Goal: Complete application form: Complete application form

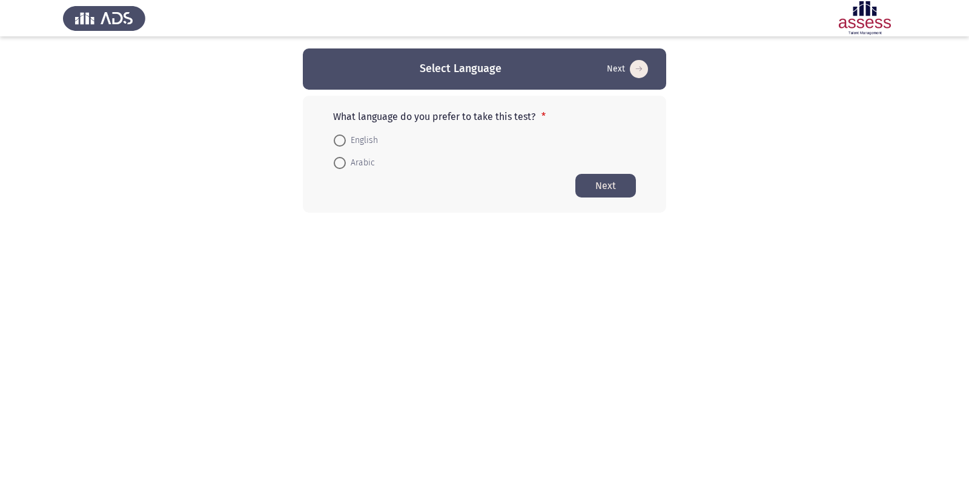
click at [344, 165] on span at bounding box center [340, 163] width 12 height 12
click at [344, 165] on input "Arabic" at bounding box center [340, 163] width 12 height 12
radio input "true"
click at [592, 184] on button "Next" at bounding box center [606, 185] width 61 height 24
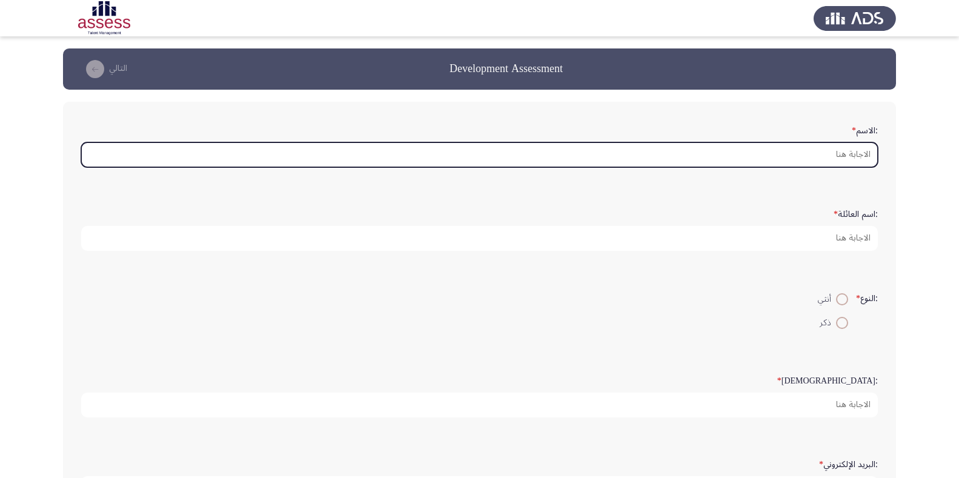
click at [806, 159] on input ":الاسم *" at bounding box center [479, 154] width 797 height 25
type input ";"
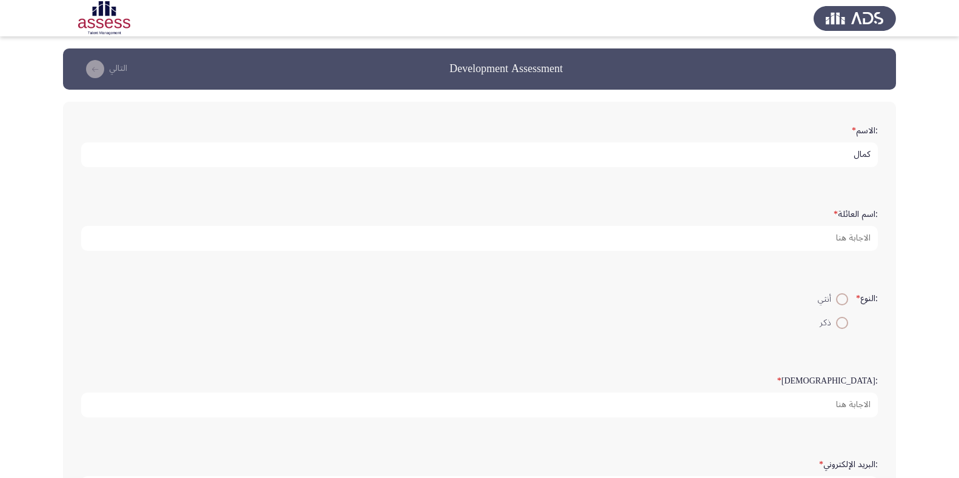
type input "كمال"
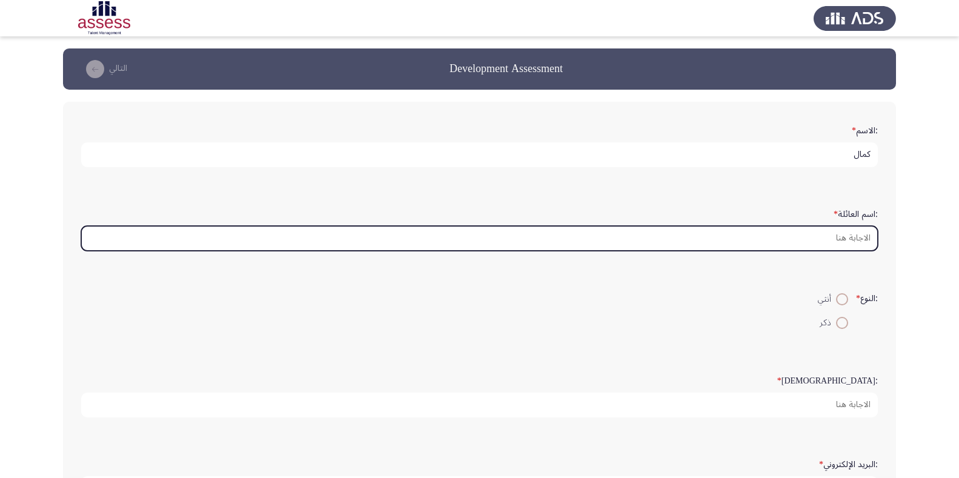
click at [839, 238] on input ":اسم العائلة *" at bounding box center [479, 238] width 797 height 25
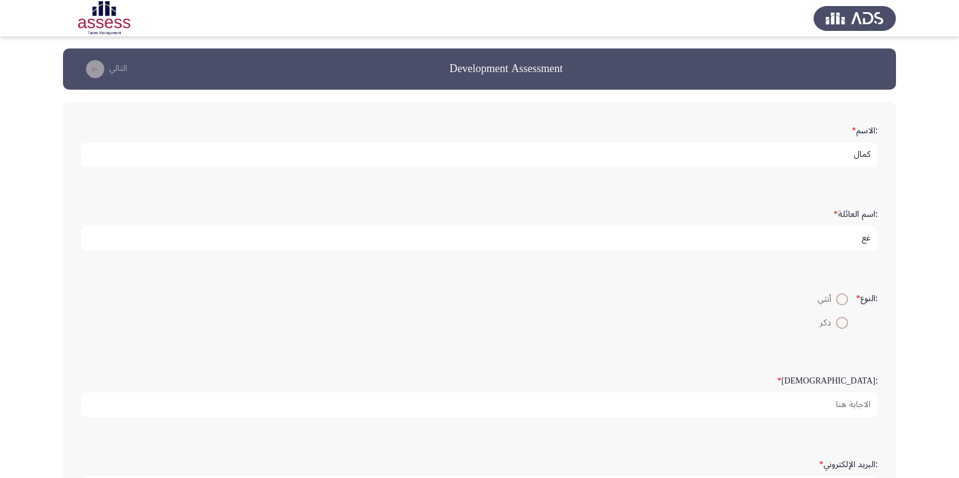
type input "غ"
type input "[PERSON_NAME]"
click at [837, 324] on span at bounding box center [842, 323] width 12 height 12
click at [837, 324] on input "ذكر" at bounding box center [842, 323] width 12 height 12
radio input "true"
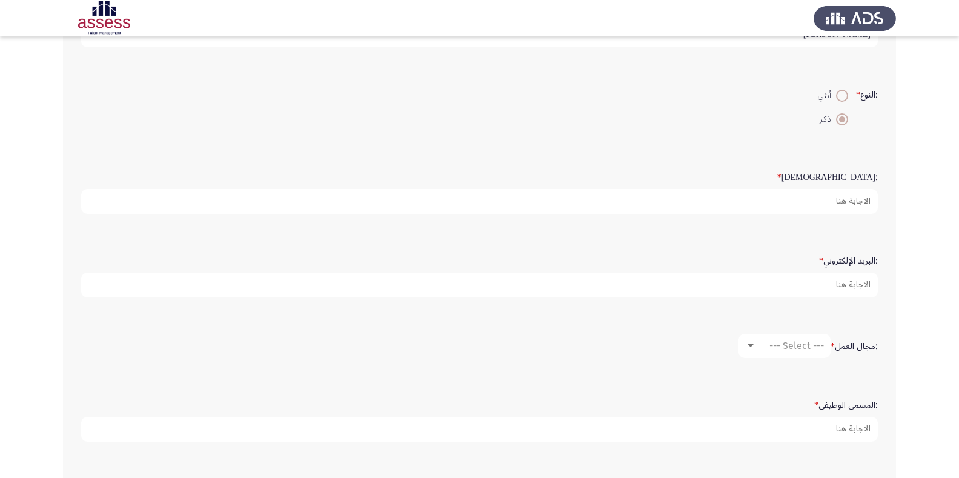
scroll to position [202, 0]
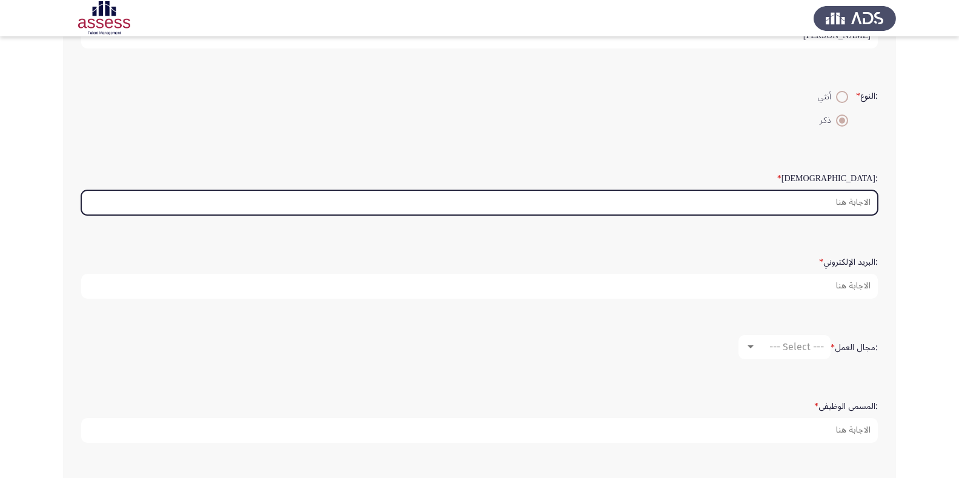
click at [851, 202] on input ":السن *" at bounding box center [479, 202] width 797 height 25
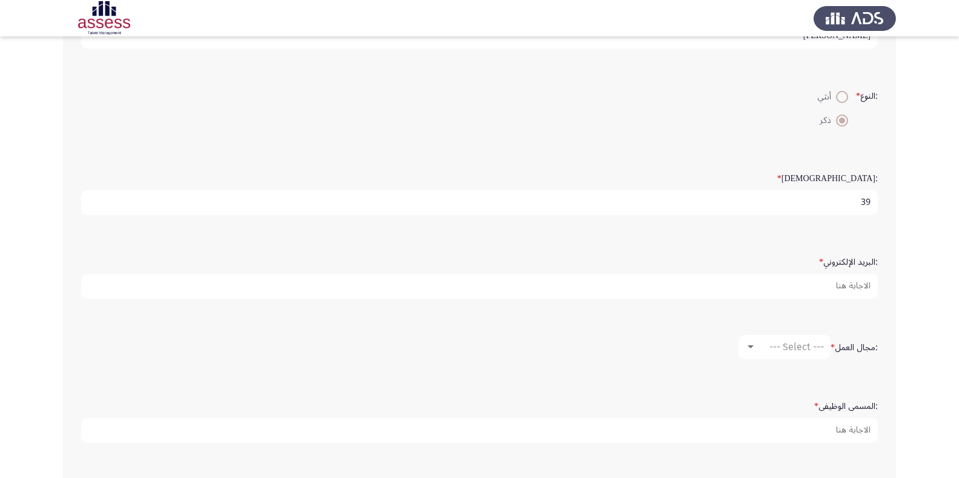
type input "39"
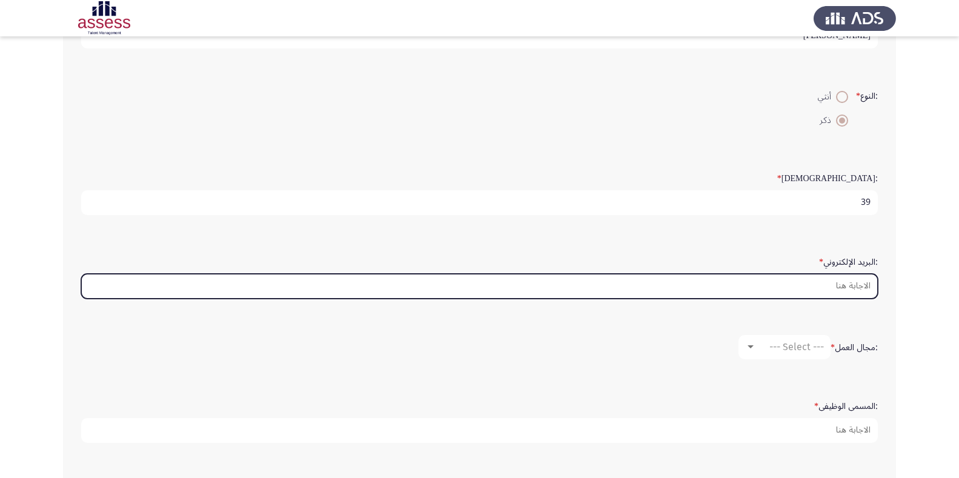
click at [837, 284] on input ":البريد الإلكتروني *" at bounding box center [479, 286] width 797 height 25
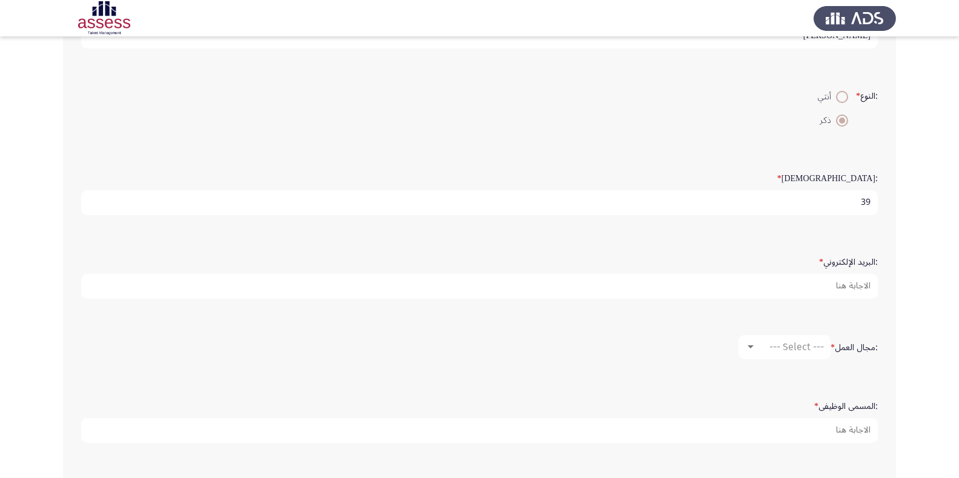
click at [841, 298] on div ":البريد الإلكتروني *" at bounding box center [479, 274] width 809 height 59
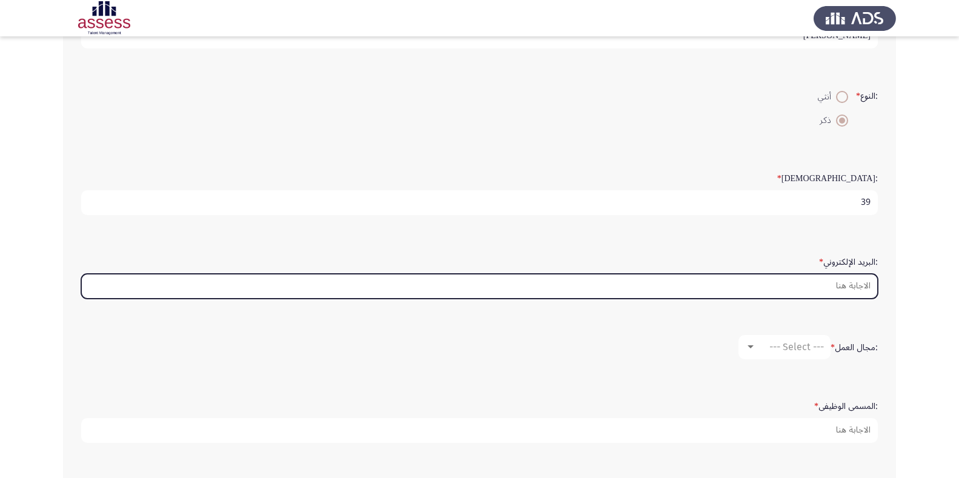
click at [843, 290] on input ":البريد الإلكتروني *" at bounding box center [479, 286] width 797 height 25
paste input "[EMAIL_ADDRESS][DOMAIN_NAME]"
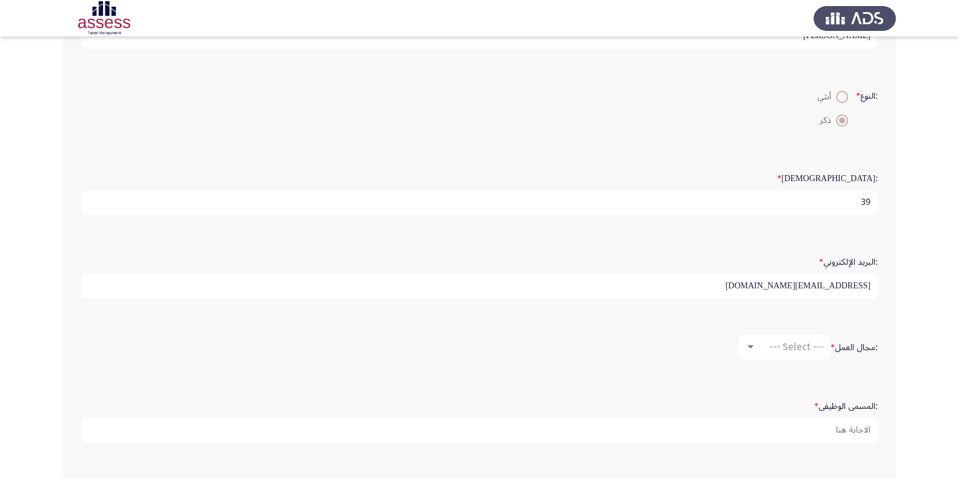
type input "[EMAIL_ADDRESS][DOMAIN_NAME]"
click at [751, 345] on div at bounding box center [751, 346] width 6 height 3
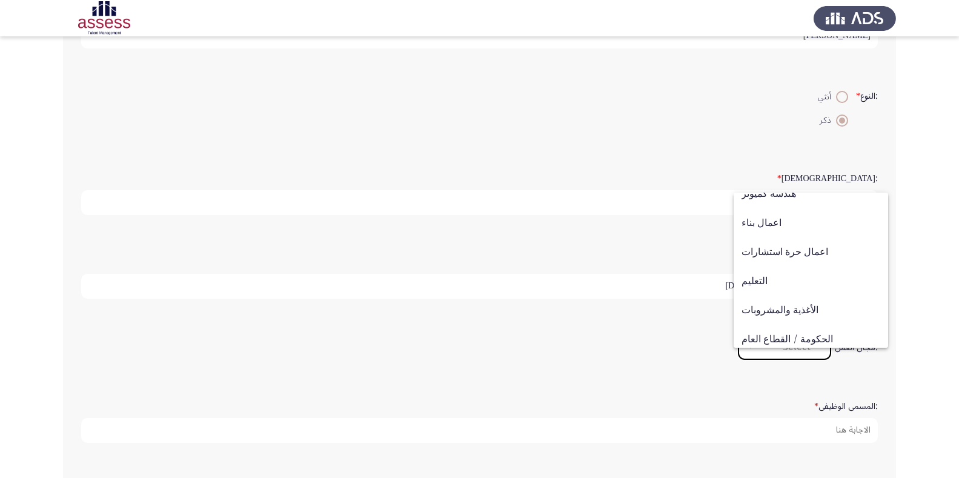
scroll to position [189, 0]
click at [772, 222] on span "اعمال بناء" at bounding box center [811, 221] width 139 height 29
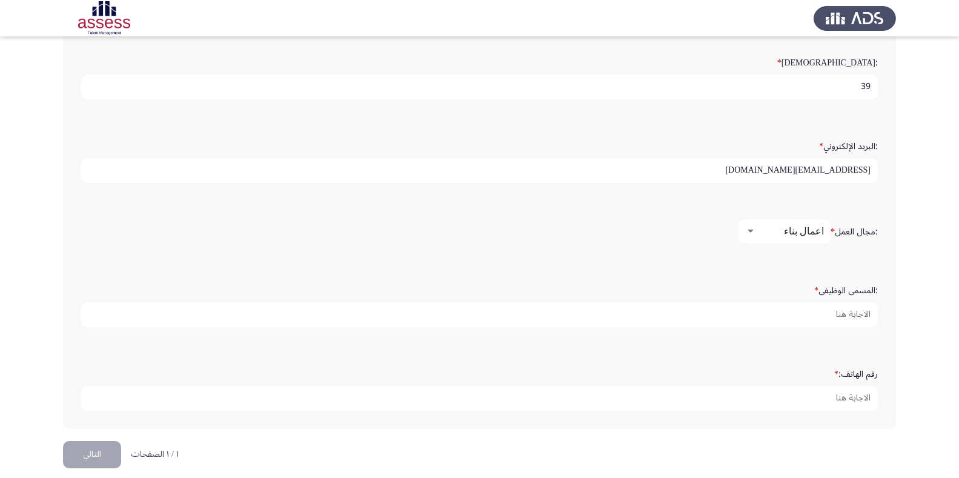
scroll to position [317, 0]
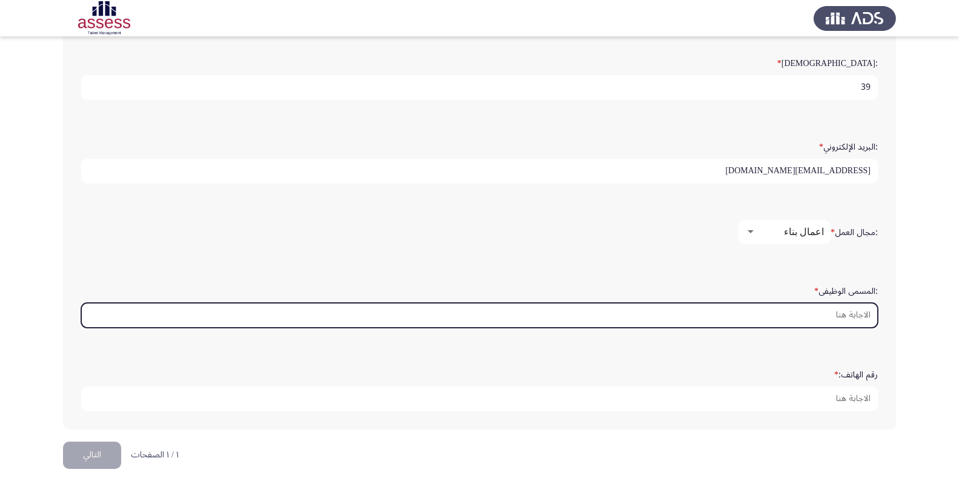
click at [830, 310] on input ":المسمى الوظيفى *" at bounding box center [479, 315] width 797 height 25
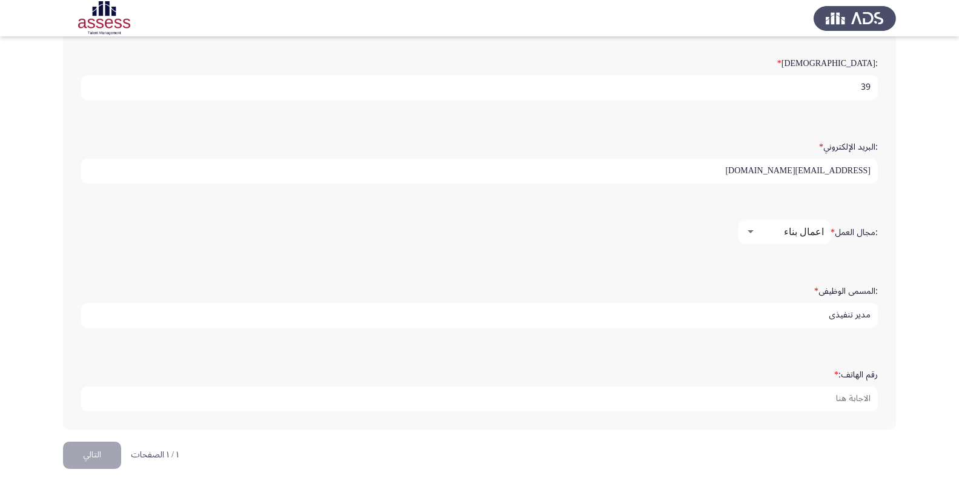
type input "مدير تنفيذي"
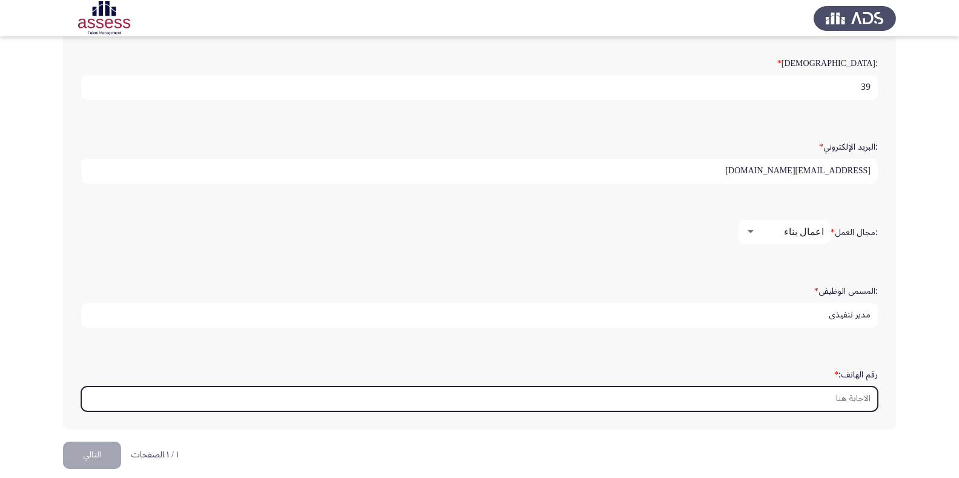
click at [852, 396] on input "رقم الهاتف: *" at bounding box center [479, 399] width 797 height 25
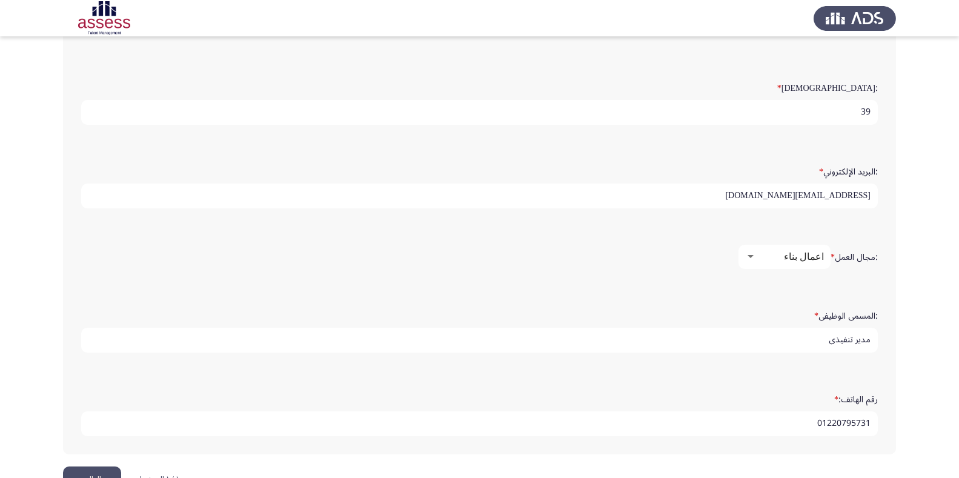
scroll to position [322, 0]
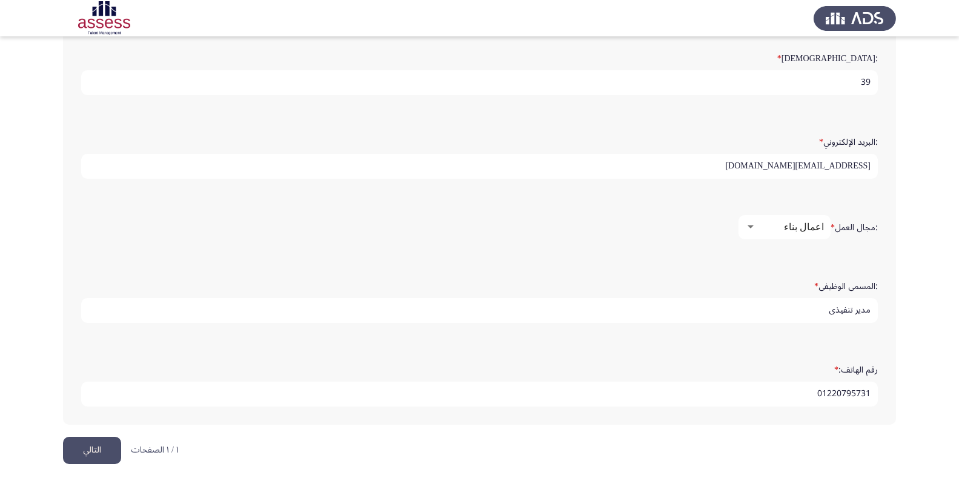
type input "01220795731"
click at [108, 441] on button "التالي" at bounding box center [92, 450] width 58 height 27
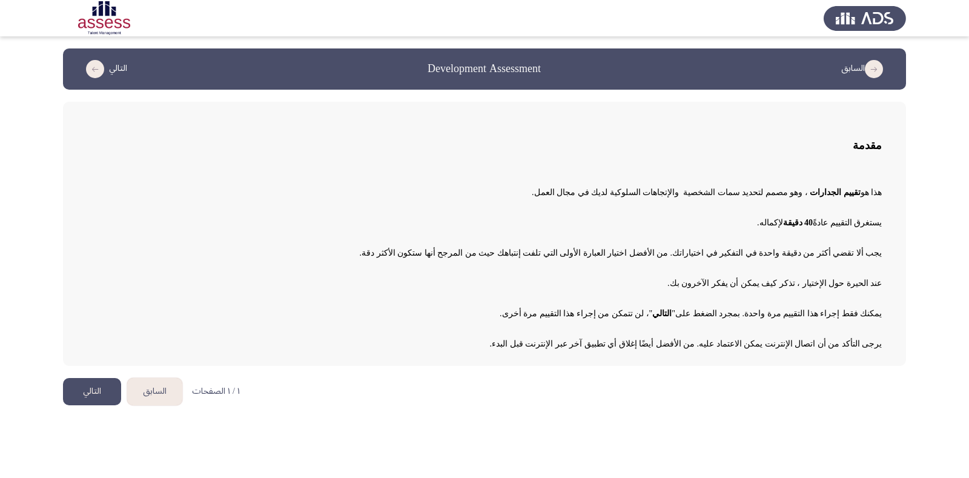
click at [89, 393] on button "التالي" at bounding box center [92, 391] width 58 height 27
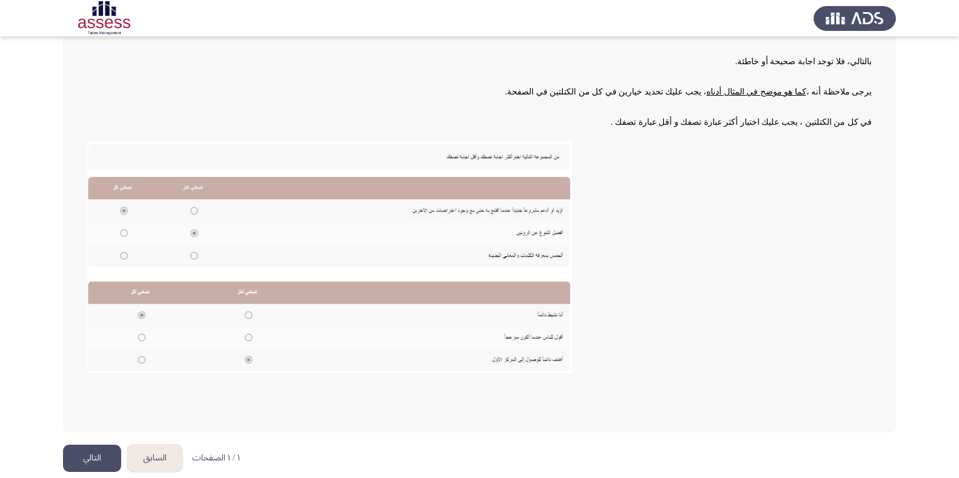
scroll to position [147, 0]
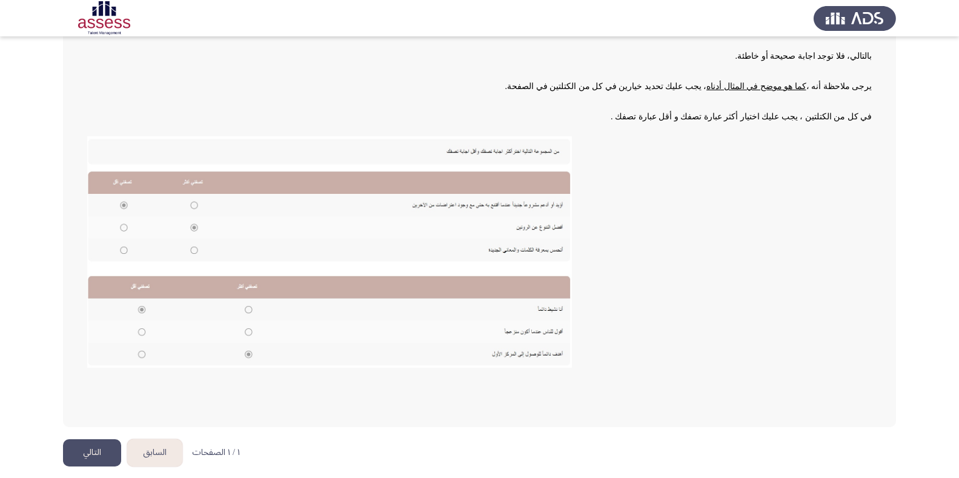
click at [88, 457] on button "التالي" at bounding box center [92, 452] width 58 height 27
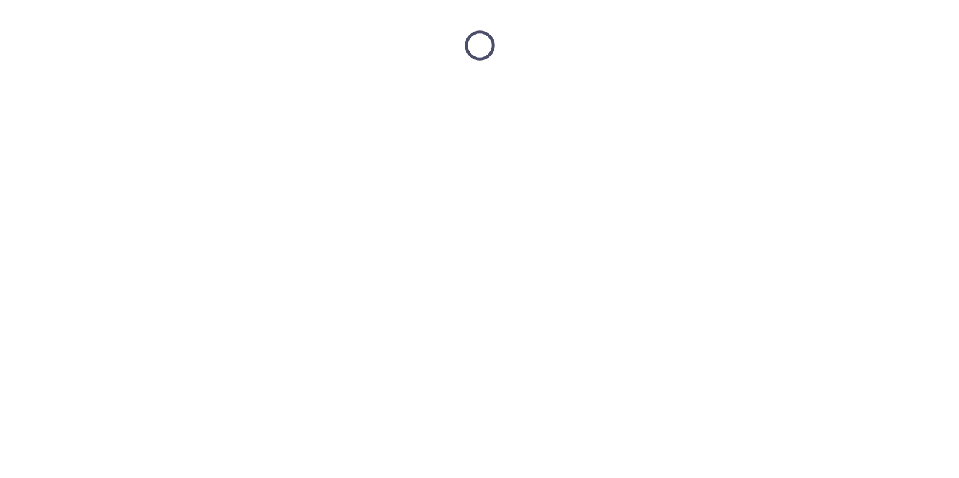
scroll to position [0, 0]
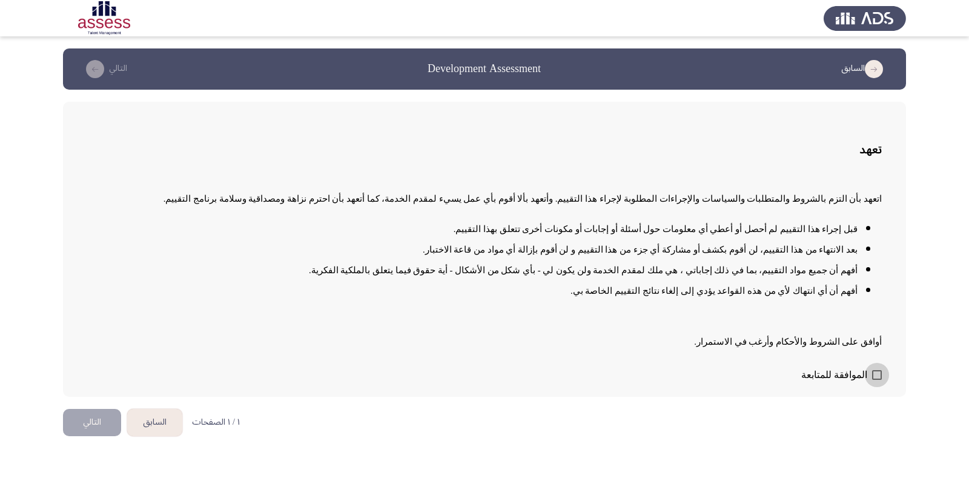
click at [881, 374] on span at bounding box center [877, 375] width 10 height 10
click at [877, 380] on input "الموافقة للمتابعة" at bounding box center [877, 380] width 1 height 1
checkbox input "true"
click at [93, 422] on button "التالي" at bounding box center [92, 422] width 58 height 27
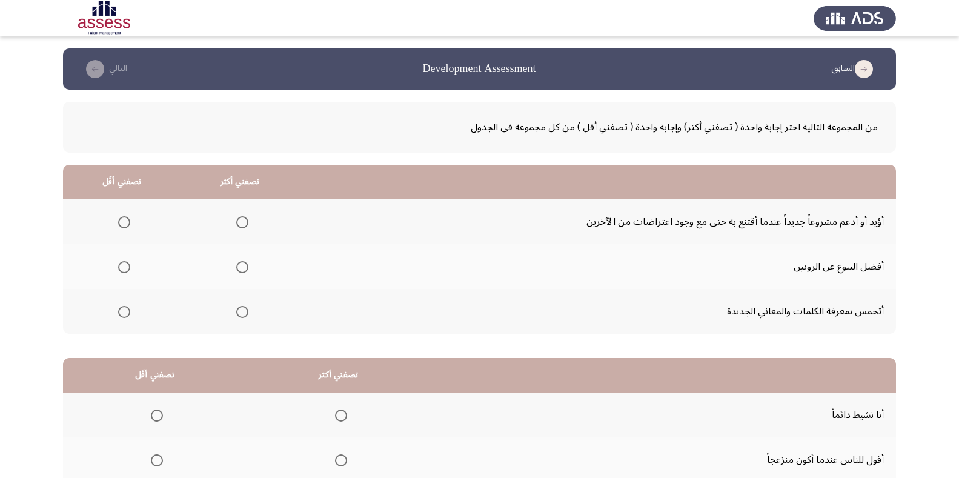
click at [242, 314] on span "Select an option" at bounding box center [242, 312] width 12 height 12
click at [242, 314] on input "Select an option" at bounding box center [242, 312] width 12 height 12
click at [128, 316] on span "Select an option" at bounding box center [124, 312] width 12 height 12
click at [128, 316] on input "Select an option" at bounding box center [124, 312] width 12 height 12
click at [244, 222] on span "Select an option" at bounding box center [242, 222] width 12 height 12
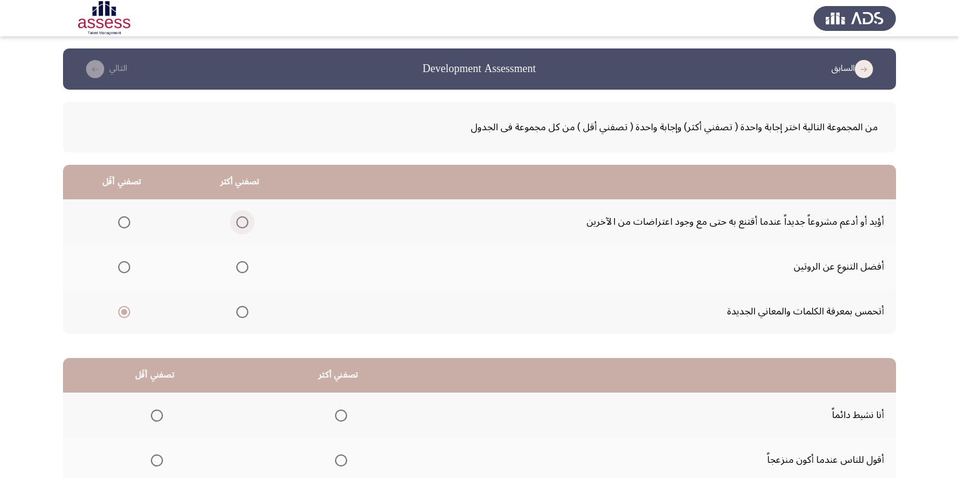
click at [244, 222] on input "Select an option" at bounding box center [242, 222] width 12 height 12
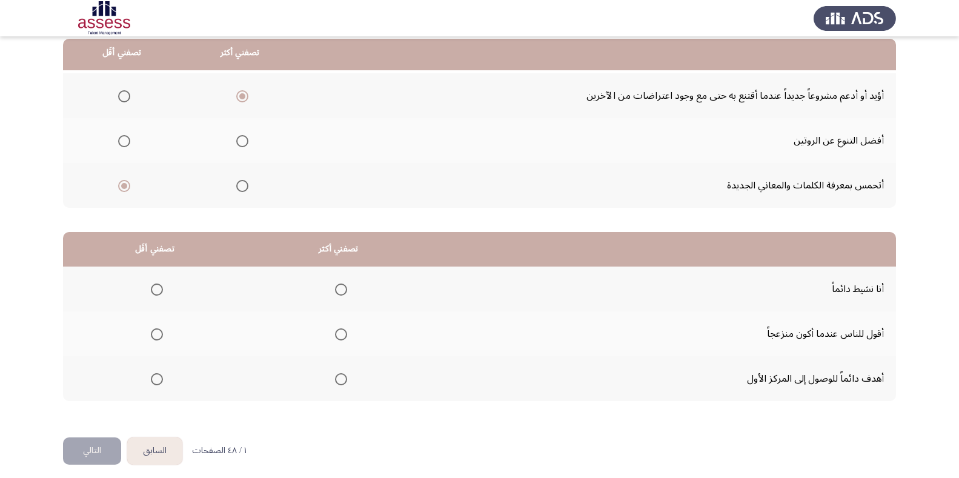
scroll to position [125, 0]
click at [247, 144] on span "Select an option" at bounding box center [242, 142] width 12 height 12
click at [247, 144] on input "Select an option" at bounding box center [242, 142] width 12 height 12
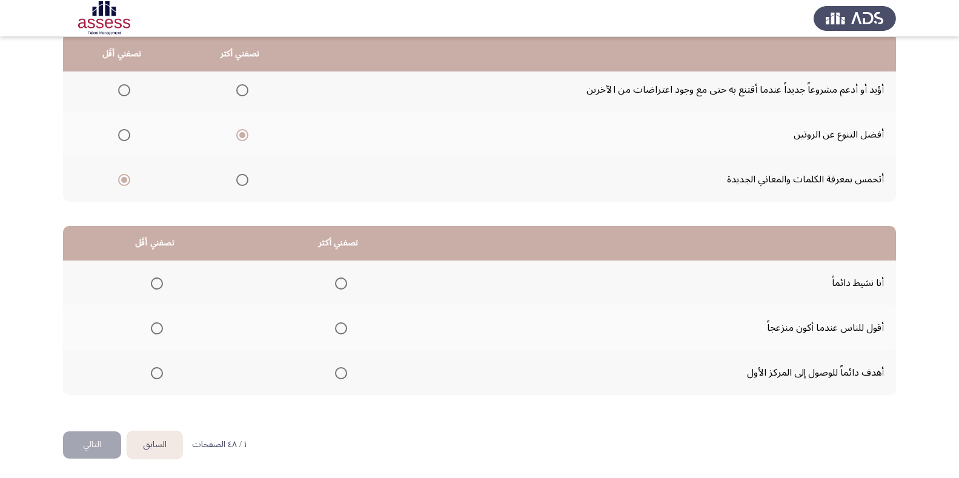
scroll to position [133, 0]
click at [128, 85] on span "Select an option" at bounding box center [124, 90] width 12 height 12
click at [128, 85] on input "Select an option" at bounding box center [124, 90] width 12 height 12
click at [336, 282] on span "Select an option" at bounding box center [341, 283] width 12 height 12
click at [336, 282] on input "Select an option" at bounding box center [341, 283] width 12 height 12
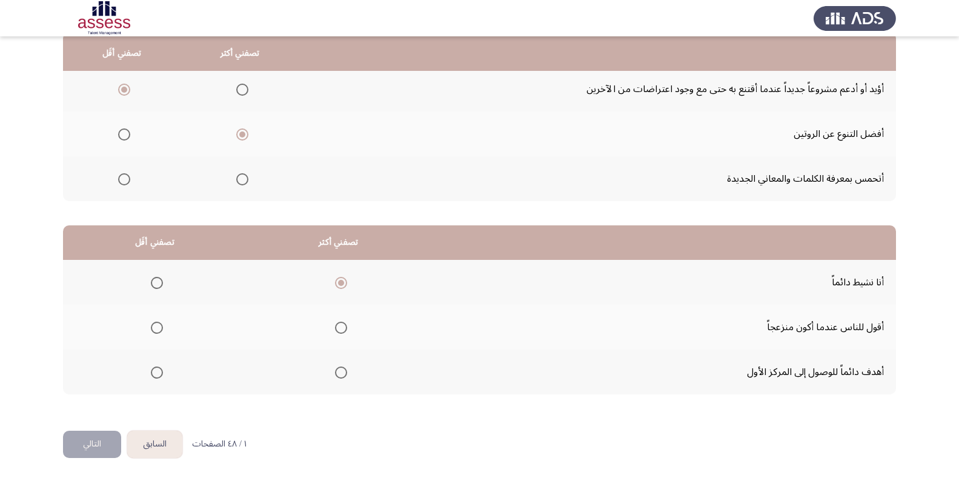
click at [159, 324] on span "Select an option" at bounding box center [157, 328] width 12 height 12
click at [159, 324] on input "Select an option" at bounding box center [157, 328] width 12 height 12
click at [99, 443] on button "التالي" at bounding box center [92, 444] width 58 height 27
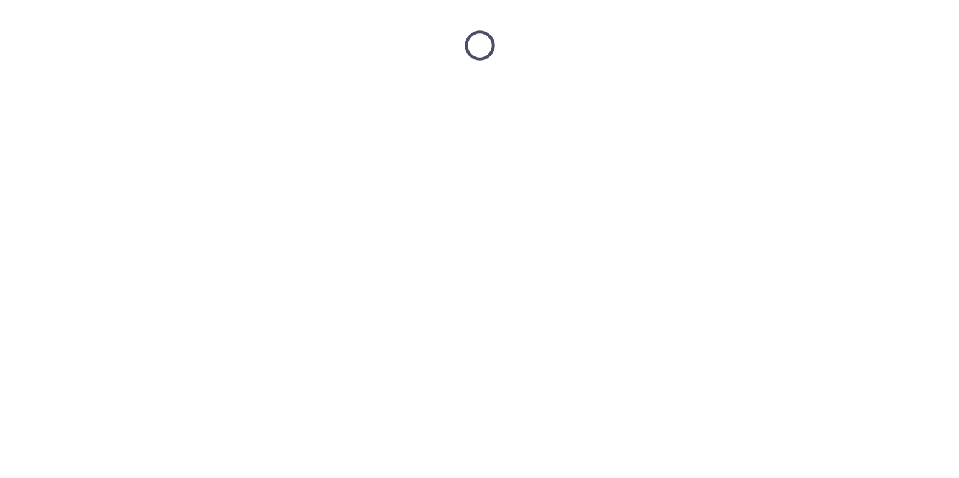
scroll to position [0, 0]
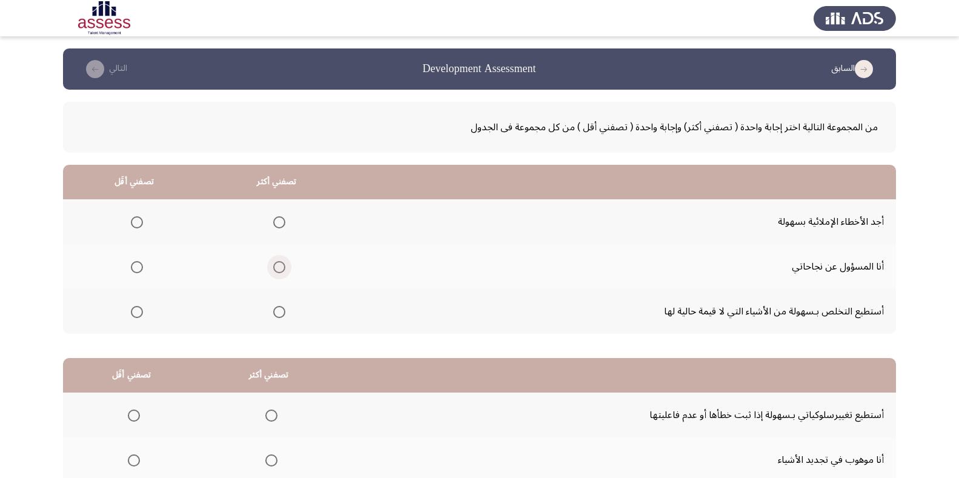
click at [283, 264] on span "Select an option" at bounding box center [279, 267] width 12 height 12
click at [283, 264] on input "Select an option" at bounding box center [279, 267] width 12 height 12
click at [137, 312] on span "Select an option" at bounding box center [137, 312] width 0 height 0
click at [136, 311] on input "Select an option" at bounding box center [137, 312] width 12 height 12
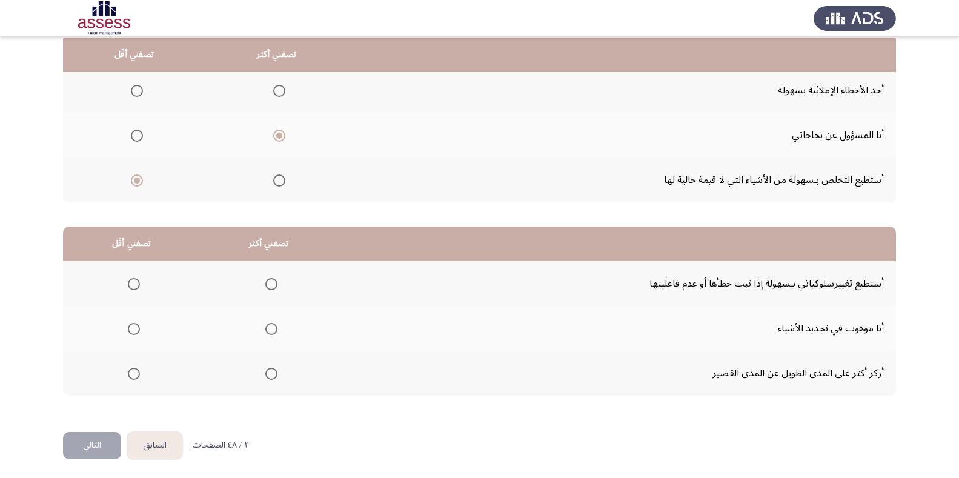
scroll to position [133, 0]
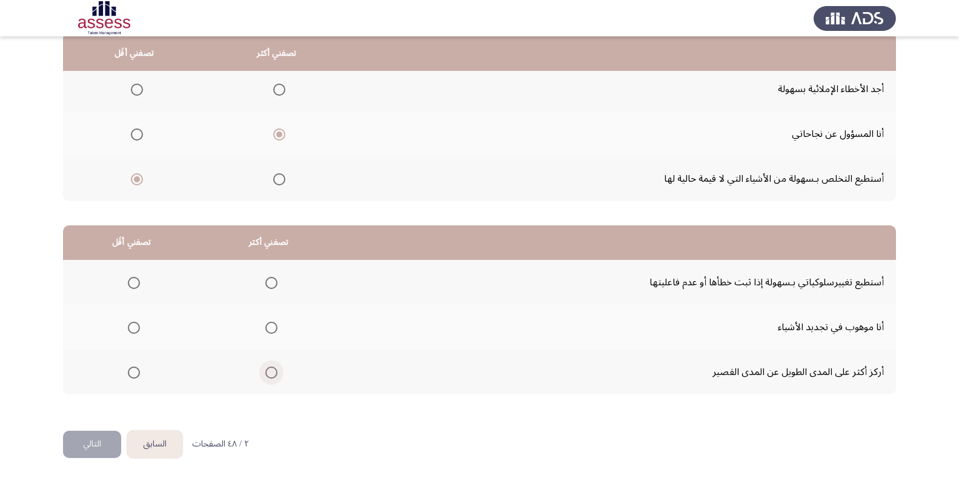
click at [268, 370] on span "Select an option" at bounding box center [271, 373] width 12 height 12
click at [268, 370] on input "Select an option" at bounding box center [271, 373] width 12 height 12
click at [136, 326] on span "Select an option" at bounding box center [134, 328] width 12 height 12
click at [136, 326] on input "Select an option" at bounding box center [134, 328] width 12 height 12
click at [110, 442] on button "التالي" at bounding box center [92, 444] width 58 height 27
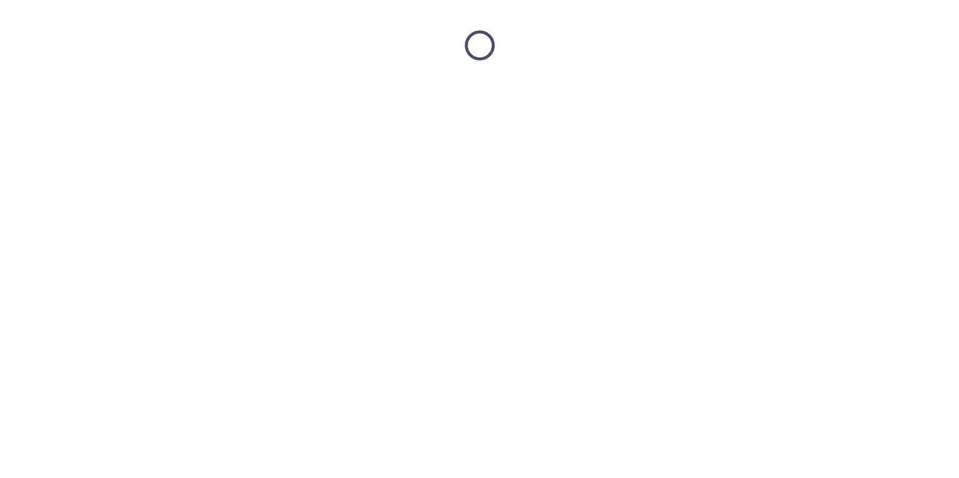
scroll to position [0, 0]
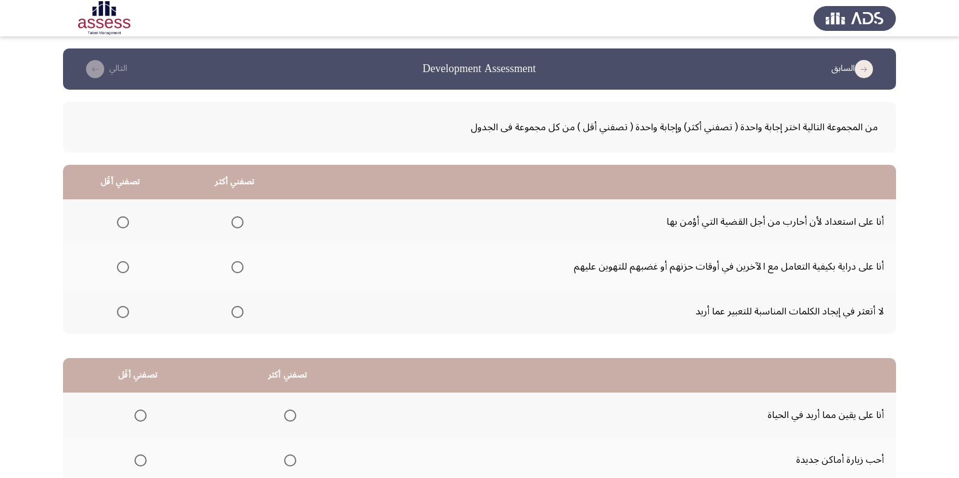
click at [239, 267] on span "Select an option" at bounding box center [237, 267] width 12 height 12
click at [239, 267] on input "Select an option" at bounding box center [237, 267] width 12 height 12
click at [126, 221] on span "Select an option" at bounding box center [123, 222] width 12 height 12
click at [126, 221] on input "Select an option" at bounding box center [123, 222] width 12 height 12
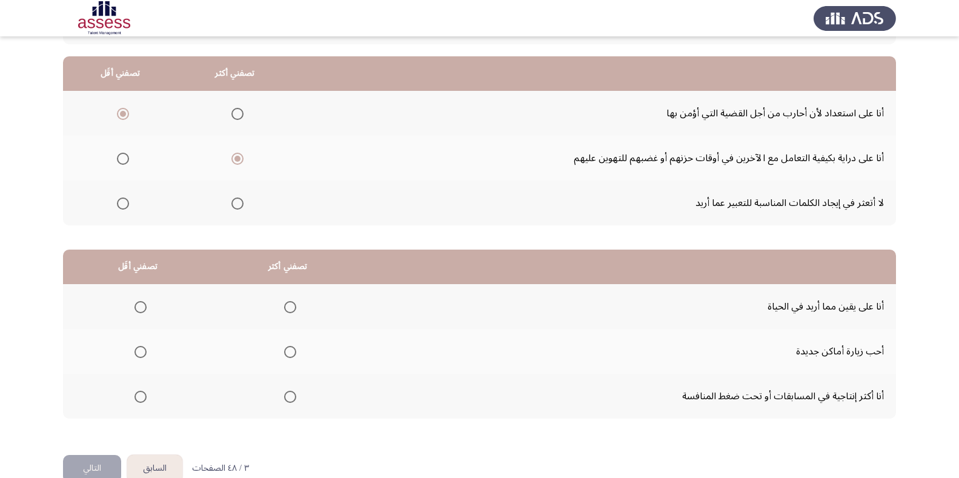
scroll to position [133, 0]
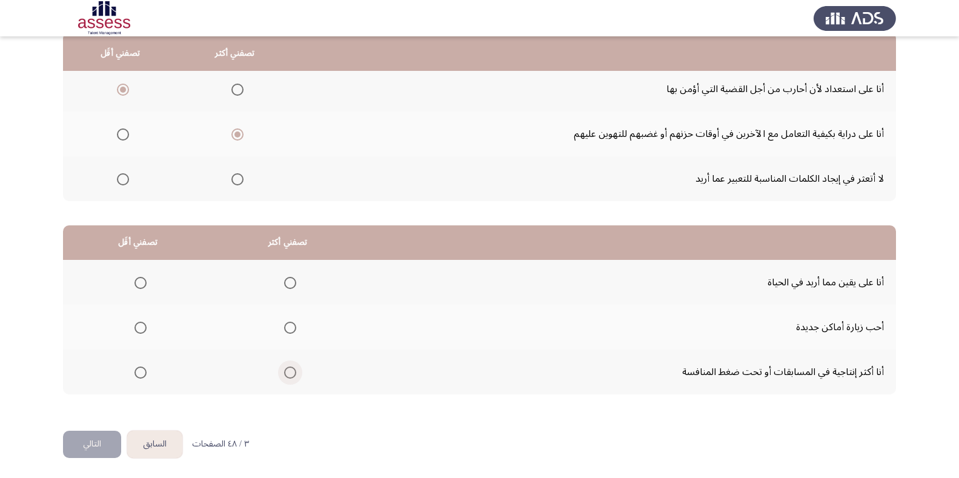
click at [293, 370] on span "Select an option" at bounding box center [290, 373] width 12 height 12
click at [293, 370] on input "Select an option" at bounding box center [290, 373] width 12 height 12
click at [142, 325] on span "Select an option" at bounding box center [140, 328] width 12 height 12
click at [142, 325] on input "Select an option" at bounding box center [140, 328] width 12 height 12
click at [99, 436] on button "التالي" at bounding box center [92, 444] width 58 height 27
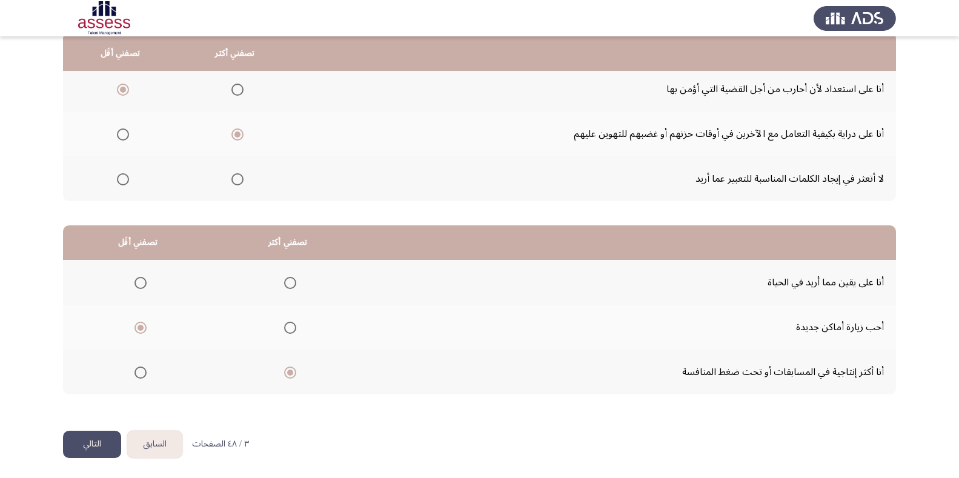
scroll to position [0, 0]
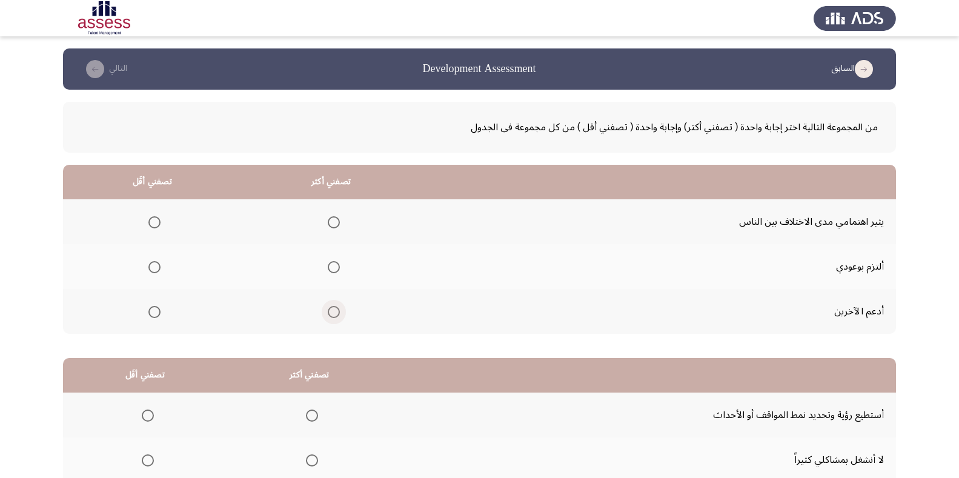
click at [329, 312] on span "Select an option" at bounding box center [334, 312] width 12 height 12
click at [329, 312] on input "Select an option" at bounding box center [334, 312] width 12 height 12
click at [154, 264] on span "Select an option" at bounding box center [154, 267] width 12 height 12
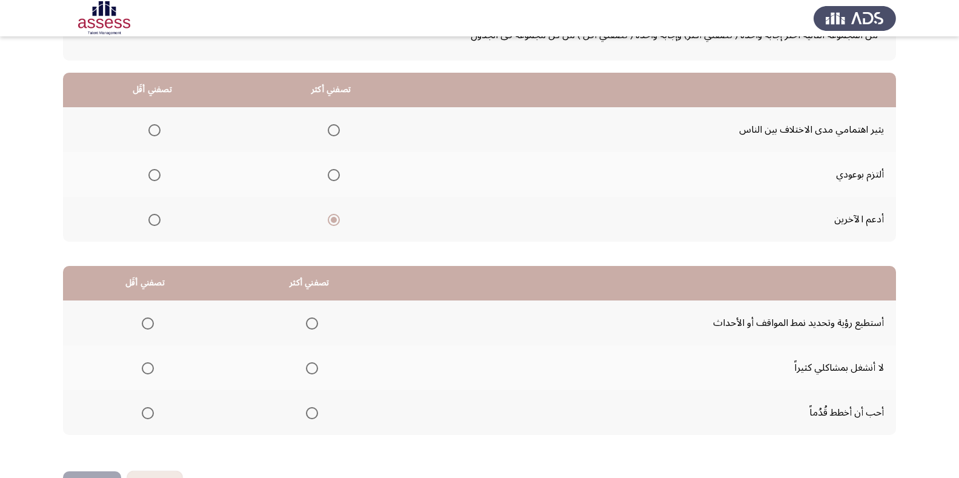
scroll to position [91, 0]
click at [154, 181] on span "Select an option" at bounding box center [154, 176] width 12 height 12
click at [154, 181] on input "Select an option" at bounding box center [154, 176] width 12 height 12
click at [308, 408] on span "Select an option" at bounding box center [312, 414] width 12 height 12
click at [308, 408] on input "Select an option" at bounding box center [312, 414] width 12 height 12
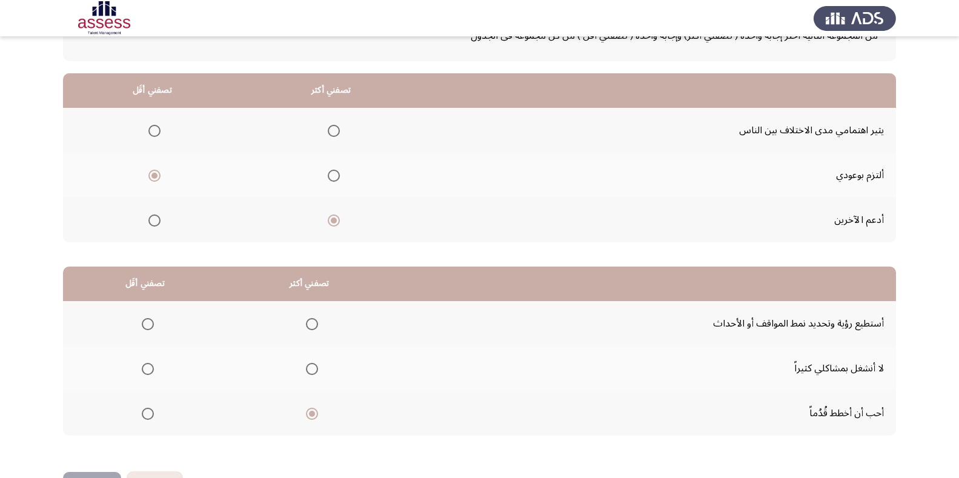
click at [146, 363] on span "Select an option" at bounding box center [148, 369] width 12 height 12
click at [146, 363] on input "Select an option" at bounding box center [148, 369] width 12 height 12
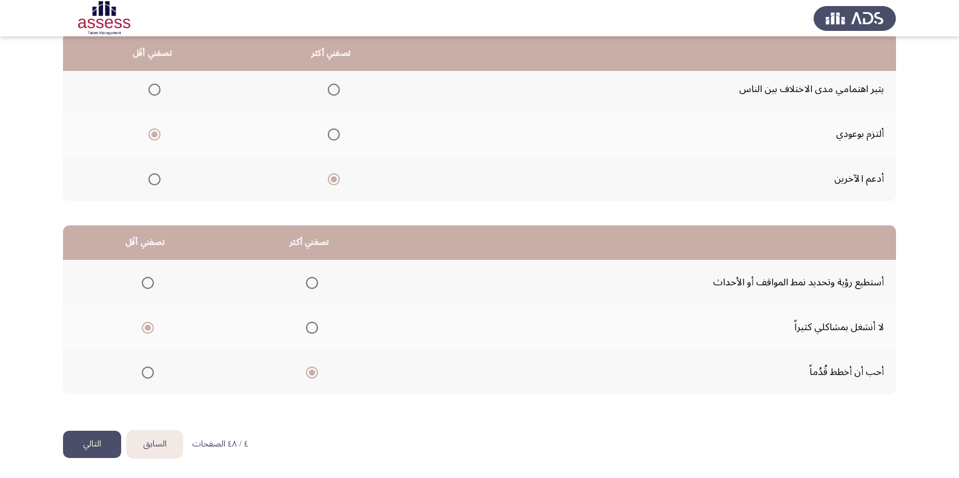
click at [98, 448] on button "التالي" at bounding box center [92, 444] width 58 height 27
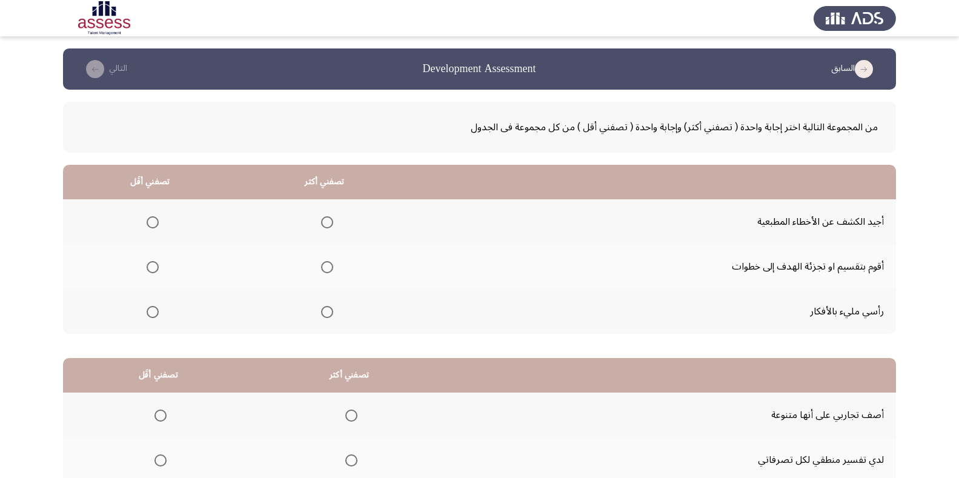
scroll to position [0, 0]
click at [325, 269] on span "Select an option" at bounding box center [327, 267] width 12 height 12
click at [325, 269] on input "Select an option" at bounding box center [327, 267] width 12 height 12
click at [150, 310] on span "Select an option" at bounding box center [153, 312] width 12 height 12
click at [150, 310] on input "Select an option" at bounding box center [153, 312] width 12 height 12
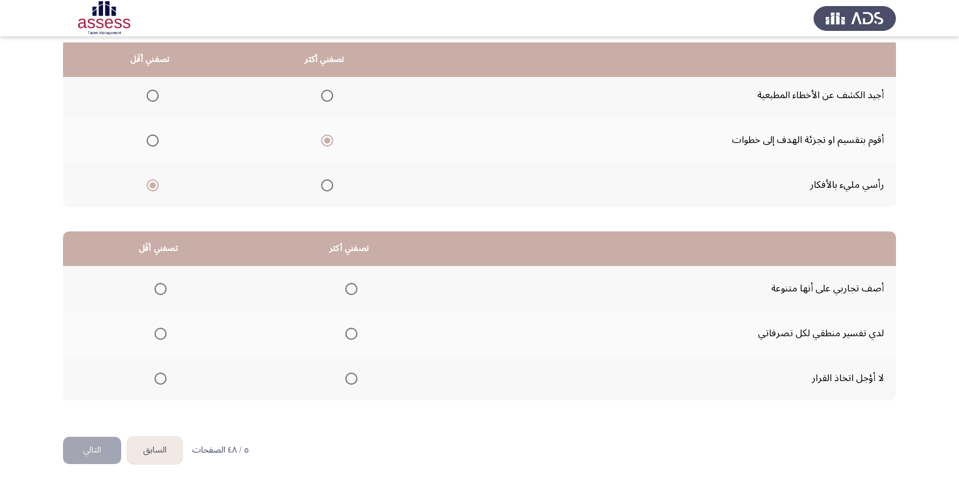
scroll to position [133, 0]
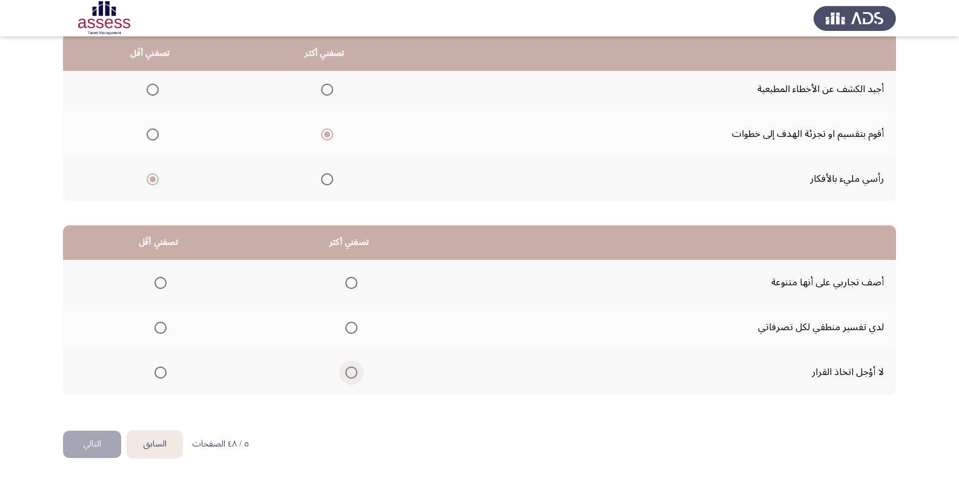
click at [356, 375] on span "Select an option" at bounding box center [351, 373] width 12 height 12
click at [356, 375] on input "Select an option" at bounding box center [351, 373] width 12 height 12
click at [161, 279] on span "Select an option" at bounding box center [160, 283] width 12 height 12
click at [161, 279] on input "Select an option" at bounding box center [160, 283] width 12 height 12
click at [111, 438] on button "التالي" at bounding box center [92, 444] width 58 height 27
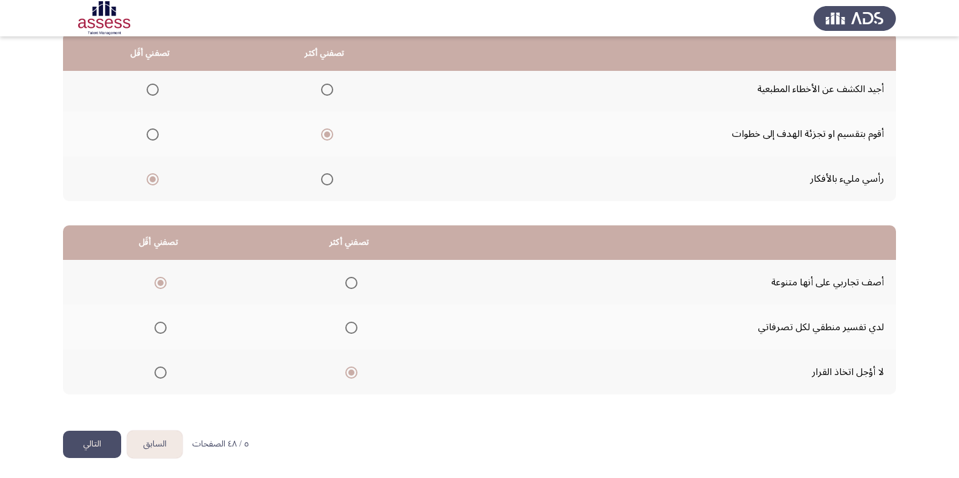
scroll to position [0, 0]
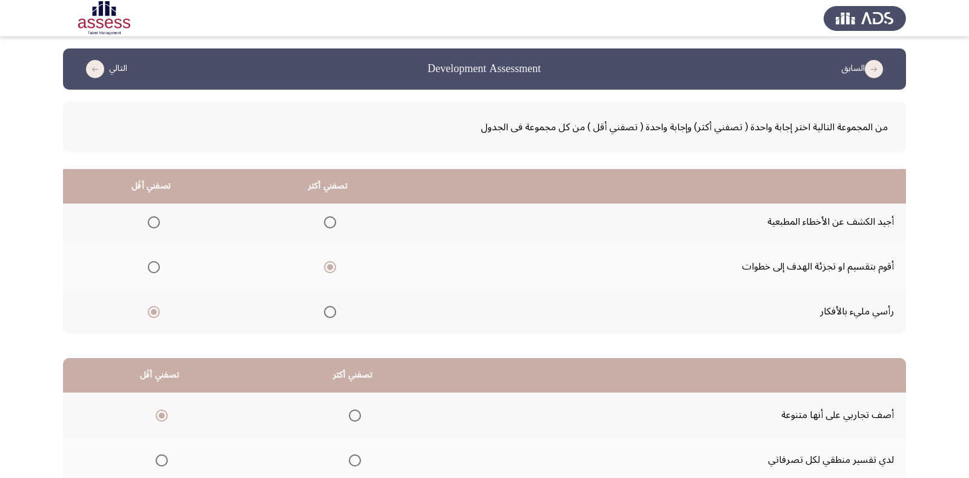
click at [111, 438] on html "السابق Development Assessment التالي من المجموعة التالية اختر إجابة واحدة ( تصف…" at bounding box center [484, 306] width 969 height 612
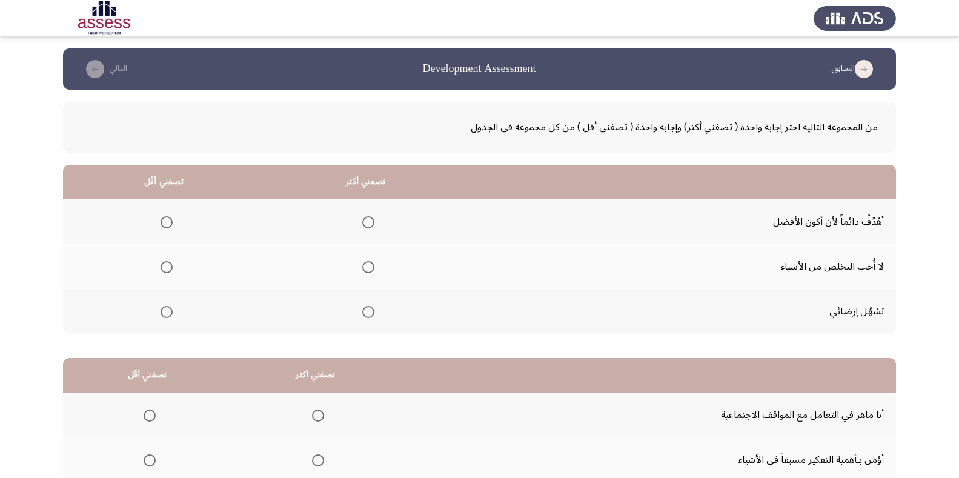
click at [370, 218] on span "Select an option" at bounding box center [368, 222] width 12 height 12
click at [370, 218] on input "Select an option" at bounding box center [368, 222] width 12 height 12
click at [164, 314] on span "Select an option" at bounding box center [167, 312] width 12 height 12
click at [164, 314] on input "Select an option" at bounding box center [167, 312] width 12 height 12
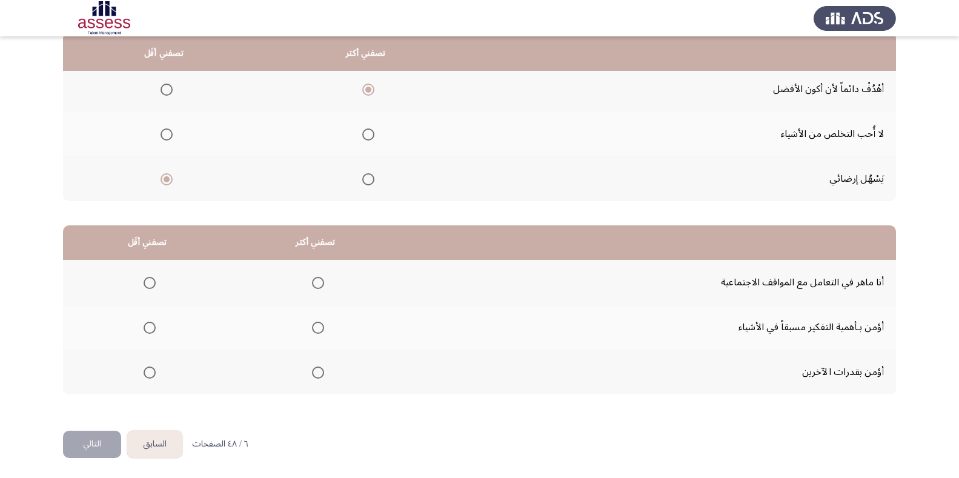
scroll to position [132, 0]
click at [319, 322] on span "Select an option" at bounding box center [318, 328] width 12 height 12
click at [319, 322] on input "Select an option" at bounding box center [318, 328] width 12 height 12
click at [147, 287] on span "Select an option" at bounding box center [150, 283] width 12 height 12
click at [147, 287] on input "Select an option" at bounding box center [150, 283] width 12 height 12
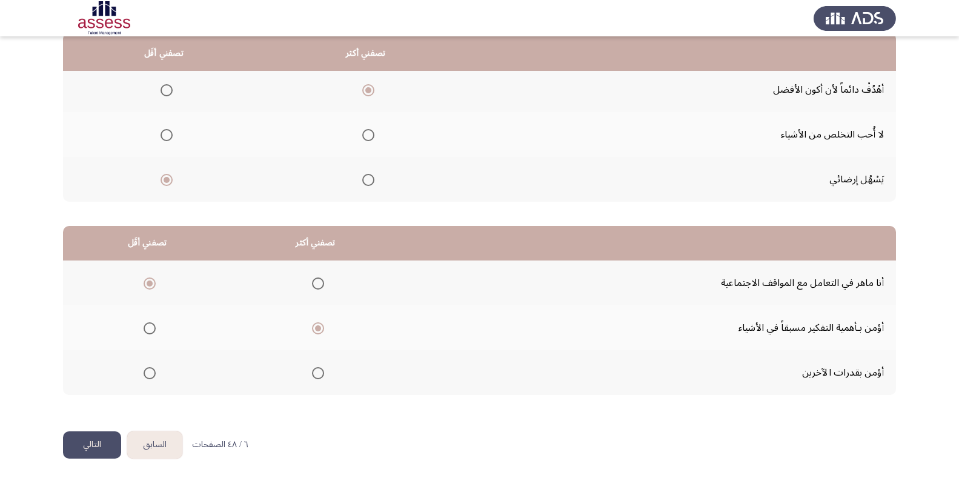
click at [96, 442] on button "التالي" at bounding box center [92, 444] width 58 height 27
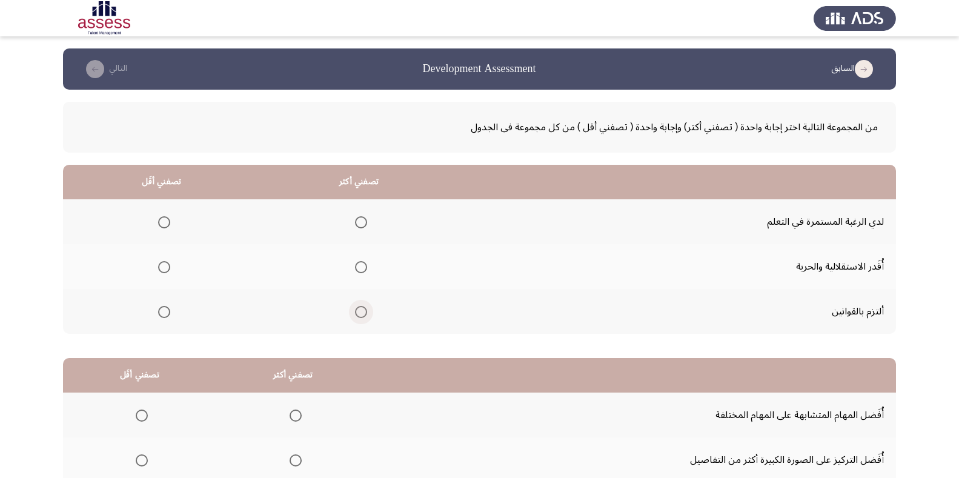
click at [363, 307] on span "Select an option" at bounding box center [361, 312] width 12 height 12
click at [363, 307] on input "Select an option" at bounding box center [361, 312] width 12 height 12
click at [164, 265] on span "Select an option" at bounding box center [164, 267] width 12 height 12
click at [164, 265] on input "Select an option" at bounding box center [164, 267] width 12 height 12
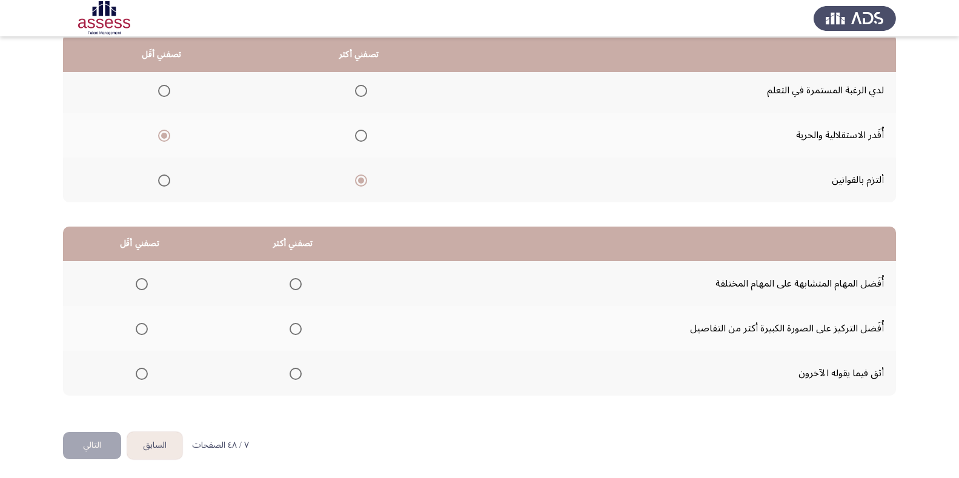
scroll to position [133, 0]
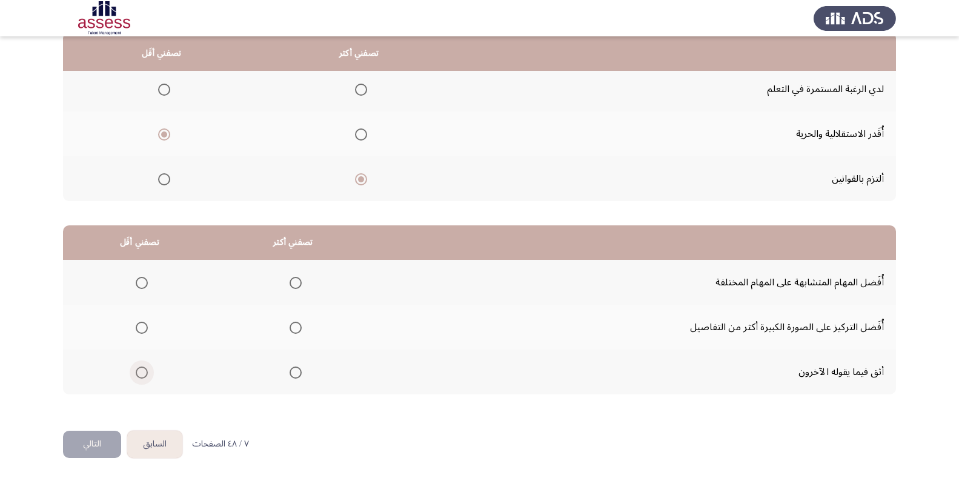
click at [135, 372] on label "Select an option" at bounding box center [139, 373] width 17 height 12
click at [136, 372] on input "Select an option" at bounding box center [142, 373] width 12 height 12
click at [296, 324] on span "Select an option" at bounding box center [296, 328] width 12 height 12
click at [296, 324] on input "Select an option" at bounding box center [296, 328] width 12 height 12
click at [94, 445] on button "التالي" at bounding box center [92, 444] width 58 height 27
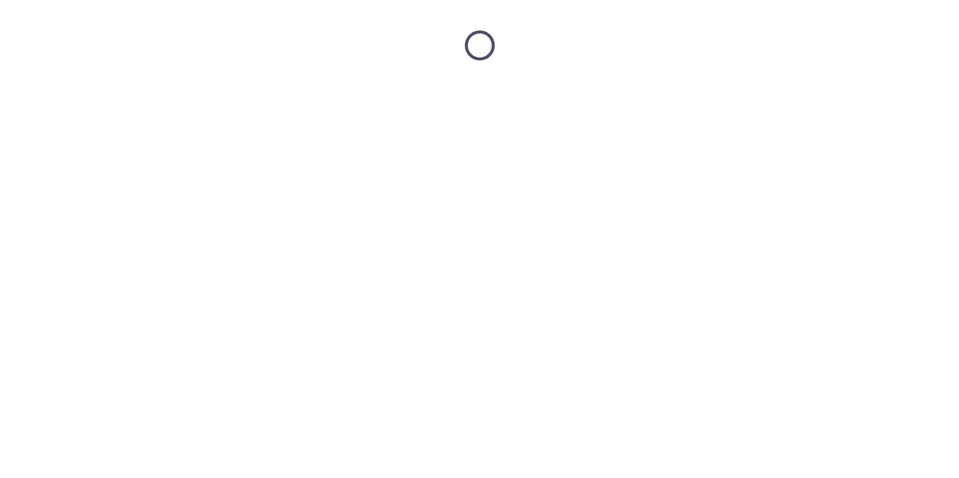
scroll to position [0, 0]
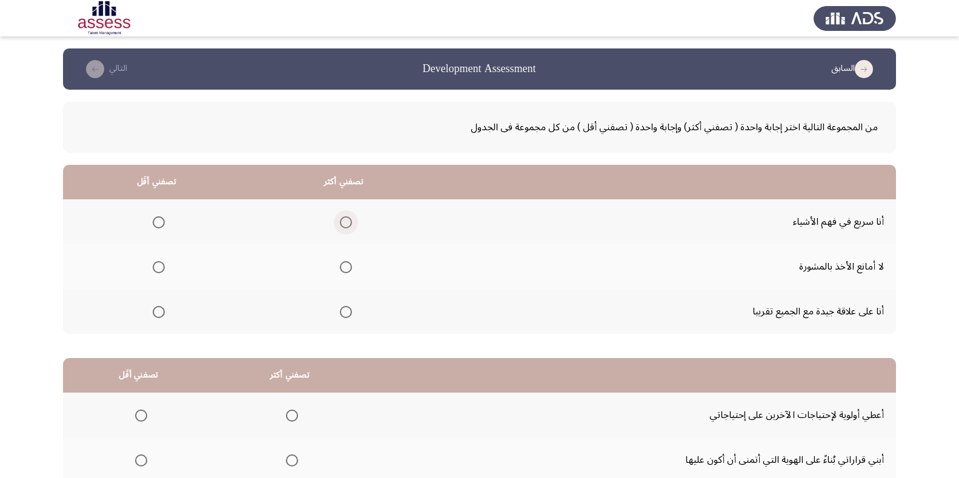
click at [347, 222] on span "Select an option" at bounding box center [346, 222] width 12 height 12
click at [347, 222] on input "Select an option" at bounding box center [346, 222] width 12 height 12
click at [159, 267] on span "Select an option" at bounding box center [159, 267] width 12 height 12
click at [159, 267] on input "Select an option" at bounding box center [159, 267] width 12 height 12
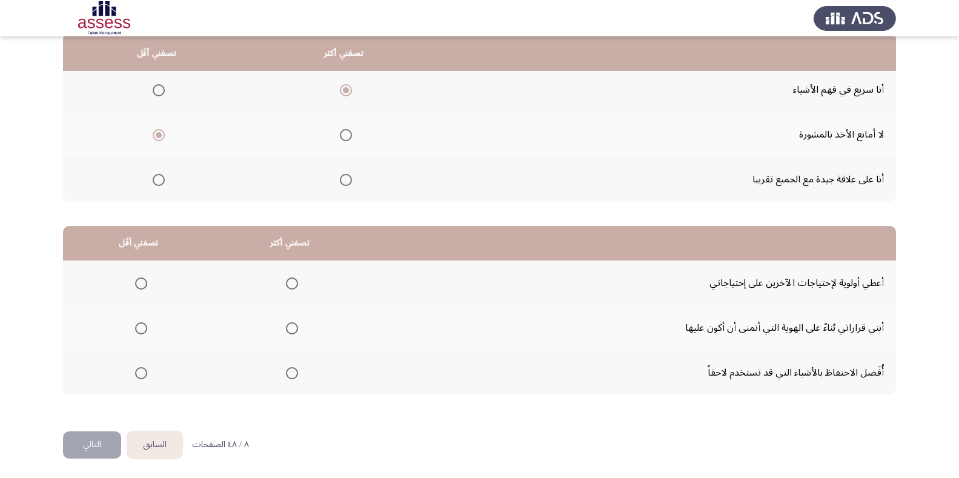
scroll to position [133, 0]
click at [282, 326] on label "Select an option" at bounding box center [289, 328] width 17 height 12
click at [286, 326] on input "Select an option" at bounding box center [292, 328] width 12 height 12
click at [138, 376] on span "Select an option" at bounding box center [141, 373] width 12 height 12
click at [138, 376] on input "Select an option" at bounding box center [141, 373] width 12 height 12
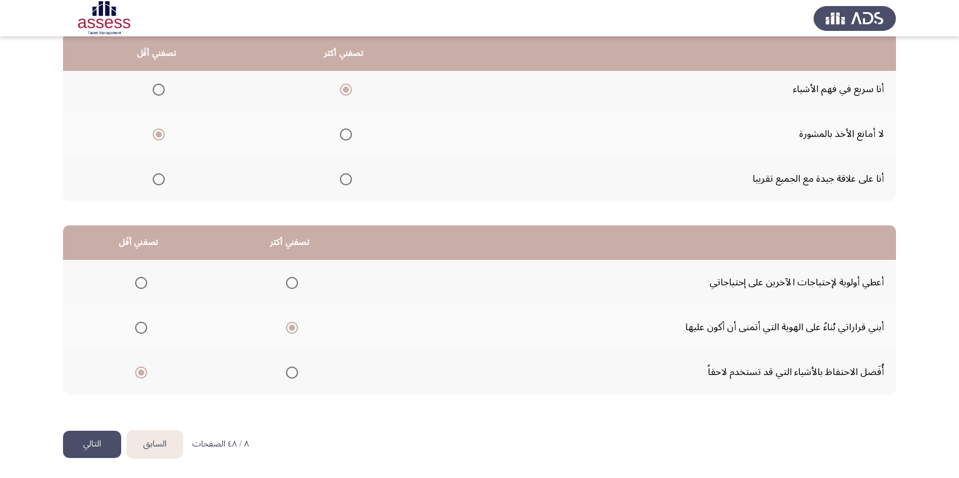
click at [109, 445] on button "التالي" at bounding box center [92, 444] width 58 height 27
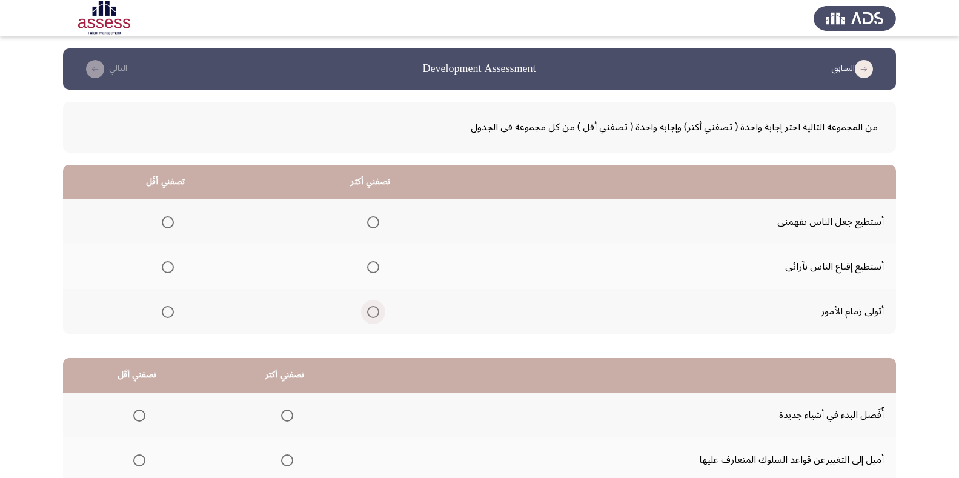
click at [374, 314] on span "Select an option" at bounding box center [373, 312] width 12 height 12
click at [374, 314] on input "Select an option" at bounding box center [373, 312] width 12 height 12
click at [169, 238] on tbody "أستطيع جعل الناس تفهمني أستطيع إقناع الناس بآرائي أتولى زمام الأمور" at bounding box center [479, 266] width 833 height 134
click at [166, 223] on span "Select an option" at bounding box center [168, 222] width 12 height 12
click at [166, 223] on input "Select an option" at bounding box center [168, 222] width 12 height 12
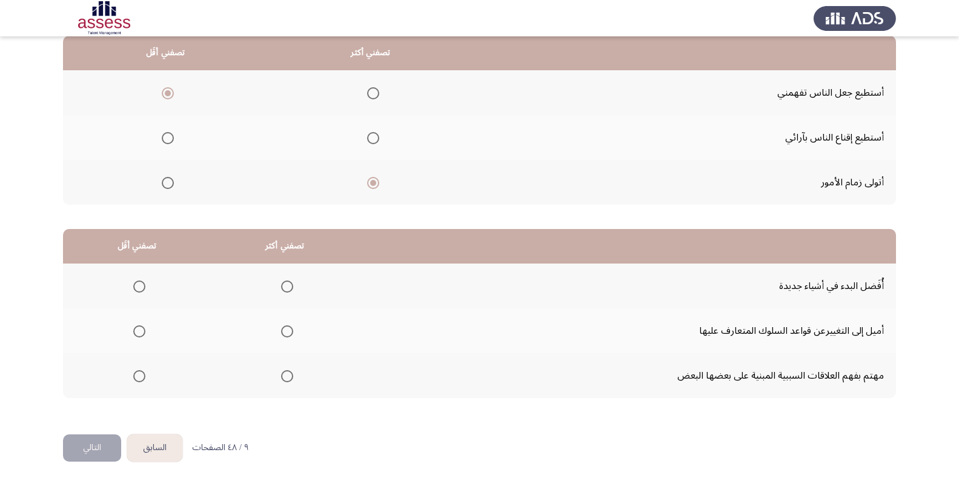
scroll to position [128, 0]
click at [284, 374] on span "Select an option" at bounding box center [287, 377] width 12 height 12
click at [284, 374] on input "Select an option" at bounding box center [287, 377] width 12 height 12
click at [136, 330] on span "Select an option" at bounding box center [139, 332] width 12 height 12
click at [136, 330] on input "Select an option" at bounding box center [139, 332] width 12 height 12
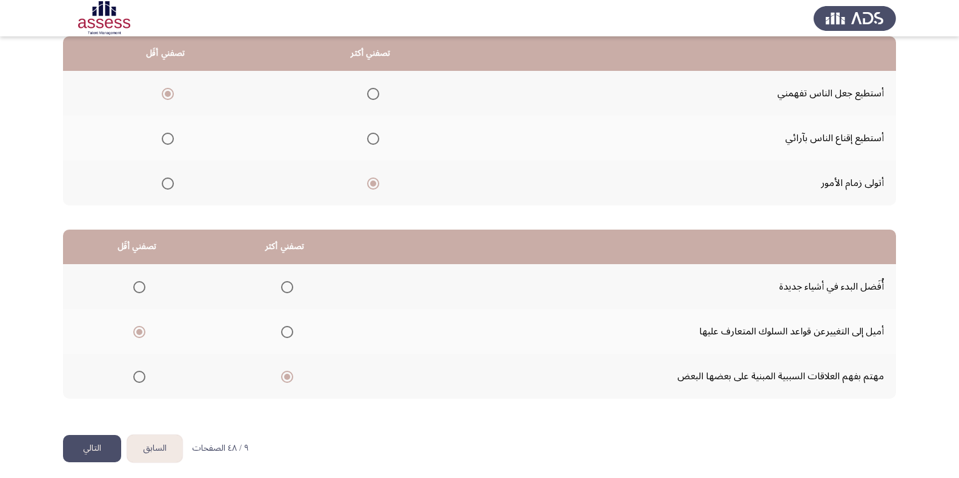
click at [113, 449] on button "التالي" at bounding box center [92, 448] width 58 height 27
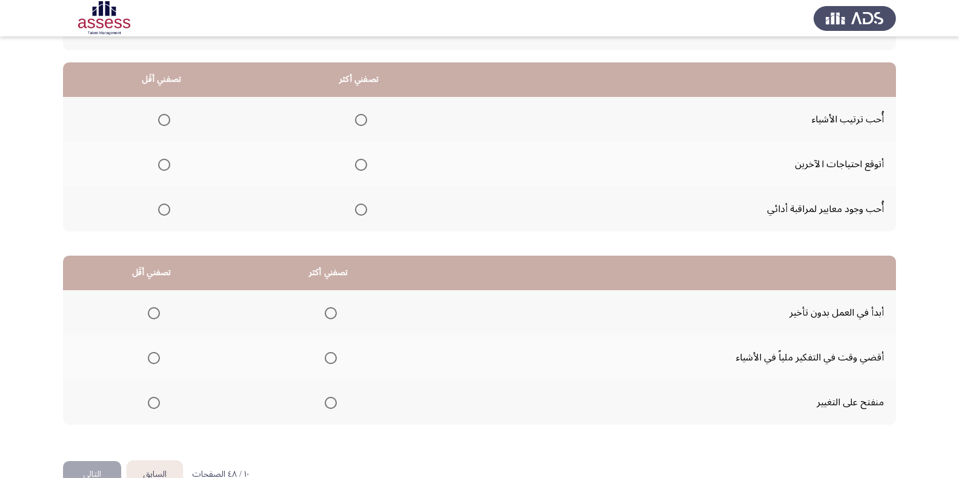
scroll to position [0, 0]
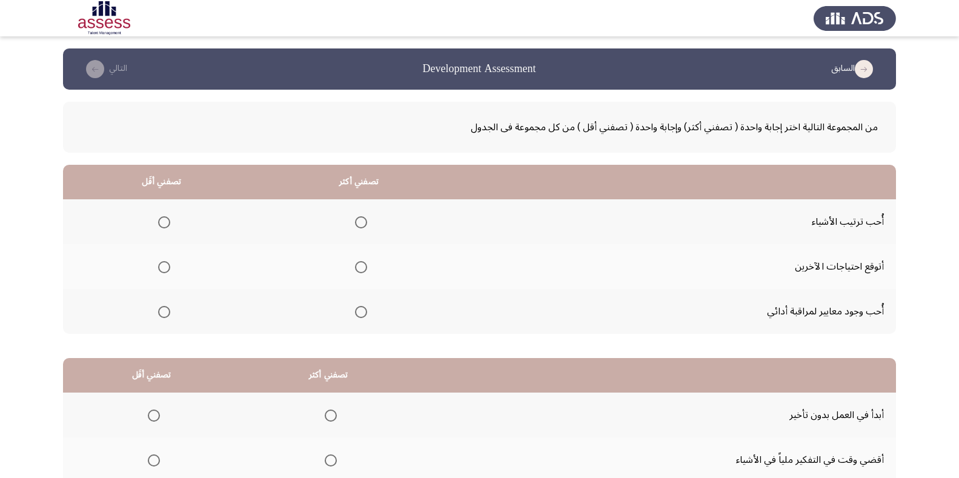
click at [359, 228] on mat-radio-group "Select an option" at bounding box center [358, 221] width 17 height 21
click at [363, 219] on span "Select an option" at bounding box center [361, 222] width 12 height 12
click at [363, 219] on input "Select an option" at bounding box center [361, 222] width 12 height 12
click at [167, 269] on span "Select an option" at bounding box center [164, 267] width 12 height 12
click at [167, 269] on input "Select an option" at bounding box center [164, 267] width 12 height 12
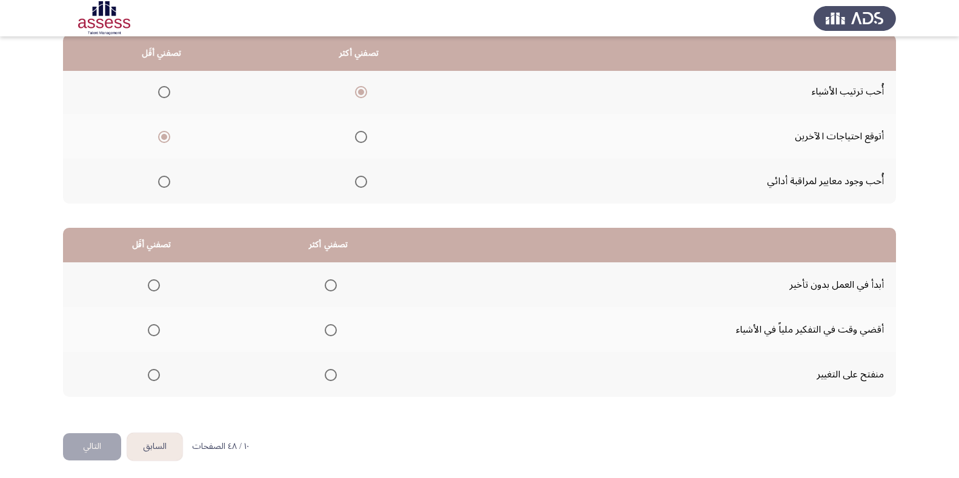
scroll to position [130, 0]
click at [331, 377] on span "Select an option" at bounding box center [331, 376] width 12 height 12
click at [331, 377] on input "Select an option" at bounding box center [331, 376] width 12 height 12
click at [159, 330] on span "Select an option" at bounding box center [154, 331] width 12 height 12
click at [159, 330] on input "Select an option" at bounding box center [154, 331] width 12 height 12
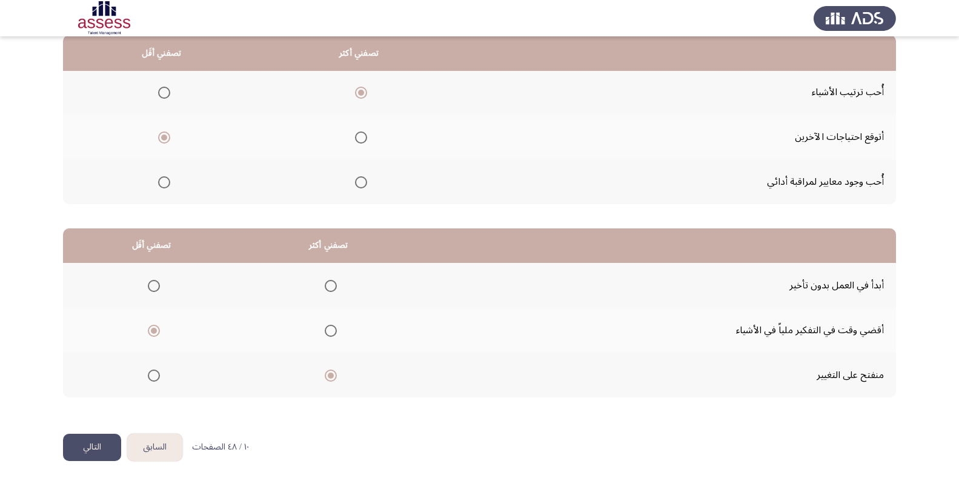
click at [95, 443] on button "التالي" at bounding box center [92, 447] width 58 height 27
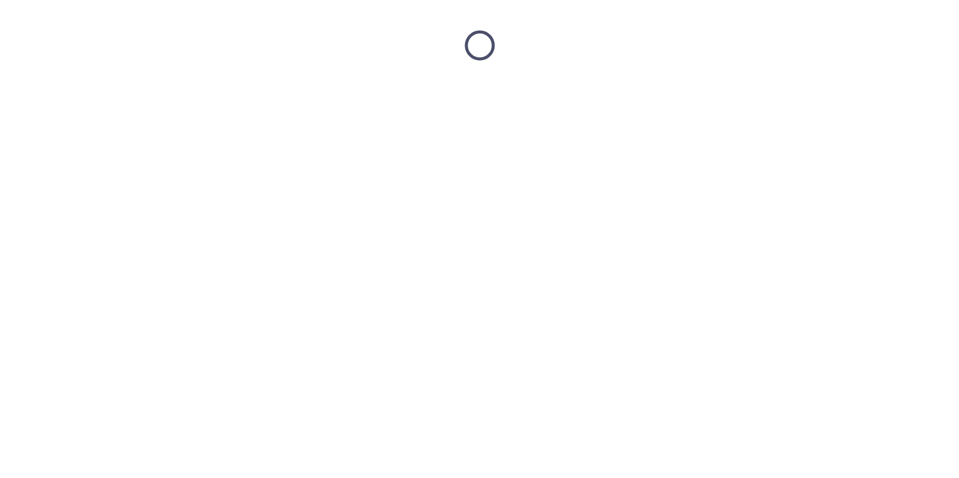
scroll to position [0, 0]
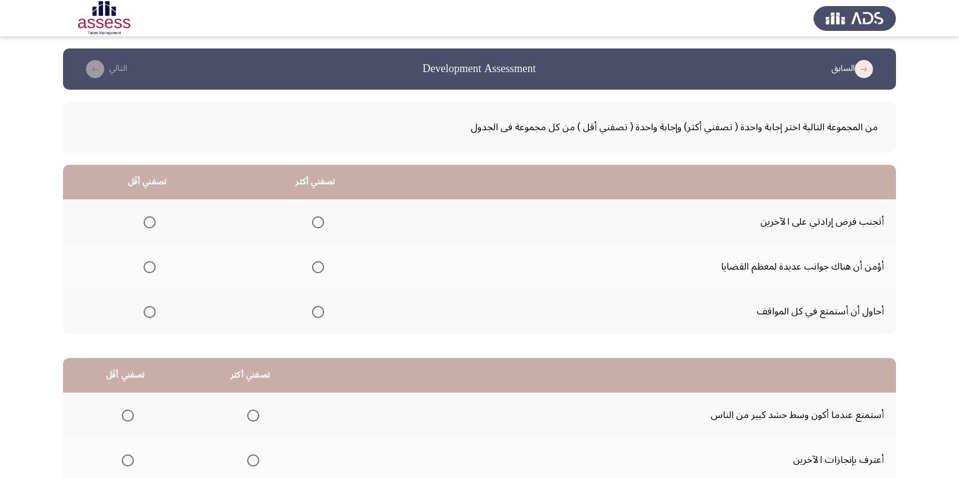
click at [317, 264] on span "Select an option" at bounding box center [318, 267] width 12 height 12
click at [317, 264] on input "Select an option" at bounding box center [318, 267] width 12 height 12
click at [145, 219] on span "Select an option" at bounding box center [150, 222] width 12 height 12
click at [145, 219] on input "Select an option" at bounding box center [150, 222] width 12 height 12
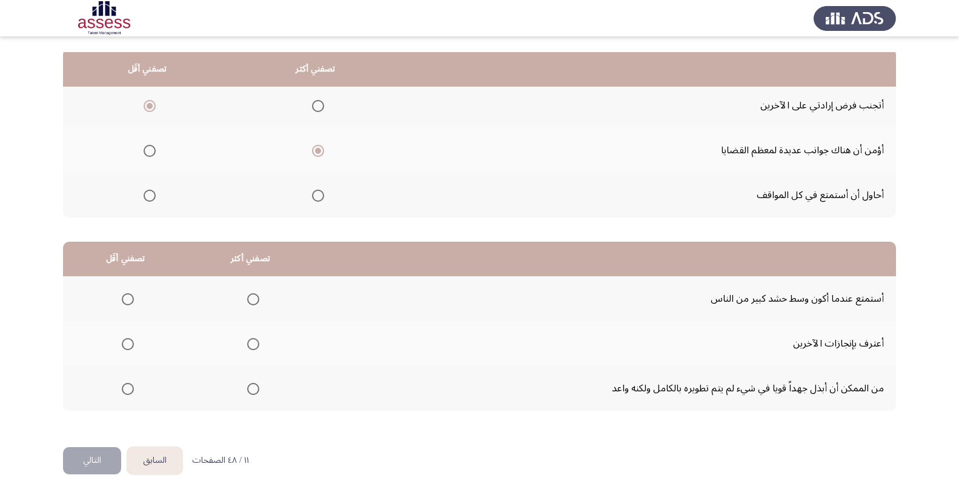
scroll to position [133, 0]
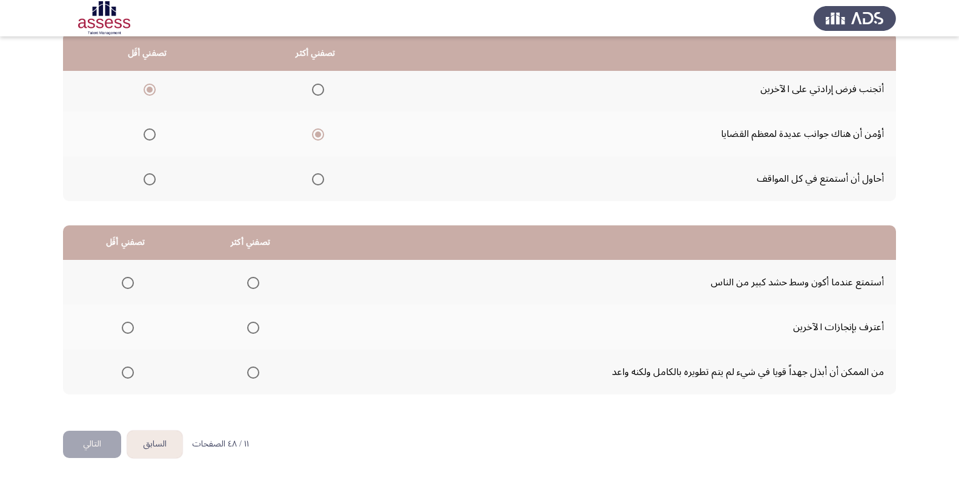
click at [251, 322] on span "Select an option" at bounding box center [253, 328] width 12 height 12
click at [251, 322] on input "Select an option" at bounding box center [253, 328] width 12 height 12
click at [127, 372] on span "Select an option" at bounding box center [128, 373] width 12 height 12
click at [127, 372] on input "Select an option" at bounding box center [128, 373] width 12 height 12
click at [91, 440] on button "التالي" at bounding box center [92, 444] width 58 height 27
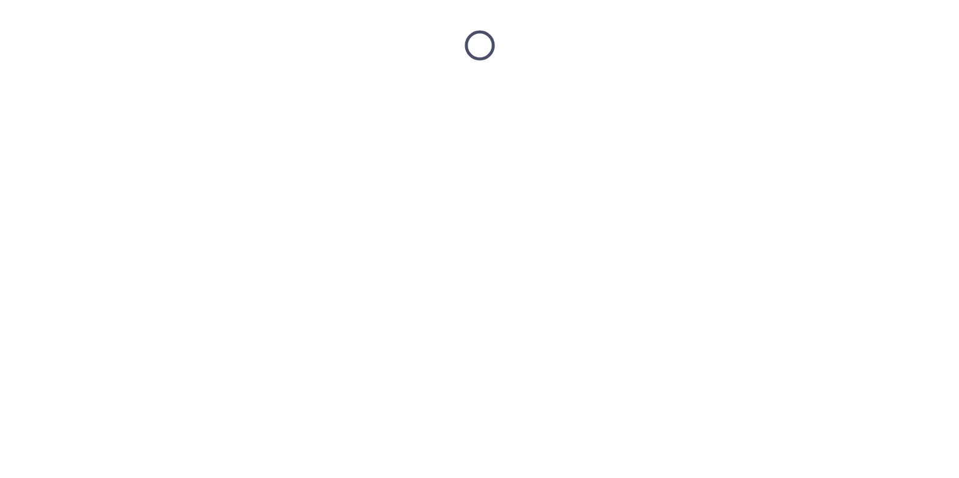
scroll to position [0, 0]
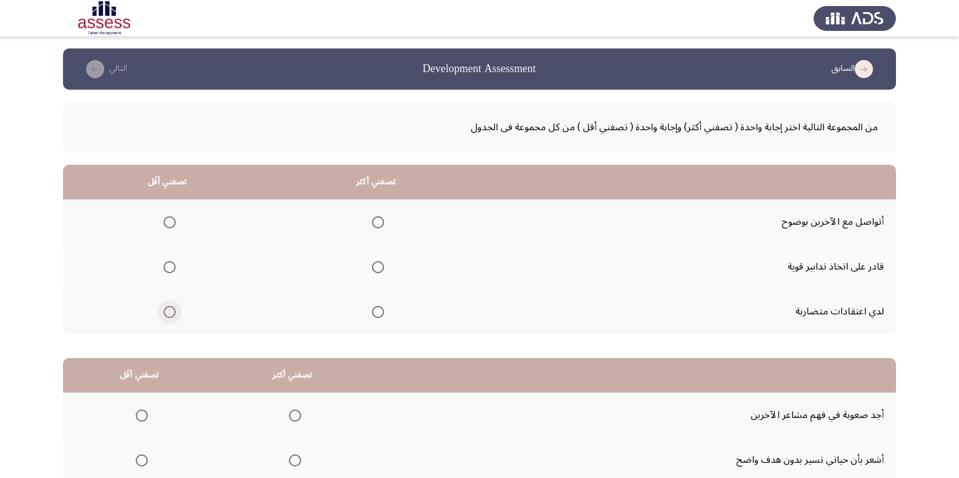
click at [172, 310] on span "Select an option" at bounding box center [170, 312] width 12 height 12
click at [172, 310] on input "Select an option" at bounding box center [170, 312] width 12 height 12
click at [378, 270] on span "Select an option" at bounding box center [378, 267] width 12 height 12
click at [378, 270] on input "Select an option" at bounding box center [378, 267] width 12 height 12
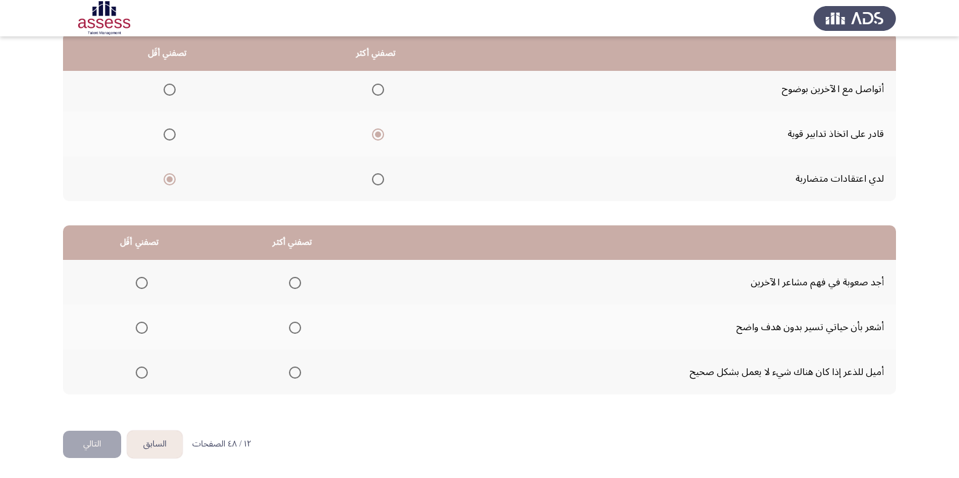
click at [138, 279] on span "Select an option" at bounding box center [142, 283] width 12 height 12
click at [138, 279] on input "Select an option" at bounding box center [142, 283] width 12 height 12
click at [294, 368] on span "Select an option" at bounding box center [295, 373] width 12 height 12
click at [294, 368] on input "Select an option" at bounding box center [295, 373] width 12 height 12
click at [93, 441] on button "التالي" at bounding box center [92, 444] width 58 height 27
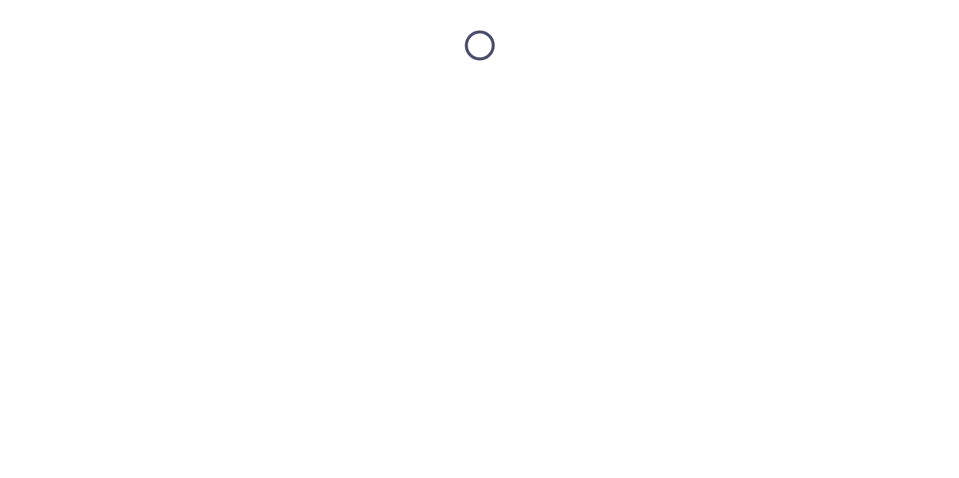
scroll to position [0, 0]
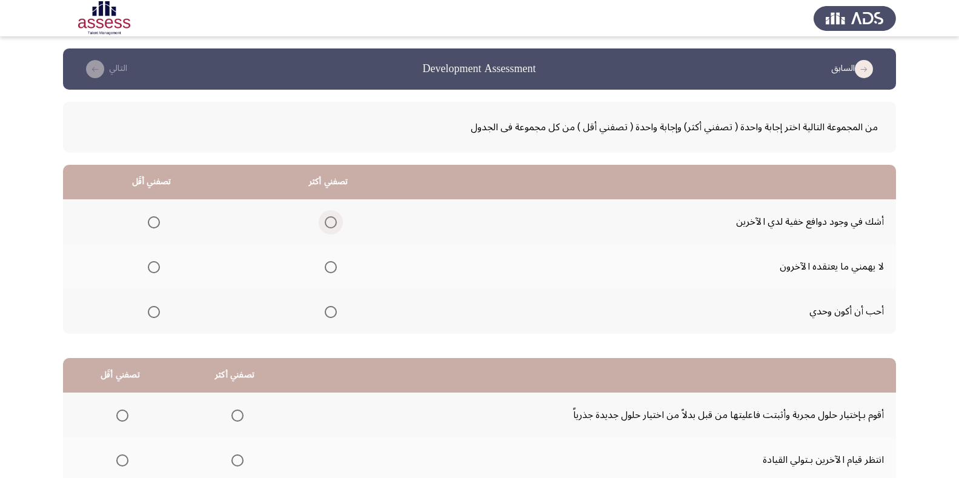
click at [330, 220] on span "Select an option" at bounding box center [331, 222] width 12 height 12
click at [330, 220] on input "Select an option" at bounding box center [331, 222] width 12 height 12
click at [149, 307] on span "Select an option" at bounding box center [154, 312] width 12 height 12
click at [149, 307] on input "Select an option" at bounding box center [154, 312] width 12 height 12
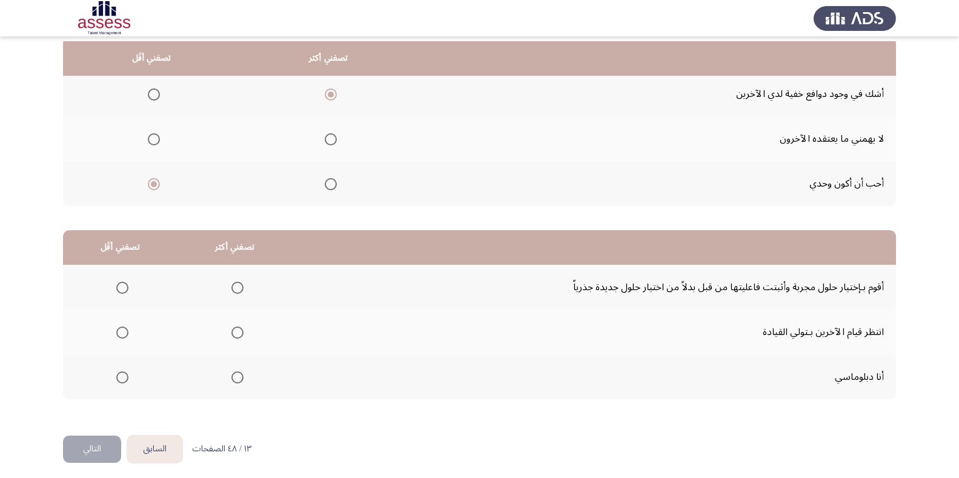
scroll to position [133, 0]
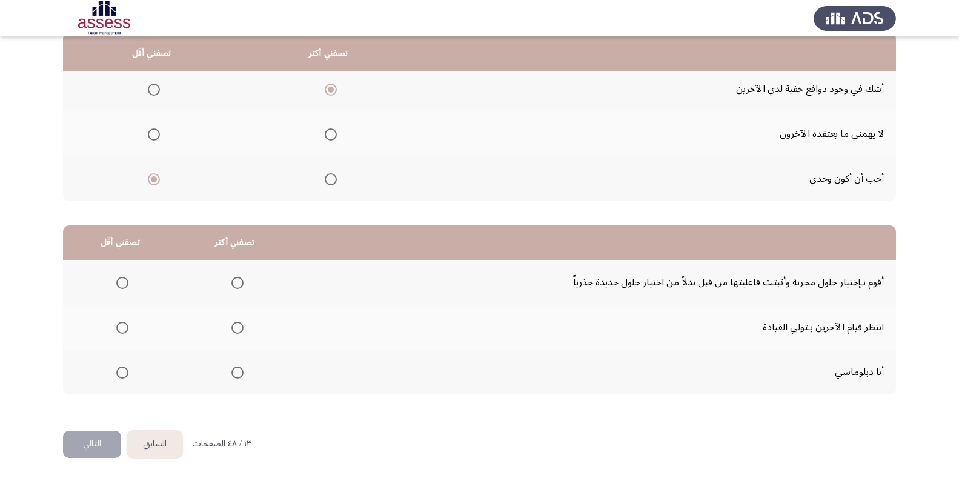
click at [121, 328] on span "Select an option" at bounding box center [122, 328] width 12 height 12
click at [121, 328] on input "Select an option" at bounding box center [122, 328] width 12 height 12
click at [241, 373] on th at bounding box center [235, 372] width 115 height 45
click at [240, 368] on span "Select an option" at bounding box center [237, 373] width 12 height 12
click at [240, 368] on input "Select an option" at bounding box center [237, 373] width 12 height 12
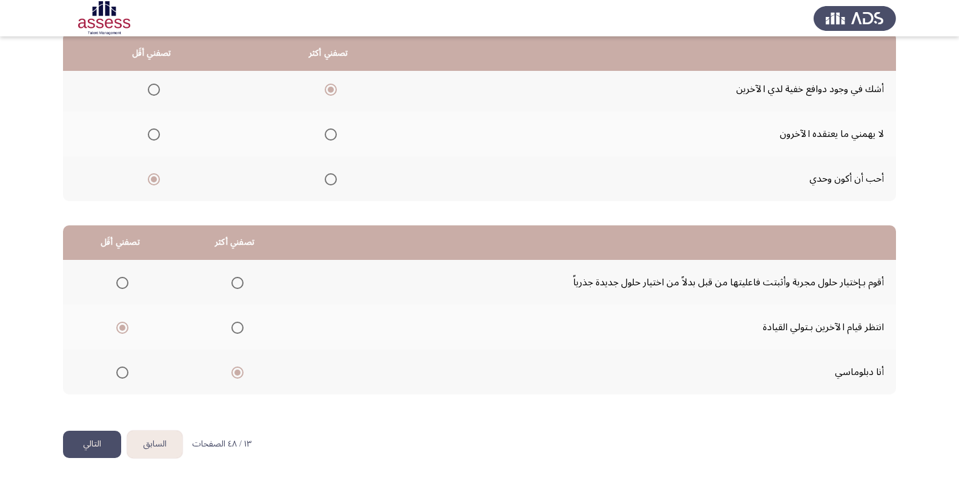
click at [93, 444] on button "التالي" at bounding box center [92, 444] width 58 height 27
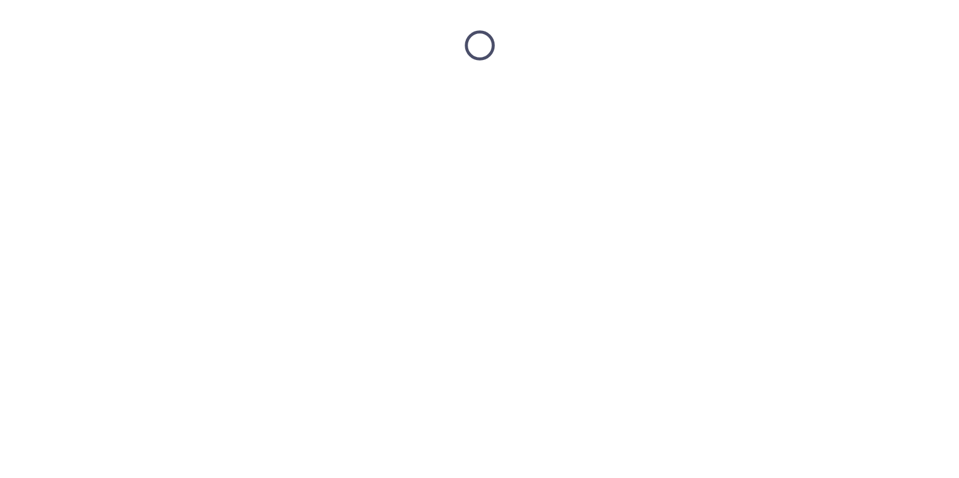
scroll to position [0, 0]
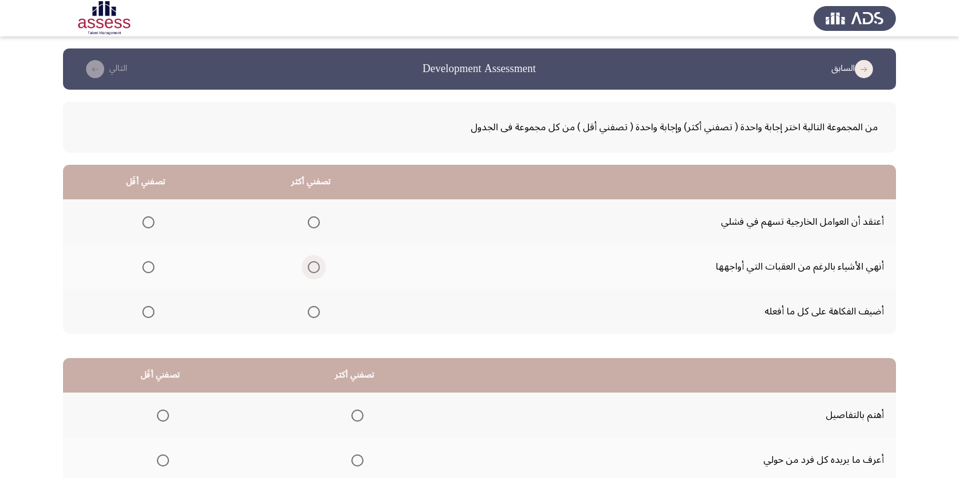
click at [313, 270] on span "Select an option" at bounding box center [314, 267] width 12 height 12
click at [313, 270] on input "Select an option" at bounding box center [314, 267] width 12 height 12
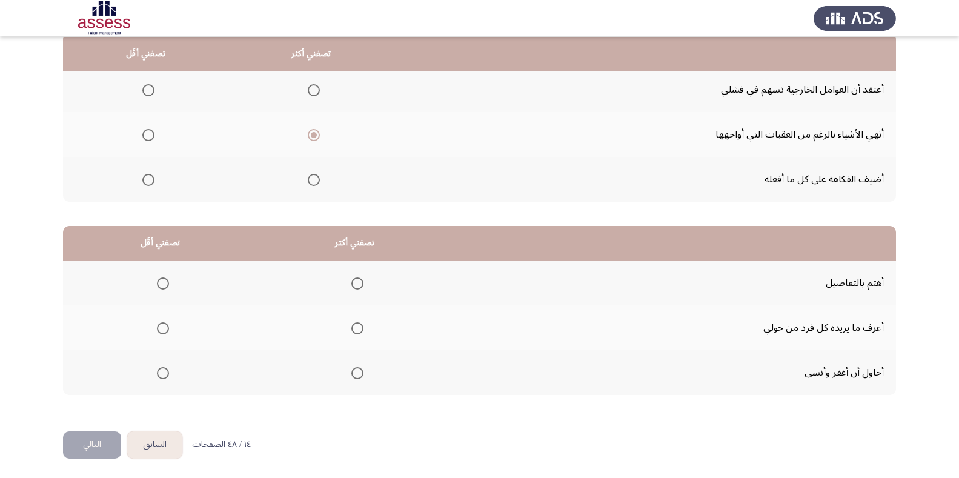
scroll to position [133, 0]
click at [353, 327] on span "Select an option" at bounding box center [357, 328] width 12 height 12
click at [353, 327] on input "Select an option" at bounding box center [357, 328] width 12 height 12
click at [167, 372] on span "Select an option" at bounding box center [163, 373] width 12 height 12
click at [167, 372] on input "Select an option" at bounding box center [163, 373] width 12 height 12
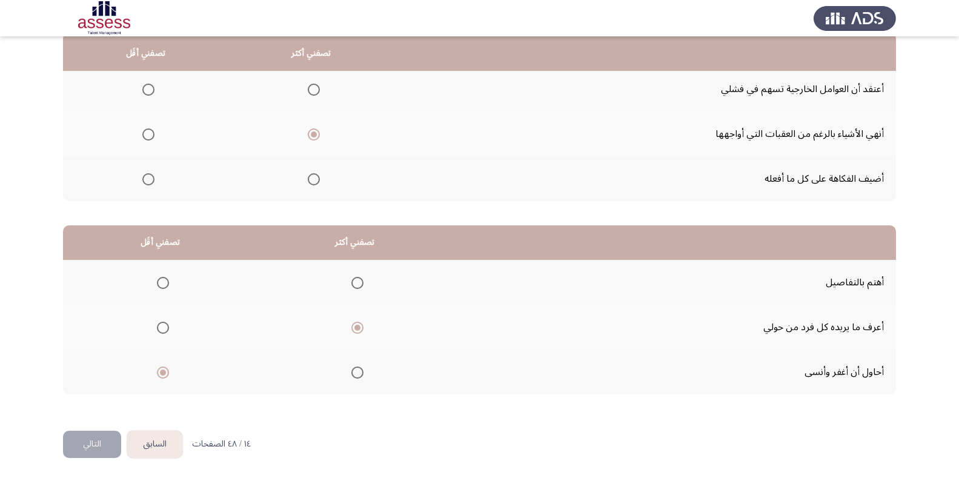
click at [151, 440] on button "السابق" at bounding box center [154, 444] width 55 height 27
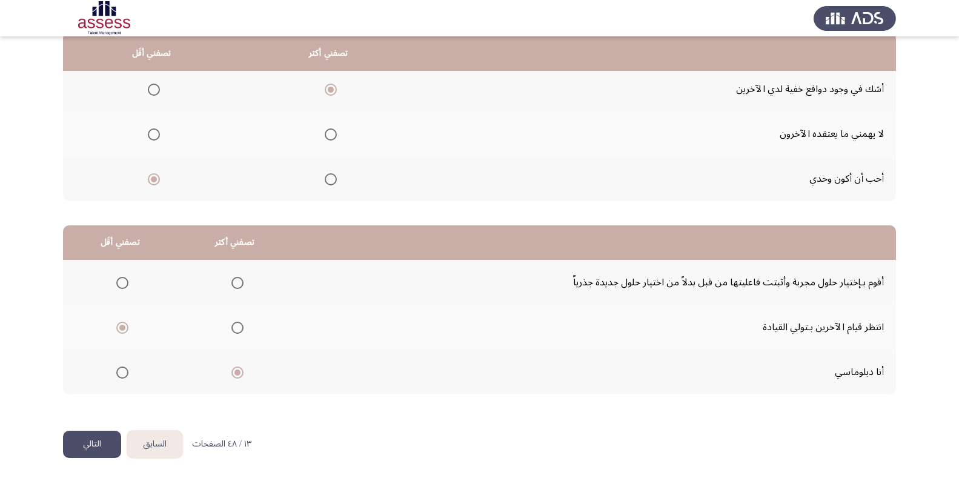
click at [92, 445] on button "التالي" at bounding box center [92, 444] width 58 height 27
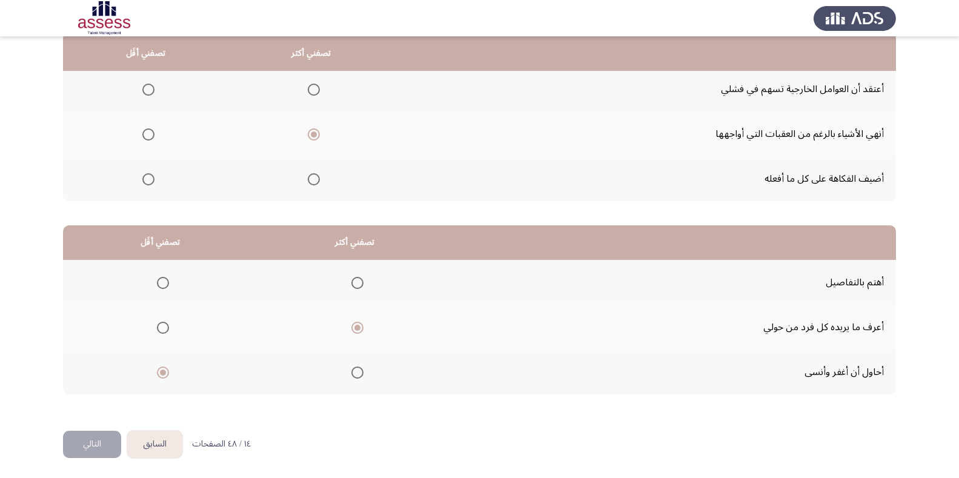
click at [148, 439] on button "السابق" at bounding box center [154, 444] width 55 height 27
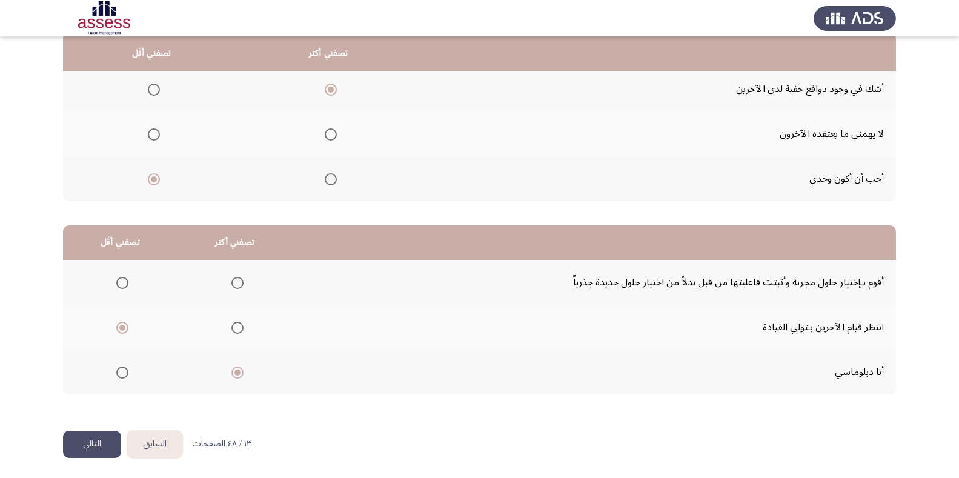
click at [90, 447] on button "التالي" at bounding box center [92, 444] width 58 height 27
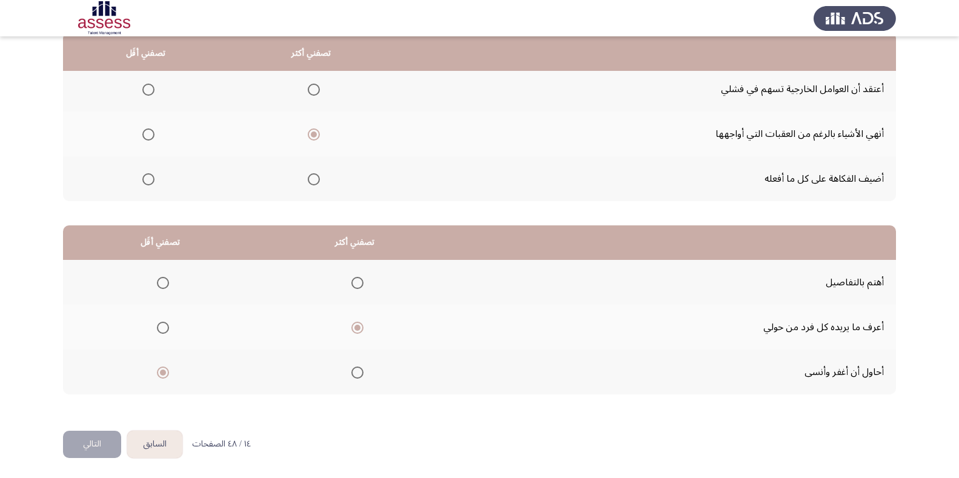
click at [88, 440] on button "التالي" at bounding box center [92, 444] width 58 height 27
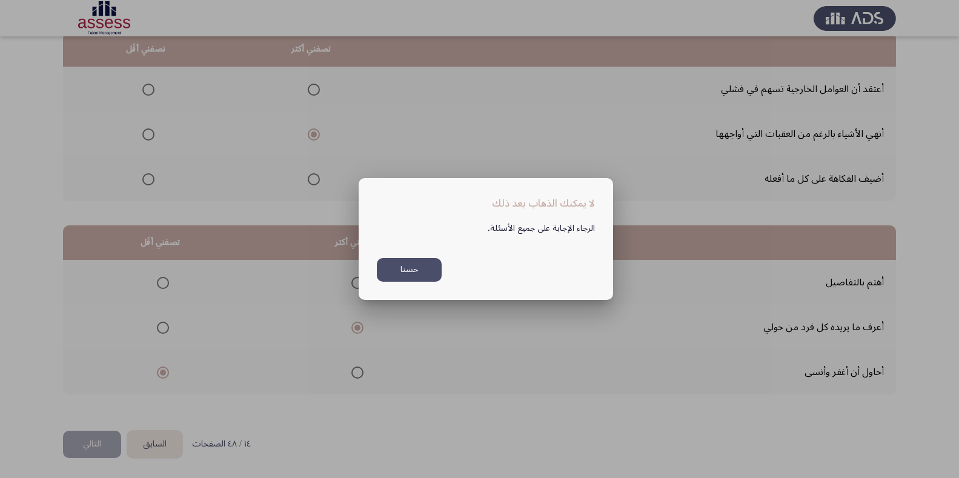
scroll to position [0, 0]
click at [426, 267] on button "حسنا" at bounding box center [409, 270] width 65 height 24
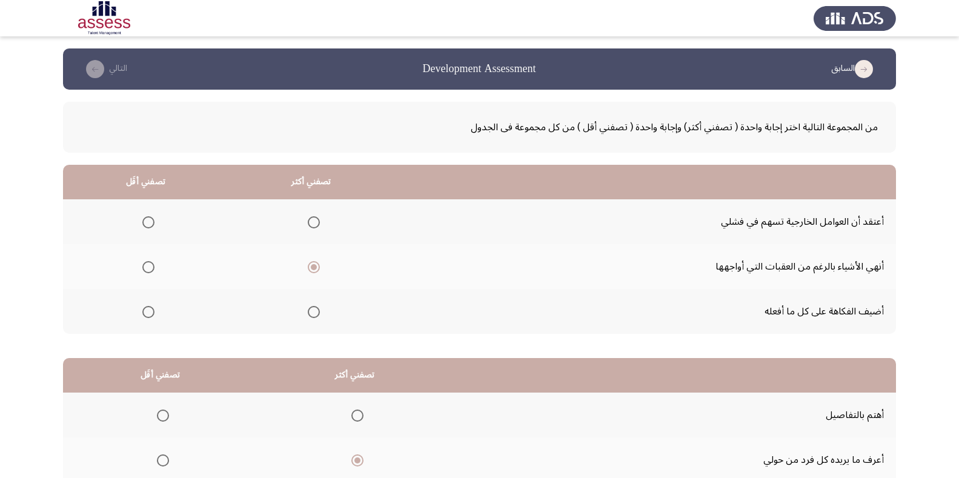
click at [150, 217] on span "Select an option" at bounding box center [148, 222] width 12 height 12
click at [150, 217] on input "Select an option" at bounding box center [148, 222] width 12 height 12
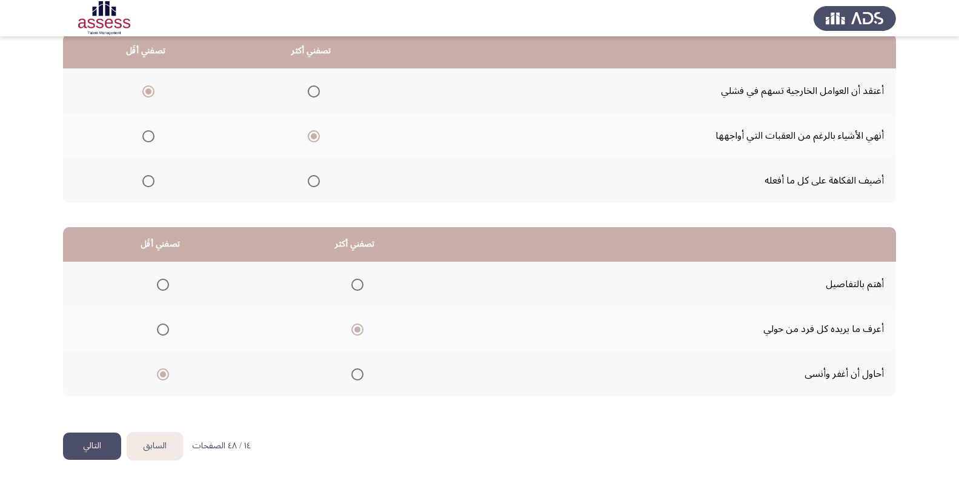
scroll to position [133, 0]
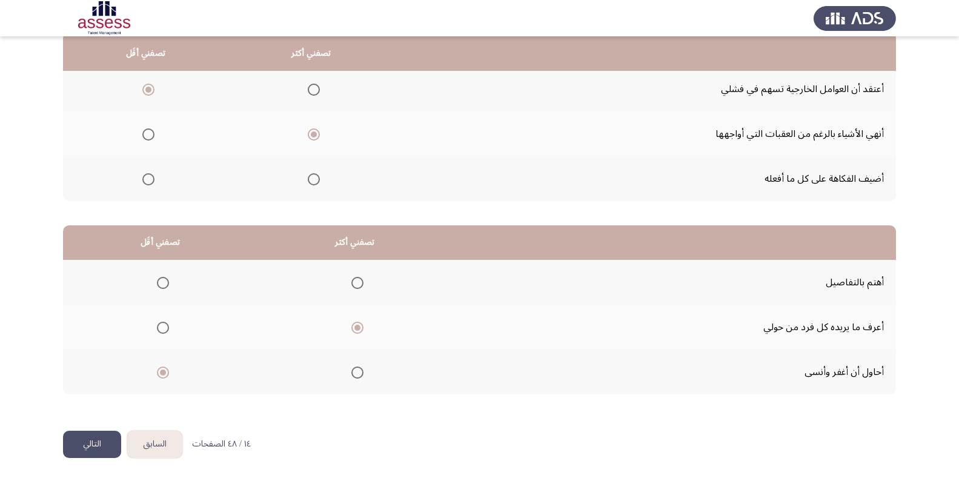
click at [97, 436] on button "التالي" at bounding box center [92, 444] width 58 height 27
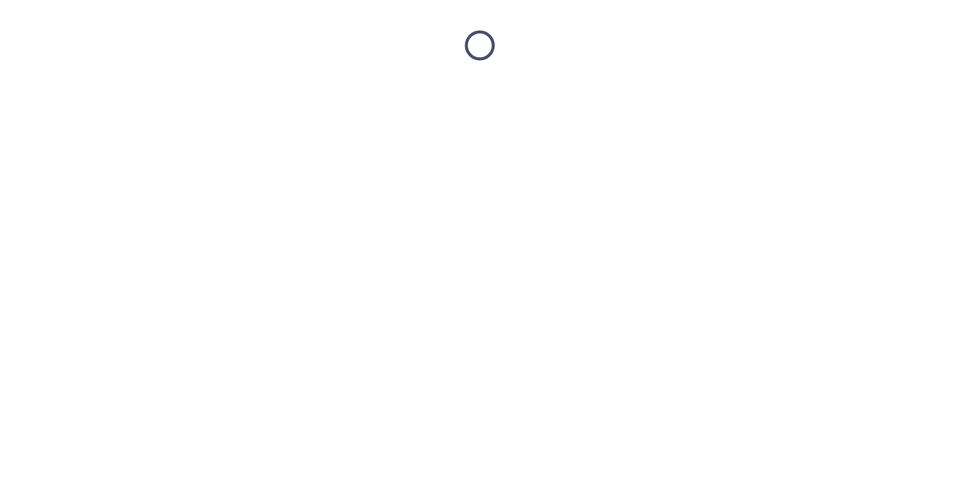
scroll to position [0, 0]
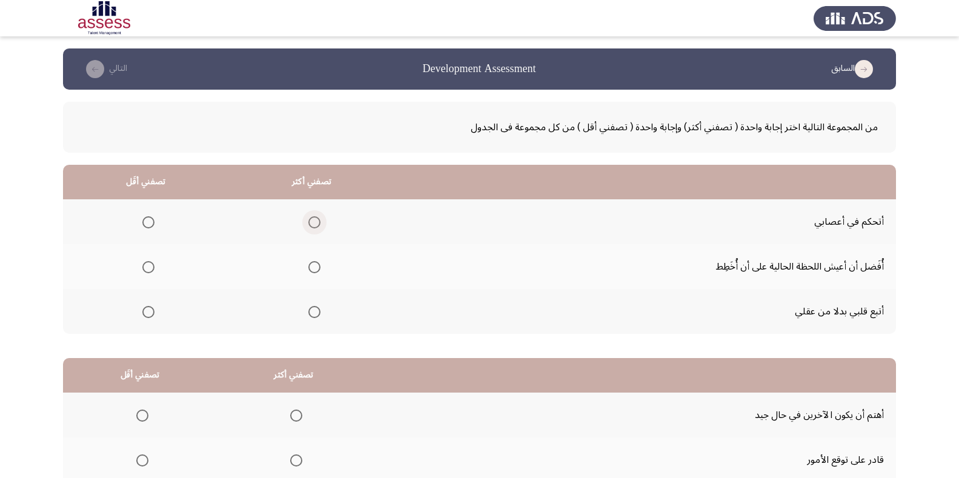
click at [310, 217] on span "Select an option" at bounding box center [314, 222] width 12 height 12
click at [310, 217] on input "Select an option" at bounding box center [314, 222] width 12 height 12
click at [143, 301] on mat-radio-group "Select an option" at bounding box center [146, 311] width 17 height 21
click at [147, 310] on span "Select an option" at bounding box center [148, 312] width 12 height 12
click at [147, 310] on input "Select an option" at bounding box center [148, 312] width 12 height 12
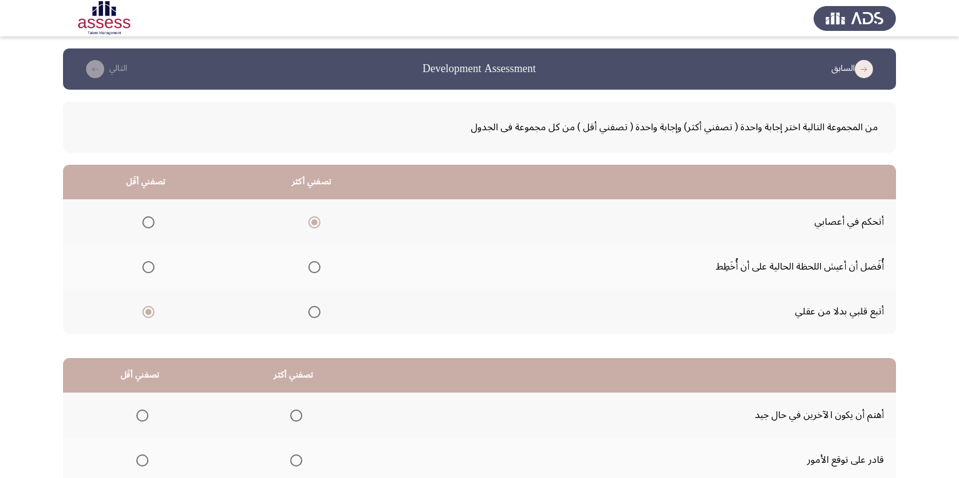
scroll to position [133, 0]
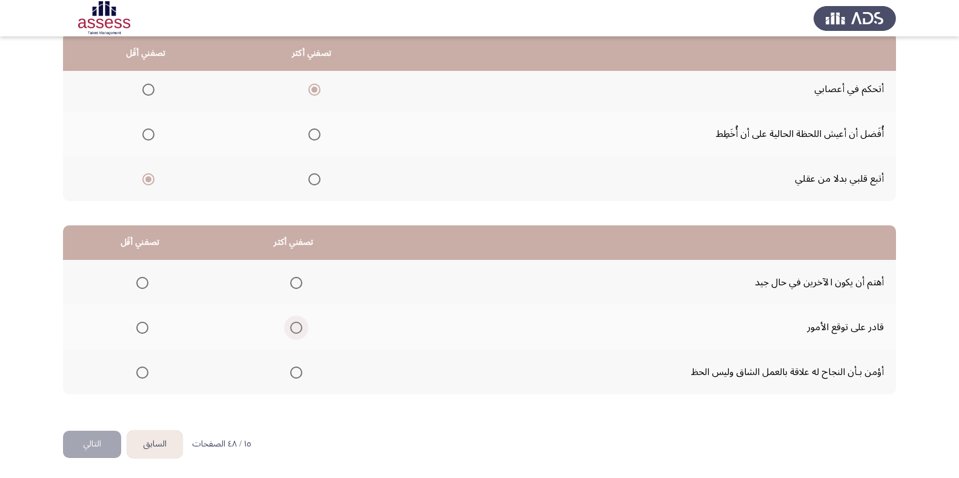
click at [293, 324] on span "Select an option" at bounding box center [296, 328] width 12 height 12
click at [293, 324] on input "Select an option" at bounding box center [296, 328] width 12 height 12
click at [136, 375] on span "Select an option" at bounding box center [142, 373] width 12 height 12
click at [136, 375] on input "Select an option" at bounding box center [142, 373] width 12 height 12
click at [97, 443] on button "التالي" at bounding box center [92, 444] width 58 height 27
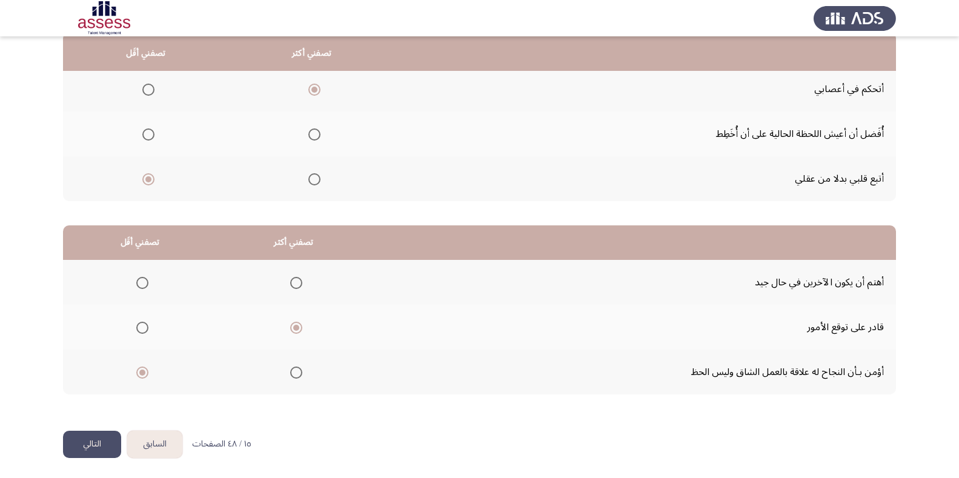
scroll to position [0, 0]
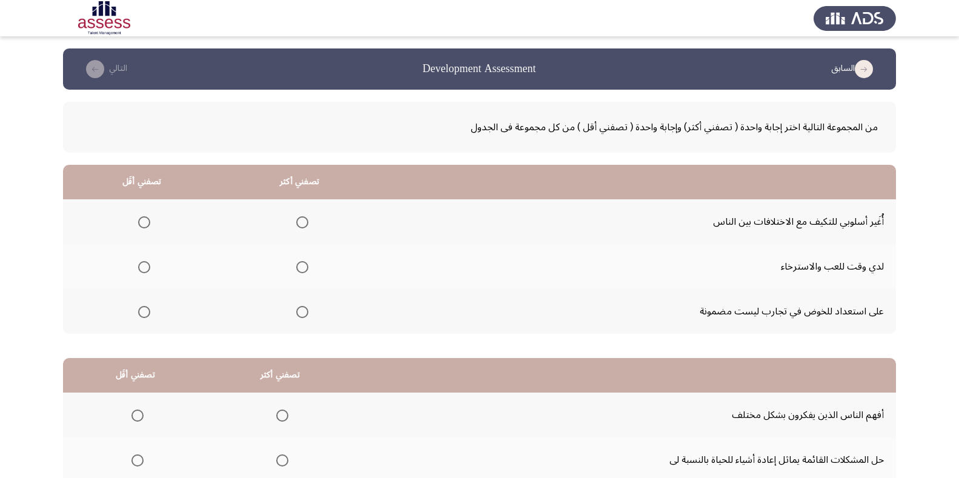
click at [297, 217] on span "Select an option" at bounding box center [302, 222] width 12 height 12
click at [297, 217] on input "Select an option" at bounding box center [302, 222] width 12 height 12
click at [147, 267] on span "Select an option" at bounding box center [144, 267] width 12 height 12
click at [147, 267] on input "Select an option" at bounding box center [144, 267] width 12 height 12
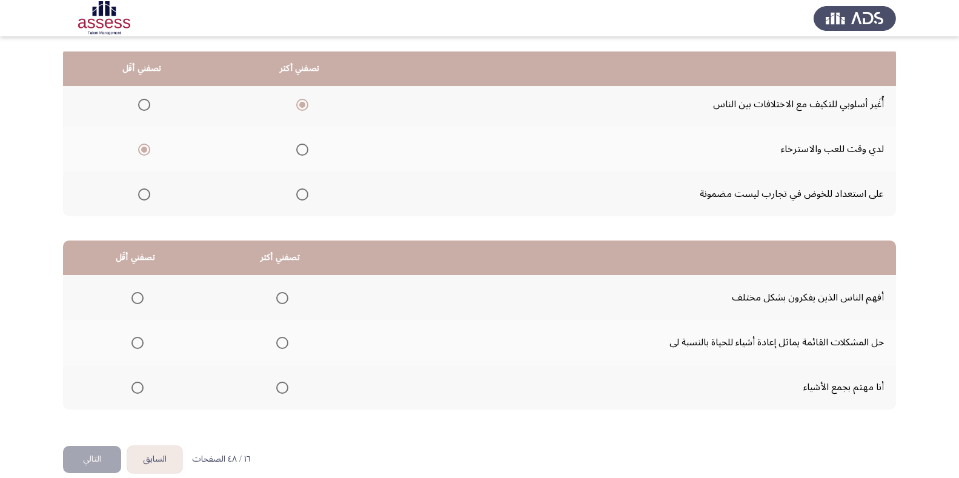
scroll to position [133, 0]
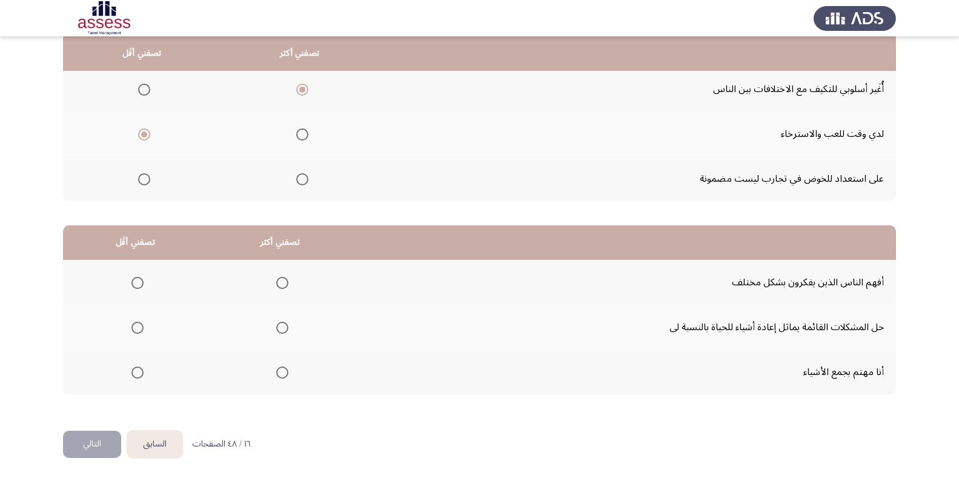
click at [282, 277] on span "Select an option" at bounding box center [282, 283] width 12 height 12
click at [282, 277] on input "Select an option" at bounding box center [282, 283] width 12 height 12
click at [283, 328] on span "Select an option" at bounding box center [282, 328] width 12 height 12
click at [283, 328] on input "Select an option" at bounding box center [282, 328] width 12 height 12
click at [127, 379] on mat-radio-group "Select an option" at bounding box center [135, 372] width 17 height 21
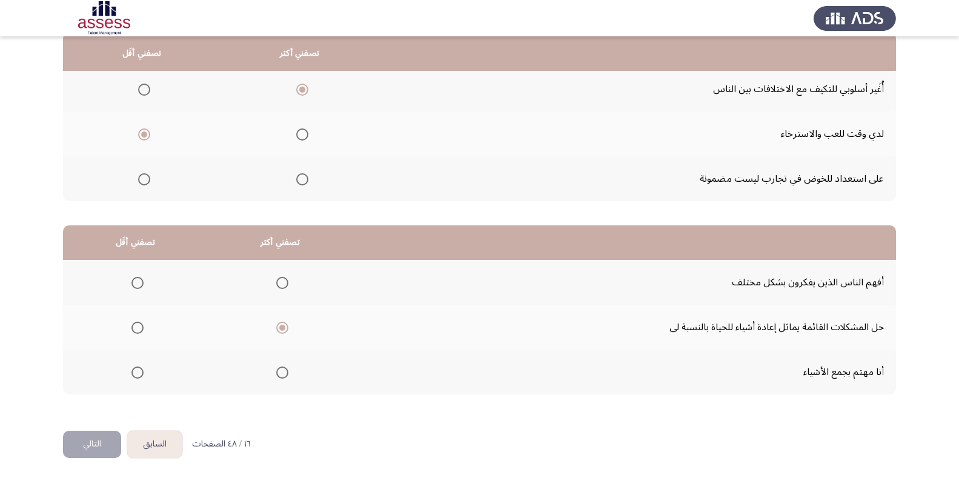
click at [135, 374] on span "Select an option" at bounding box center [137, 373] width 12 height 12
click at [135, 374] on input "Select an option" at bounding box center [137, 373] width 12 height 12
click at [95, 441] on button "التالي" at bounding box center [92, 444] width 58 height 27
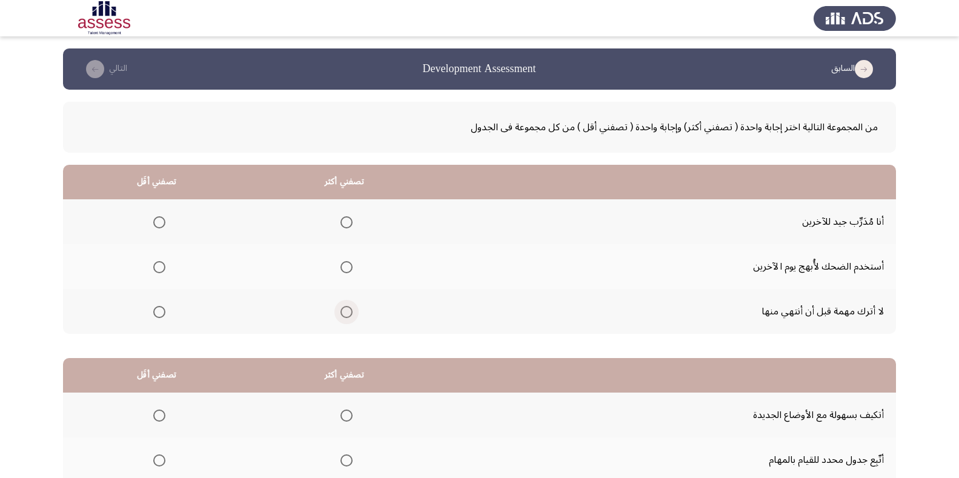
click at [345, 313] on span "Select an option" at bounding box center [346, 312] width 12 height 12
click at [345, 313] on input "Select an option" at bounding box center [346, 312] width 12 height 12
click at [159, 267] on span "Select an option" at bounding box center [159, 267] width 12 height 12
click at [159, 267] on input "Select an option" at bounding box center [159, 267] width 12 height 12
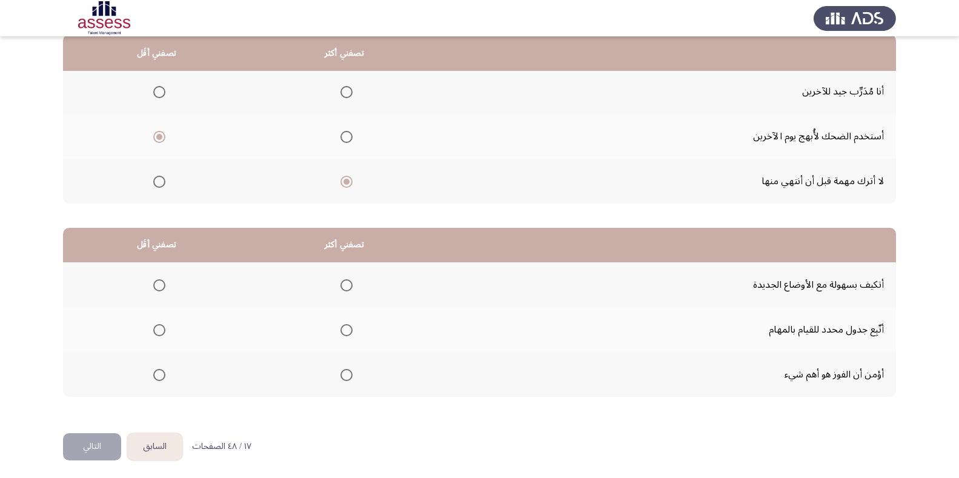
scroll to position [130, 0]
click at [348, 331] on span "Select an option" at bounding box center [346, 331] width 12 height 12
click at [348, 331] on input "Select an option" at bounding box center [346, 331] width 12 height 12
click at [161, 372] on span "Select an option" at bounding box center [159, 376] width 12 height 12
click at [161, 372] on input "Select an option" at bounding box center [159, 376] width 12 height 12
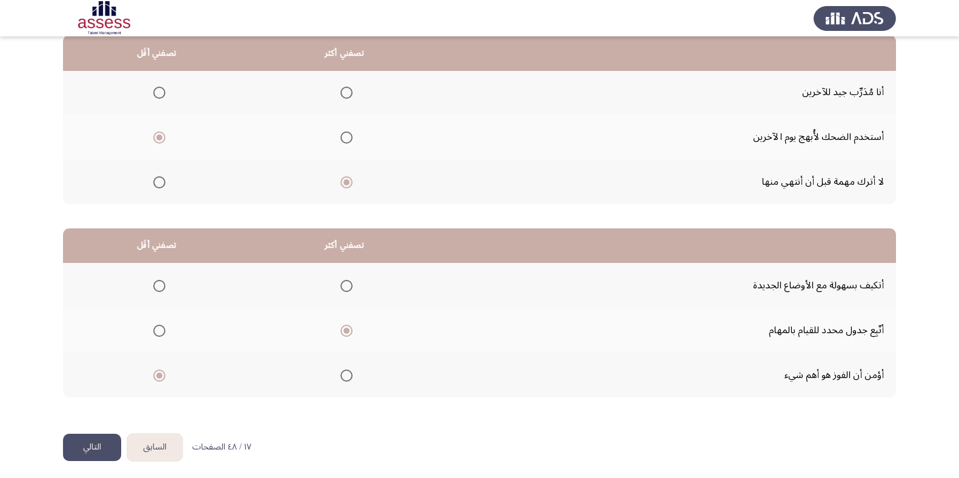
click at [73, 460] on html "السابق Development Assessment التالي من المجموعة التالية اختر إجابة واحدة ( تصف…" at bounding box center [479, 176] width 959 height 612
click at [73, 461] on html "السابق Development Assessment التالي من المجموعة التالية اختر إجابة واحدة ( تصف…" at bounding box center [479, 176] width 959 height 612
click at [88, 450] on button "التالي" at bounding box center [92, 447] width 58 height 27
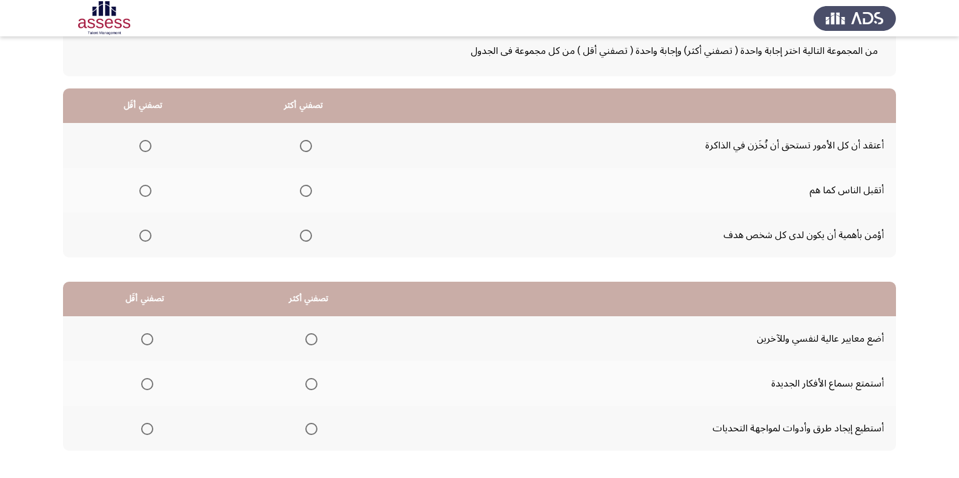
scroll to position [86, 0]
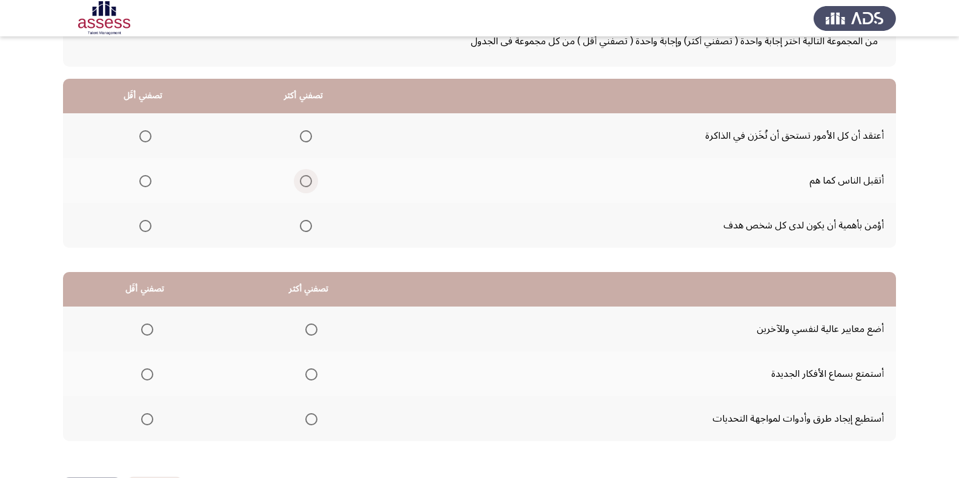
click at [310, 179] on span "Select an option" at bounding box center [306, 181] width 12 height 12
click at [310, 179] on input "Select an option" at bounding box center [306, 181] width 12 height 12
click at [136, 136] on label "Select an option" at bounding box center [142, 136] width 17 height 12
click at [139, 136] on input "Select an option" at bounding box center [145, 136] width 12 height 12
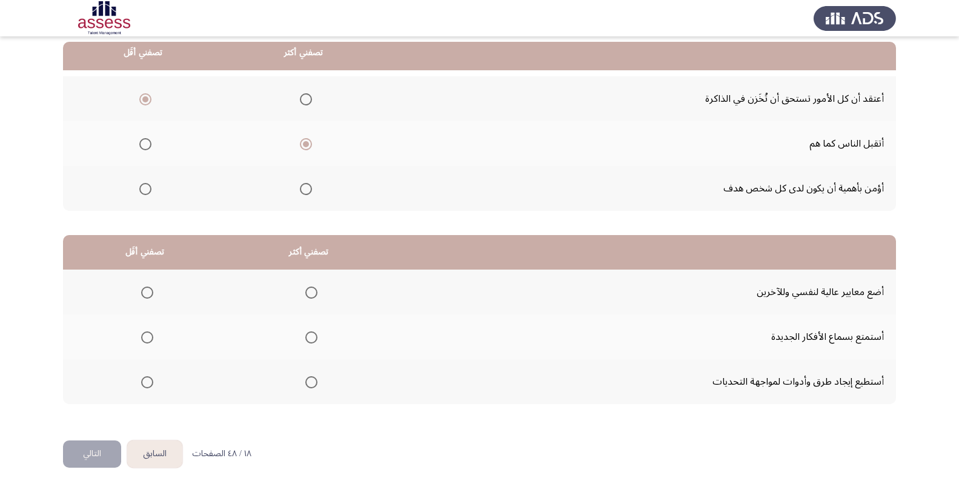
scroll to position [122, 0]
click at [147, 288] on span "Select an option" at bounding box center [147, 293] width 12 height 12
click at [147, 288] on input "Select an option" at bounding box center [147, 293] width 12 height 12
click at [310, 383] on span "Select an option" at bounding box center [311, 383] width 12 height 12
click at [310, 383] on input "Select an option" at bounding box center [311, 383] width 12 height 12
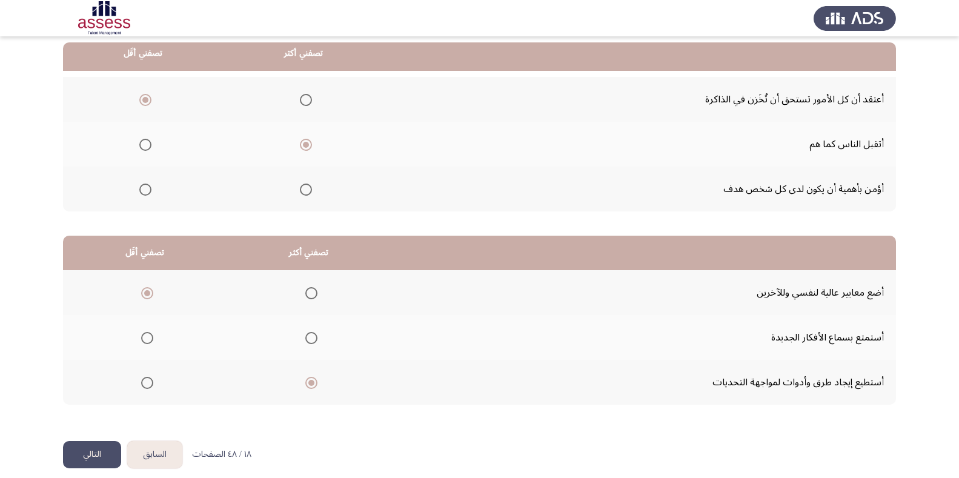
click at [98, 456] on button "التالي" at bounding box center [92, 454] width 58 height 27
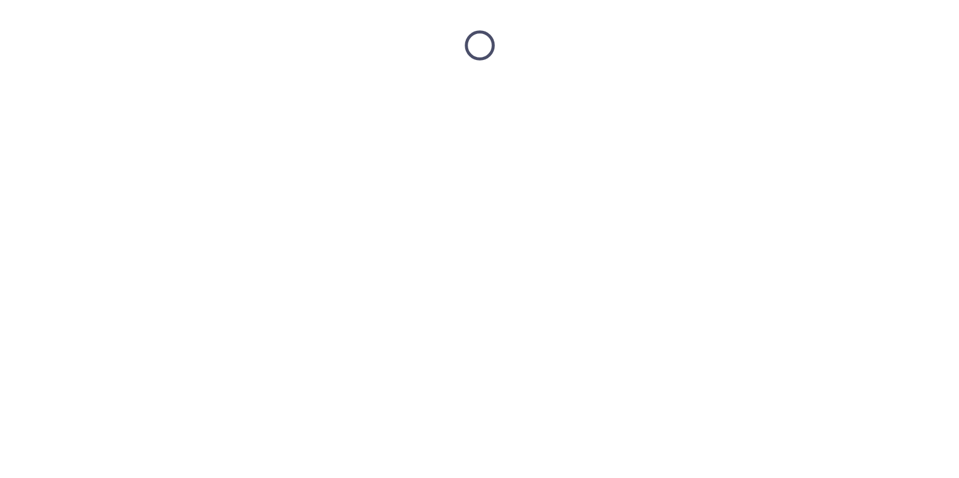
scroll to position [0, 0]
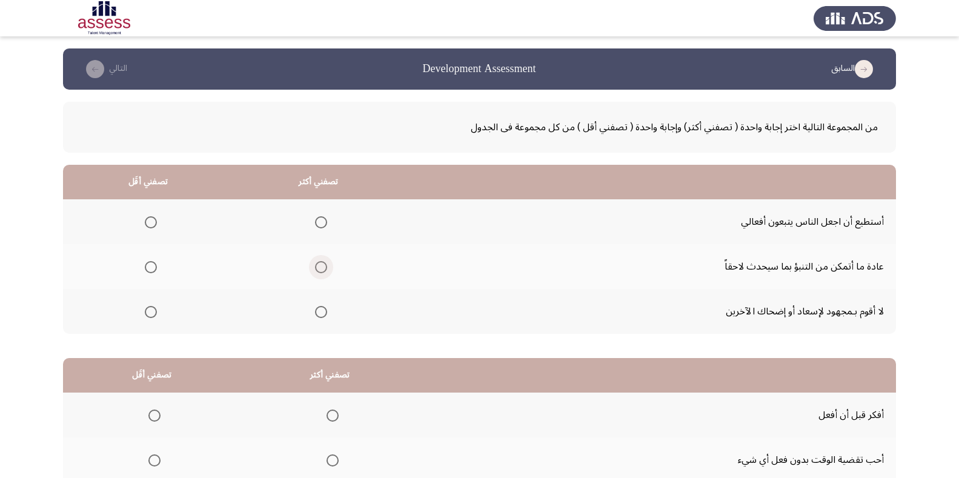
click at [322, 261] on span "Select an option" at bounding box center [321, 267] width 12 height 12
click at [322, 261] on input "Select an option" at bounding box center [321, 267] width 12 height 12
click at [147, 224] on span "Select an option" at bounding box center [151, 222] width 12 height 12
click at [147, 224] on input "Select an option" at bounding box center [151, 222] width 12 height 12
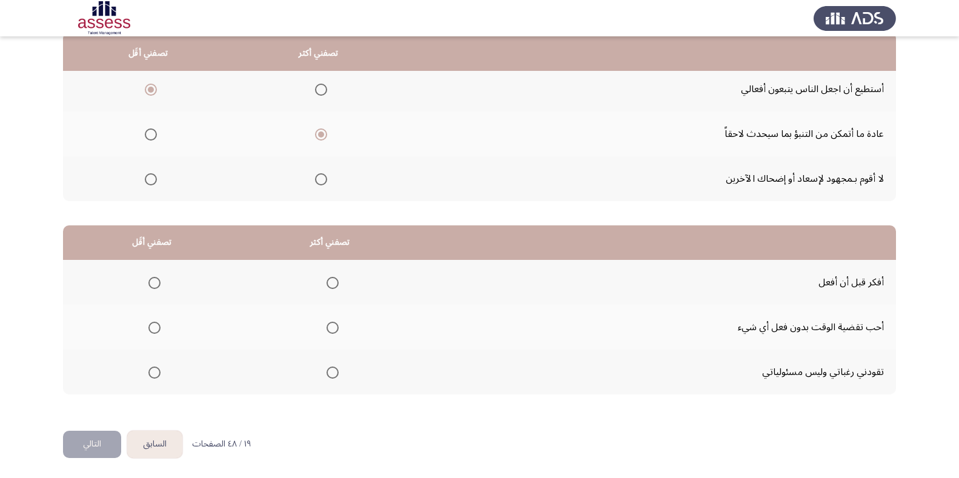
click at [155, 324] on span "Select an option" at bounding box center [154, 328] width 12 height 12
click at [155, 324] on input "Select an option" at bounding box center [154, 328] width 12 height 12
click at [331, 279] on span "Select an option" at bounding box center [333, 283] width 12 height 12
click at [331, 279] on input "Select an option" at bounding box center [333, 283] width 12 height 12
click at [99, 439] on button "التالي" at bounding box center [92, 444] width 58 height 27
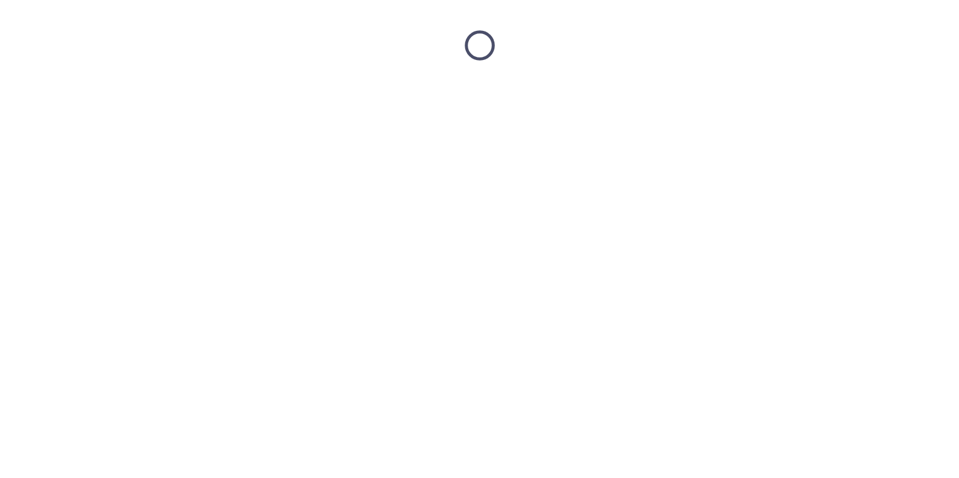
scroll to position [0, 0]
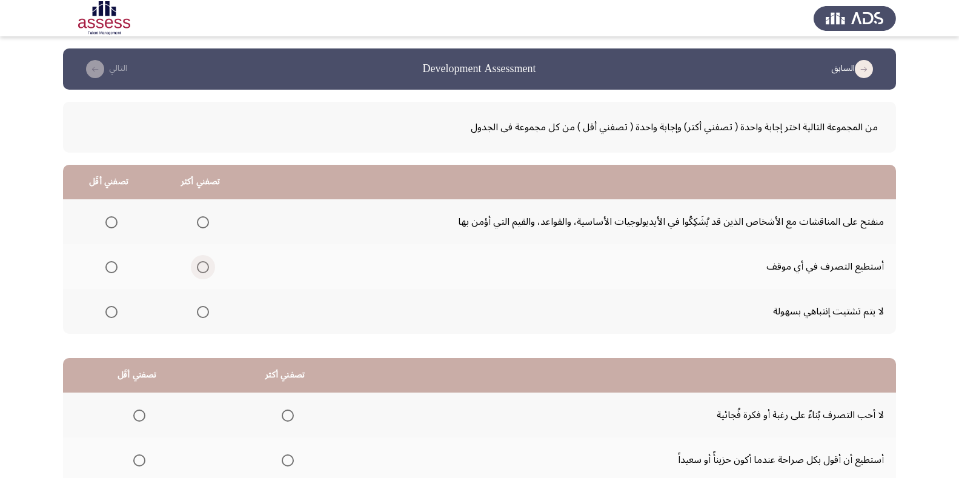
click at [202, 268] on span "Select an option" at bounding box center [203, 267] width 12 height 12
click at [202, 268] on input "Select an option" at bounding box center [203, 267] width 12 height 12
click at [108, 222] on span "Select an option" at bounding box center [111, 222] width 12 height 12
click at [108, 222] on input "Select an option" at bounding box center [111, 222] width 12 height 12
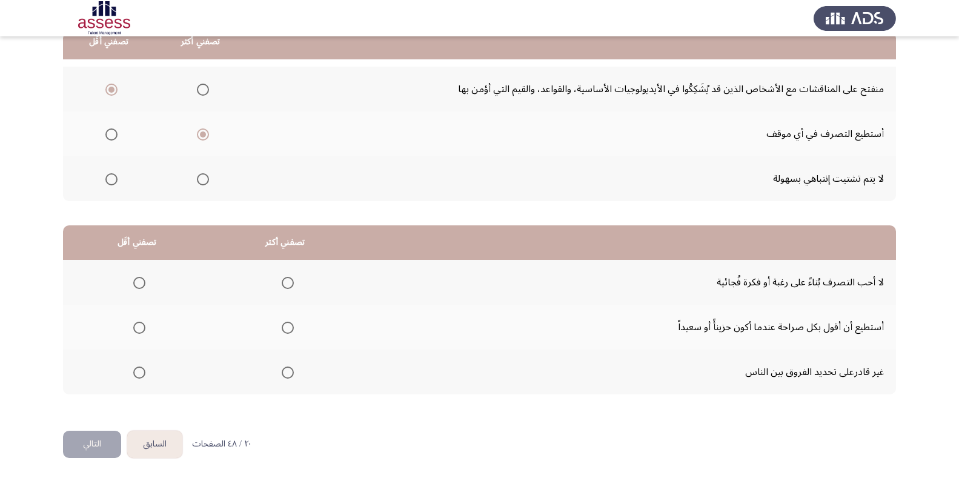
scroll to position [119, 0]
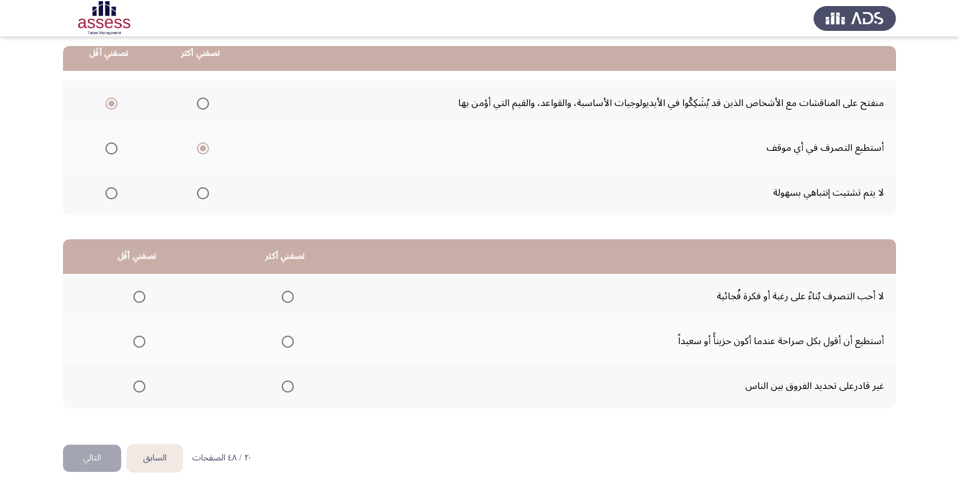
click at [137, 342] on span "Select an option" at bounding box center [139, 342] width 12 height 12
click at [137, 342] on input "Select an option" at bounding box center [139, 342] width 12 height 12
click at [293, 294] on span "Select an option" at bounding box center [288, 297] width 12 height 12
click at [293, 294] on input "Select an option" at bounding box center [288, 297] width 12 height 12
click at [104, 451] on button "التالي" at bounding box center [92, 458] width 58 height 27
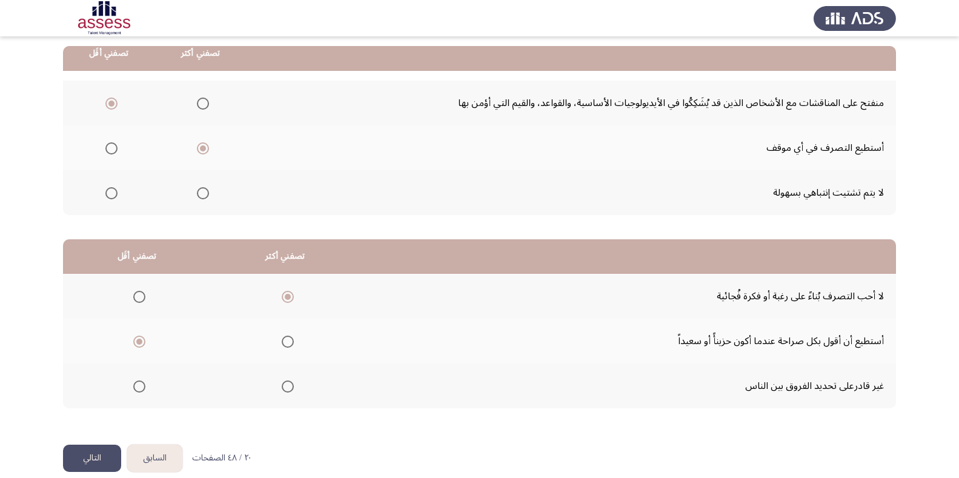
scroll to position [0, 0]
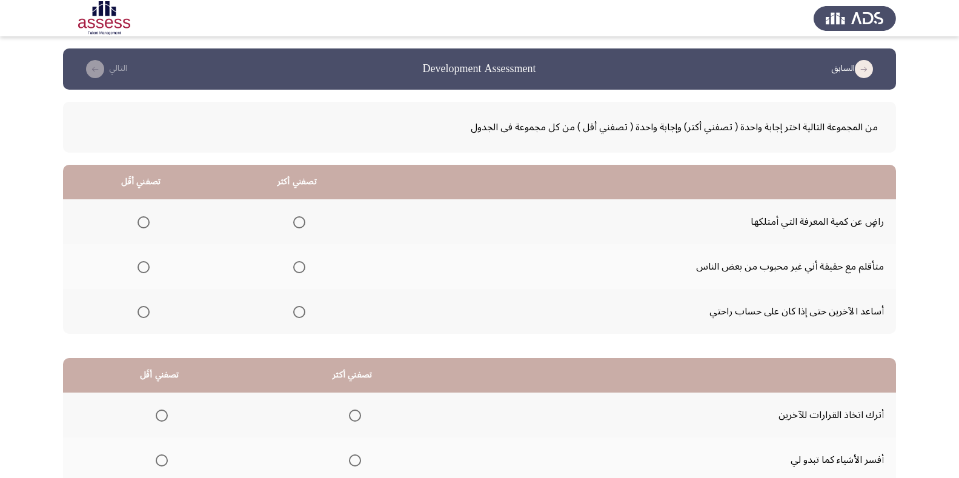
click at [136, 217] on label "Select an option" at bounding box center [141, 222] width 17 height 12
click at [138, 217] on input "Select an option" at bounding box center [144, 222] width 12 height 12
click at [293, 311] on label "Select an option" at bounding box center [296, 312] width 17 height 12
click at [293, 311] on input "Select an option" at bounding box center [299, 312] width 12 height 12
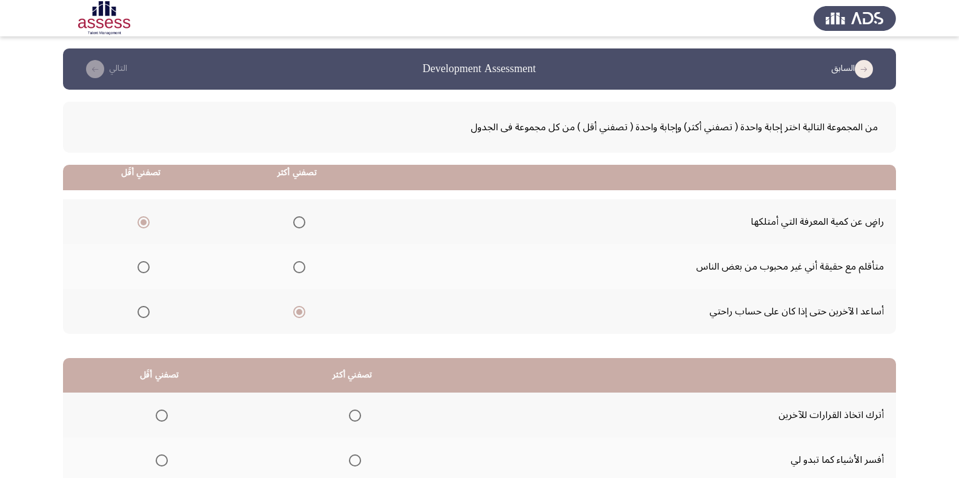
scroll to position [133, 0]
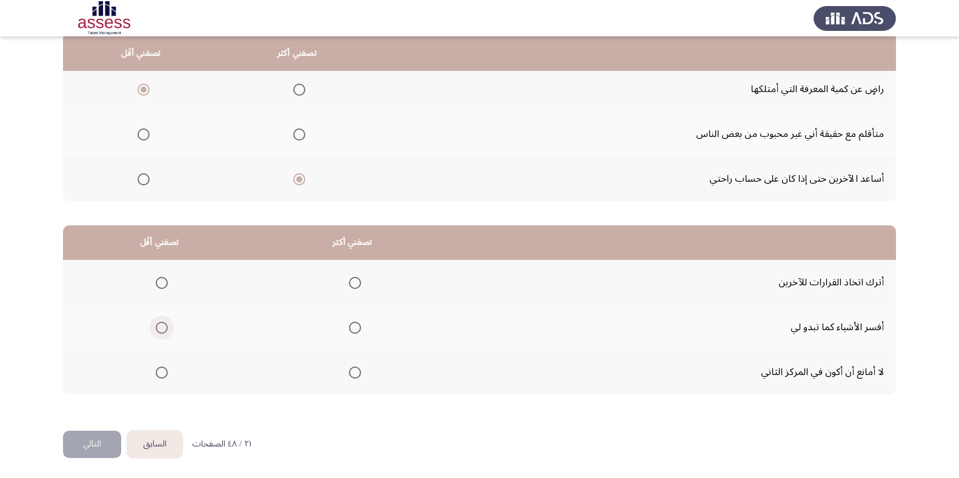
click at [167, 327] on span "Select an option" at bounding box center [162, 328] width 12 height 12
click at [167, 327] on input "Select an option" at bounding box center [162, 328] width 12 height 12
click at [359, 282] on span "Select an option" at bounding box center [355, 283] width 12 height 12
click at [359, 282] on input "Select an option" at bounding box center [355, 283] width 12 height 12
click at [85, 445] on button "التالي" at bounding box center [92, 444] width 58 height 27
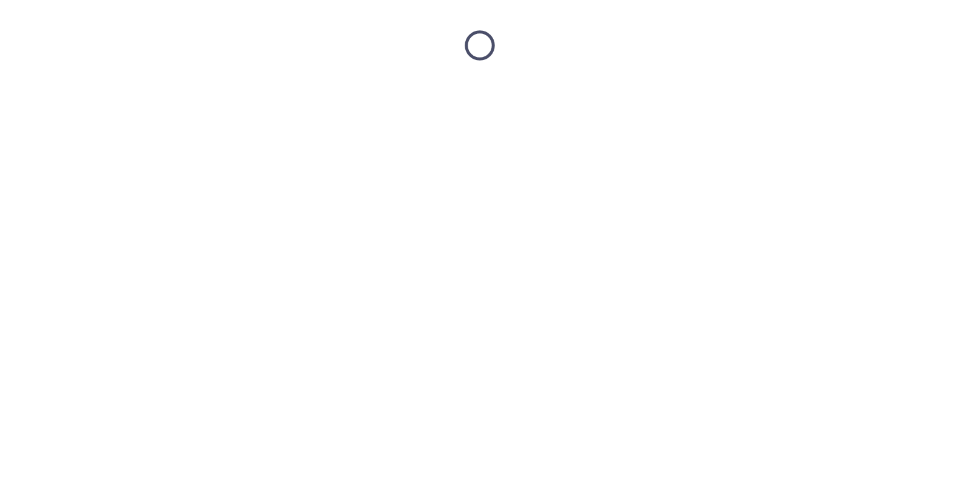
scroll to position [0, 0]
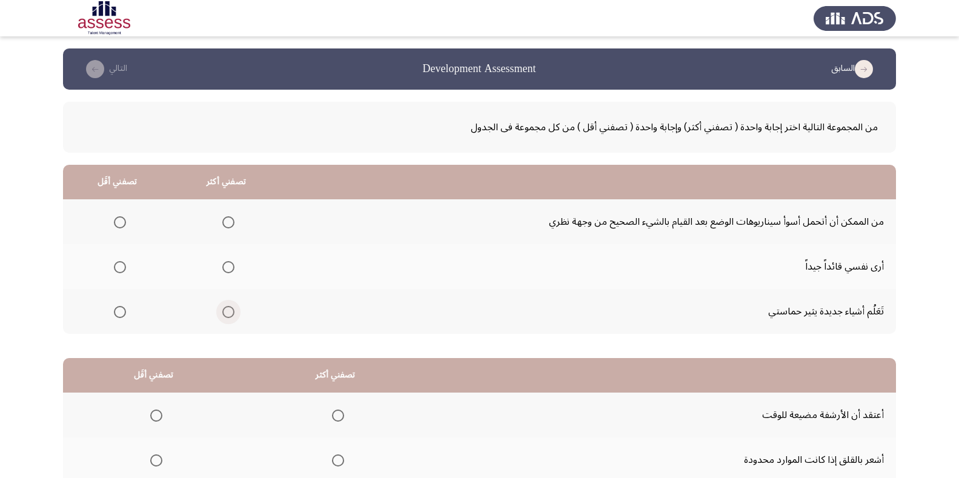
click at [224, 313] on span "Select an option" at bounding box center [228, 312] width 12 height 12
click at [224, 313] on input "Select an option" at bounding box center [228, 312] width 12 height 12
click at [127, 216] on th at bounding box center [117, 221] width 109 height 45
click at [118, 217] on span "Select an option" at bounding box center [120, 222] width 12 height 12
click at [118, 217] on input "Select an option" at bounding box center [120, 222] width 12 height 12
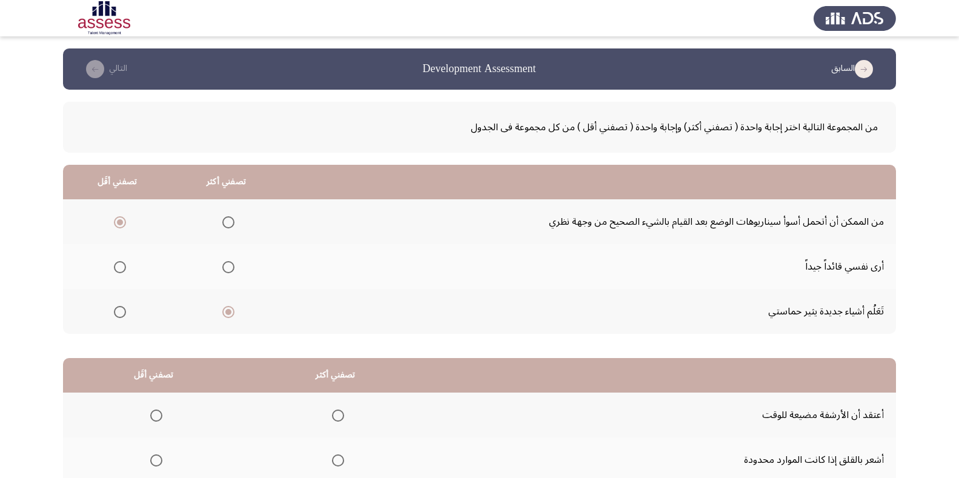
scroll to position [133, 0]
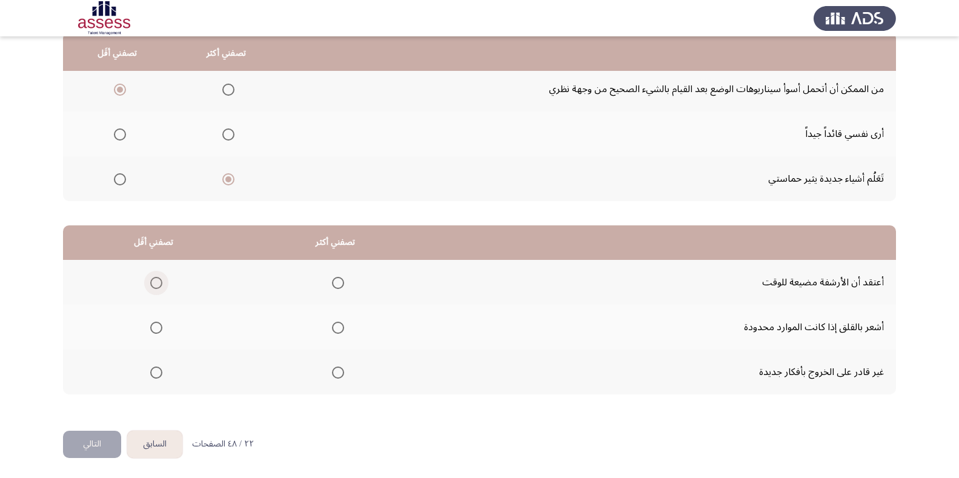
click at [154, 279] on span "Select an option" at bounding box center [156, 283] width 12 height 12
click at [154, 279] on input "Select an option" at bounding box center [156, 283] width 12 height 12
click at [341, 325] on span "Select an option" at bounding box center [338, 328] width 12 height 12
click at [341, 325] on input "Select an option" at bounding box center [338, 328] width 12 height 12
click at [93, 445] on button "التالي" at bounding box center [92, 444] width 58 height 27
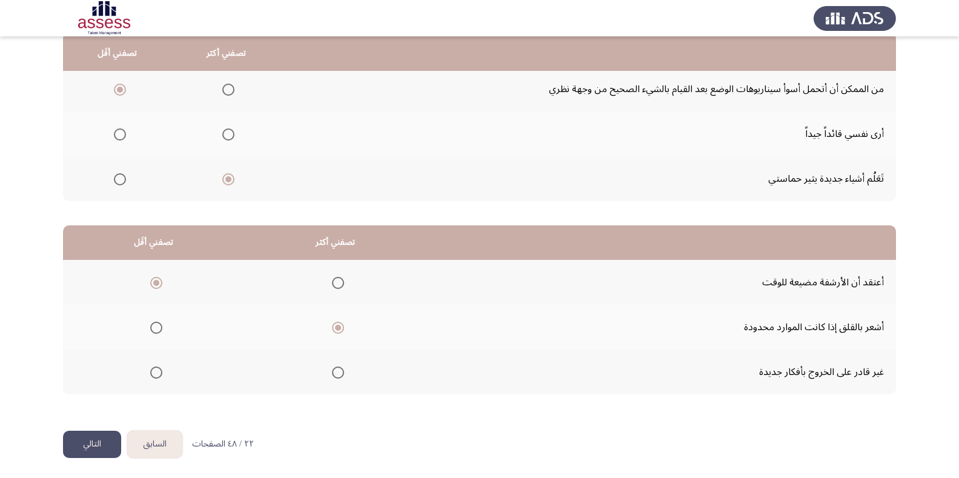
scroll to position [0, 0]
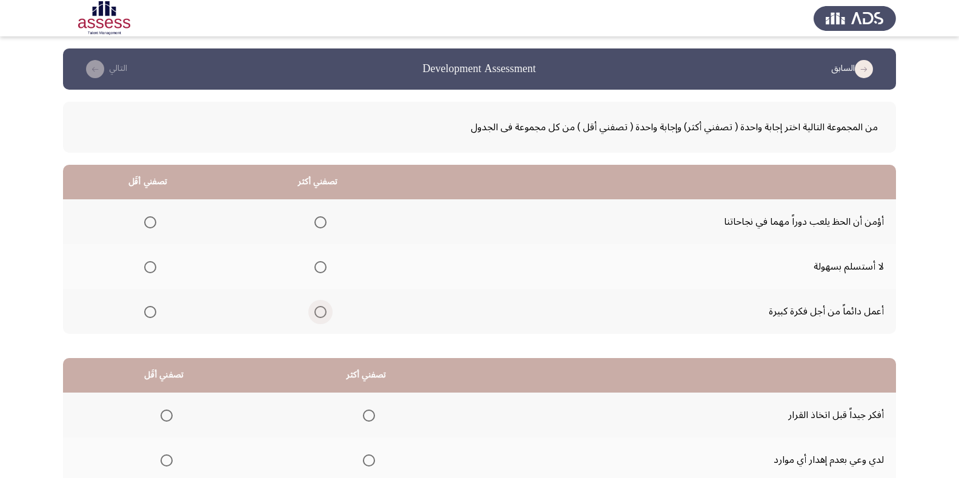
click at [323, 309] on span "Select an option" at bounding box center [320, 312] width 12 height 12
click at [323, 309] on input "Select an option" at bounding box center [320, 312] width 12 height 12
click at [154, 221] on span "Select an option" at bounding box center [150, 222] width 12 height 12
click at [154, 221] on input "Select an option" at bounding box center [150, 222] width 12 height 12
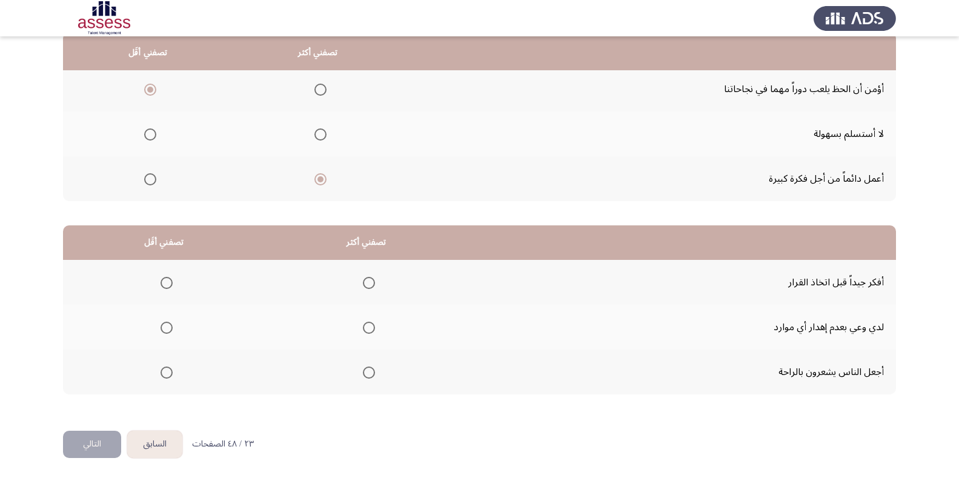
scroll to position [131, 0]
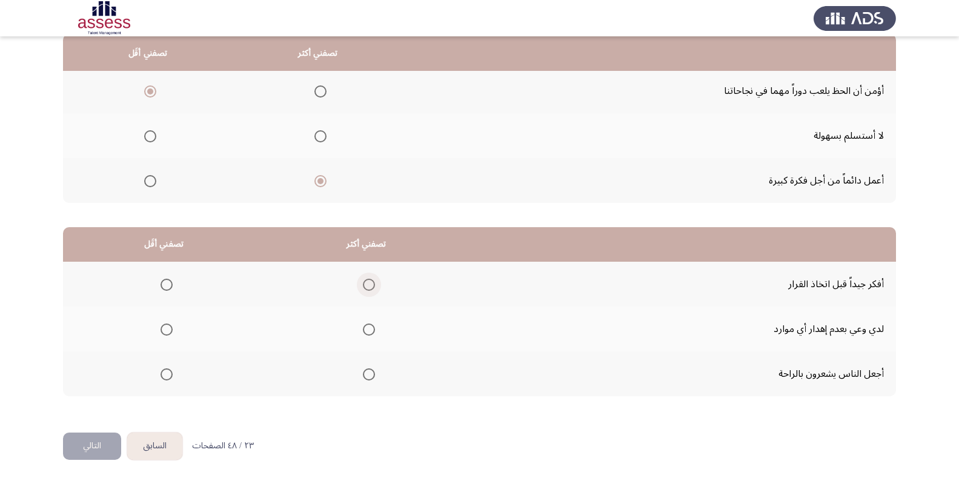
click at [367, 279] on span "Select an option" at bounding box center [369, 285] width 12 height 12
click at [367, 279] on input "Select an option" at bounding box center [369, 285] width 12 height 12
click at [167, 324] on span "Select an option" at bounding box center [167, 330] width 12 height 12
click at [167, 324] on input "Select an option" at bounding box center [167, 330] width 12 height 12
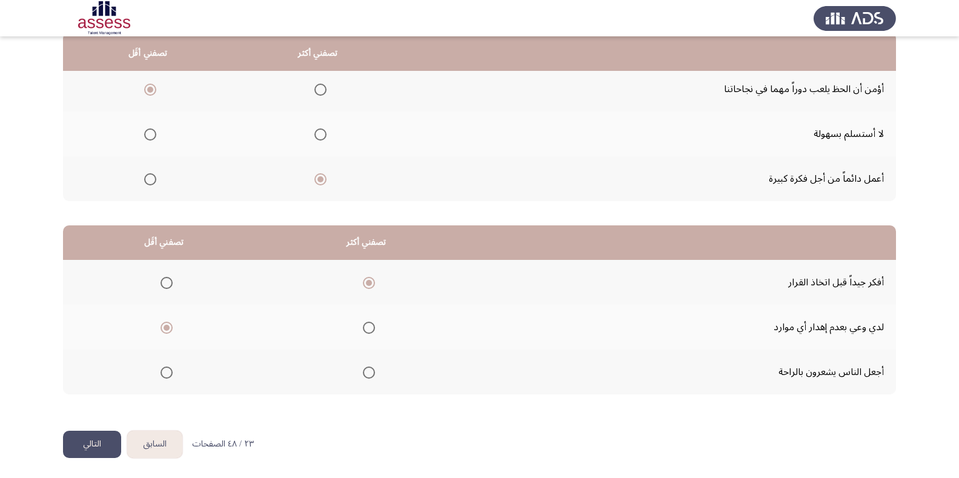
click at [86, 438] on button "التالي" at bounding box center [92, 444] width 58 height 27
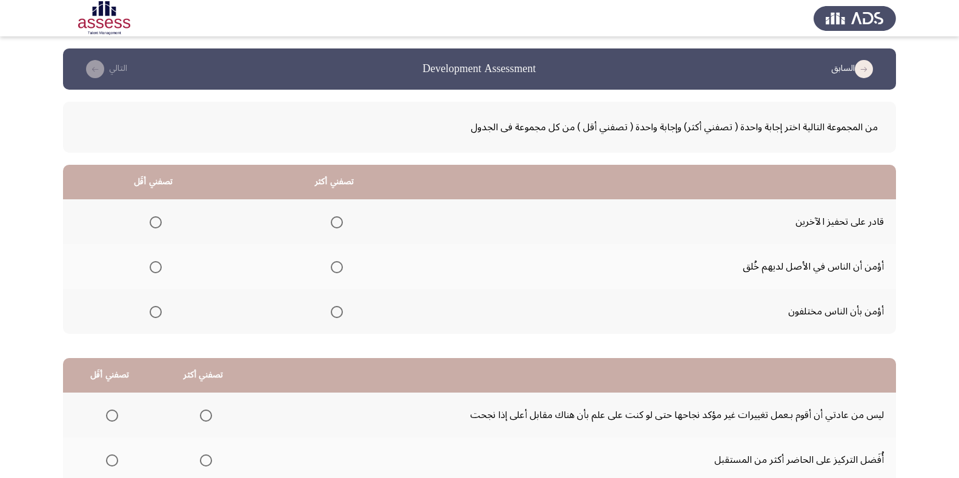
click at [340, 214] on mat-radio-group "Select an option" at bounding box center [334, 221] width 17 height 21
click at [154, 264] on span "Select an option" at bounding box center [156, 267] width 12 height 12
click at [154, 264] on input "Select an option" at bounding box center [156, 267] width 12 height 12
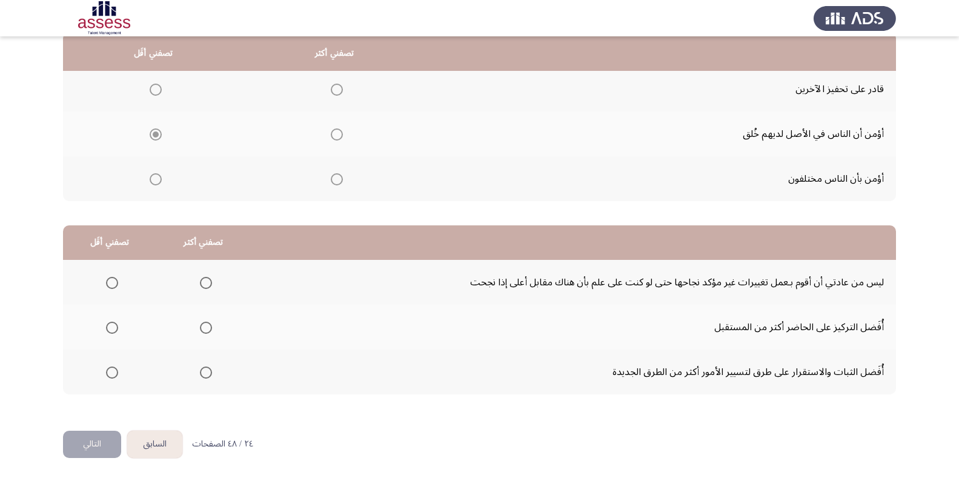
scroll to position [132, 0]
click at [208, 372] on span "Select an option" at bounding box center [206, 373] width 12 height 12
click at [208, 372] on input "Select an option" at bounding box center [206, 373] width 12 height 12
click at [101, 284] on label "Select an option" at bounding box center [109, 283] width 17 height 12
click at [106, 284] on input "Select an option" at bounding box center [112, 283] width 12 height 12
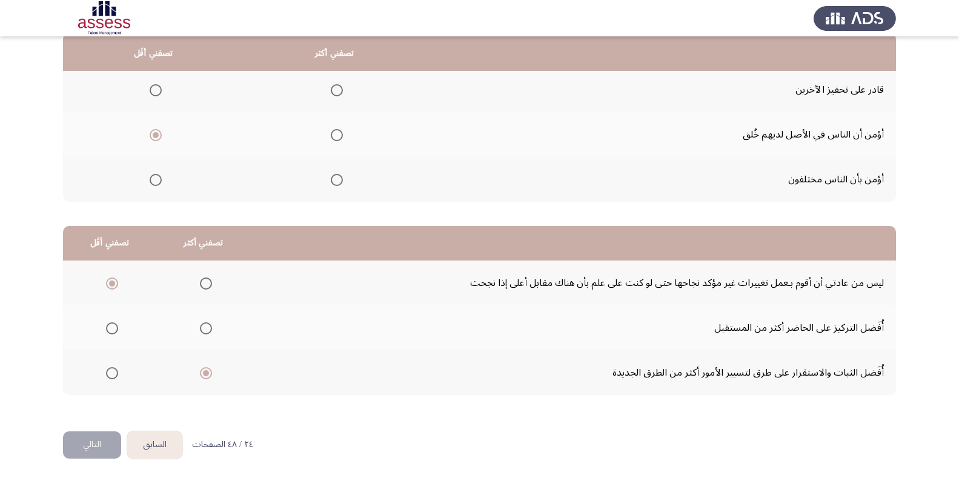
click at [334, 88] on span "Select an option" at bounding box center [337, 90] width 12 height 12
click at [334, 88] on input "Select an option" at bounding box center [337, 90] width 12 height 12
click at [103, 447] on button "التالي" at bounding box center [92, 444] width 58 height 27
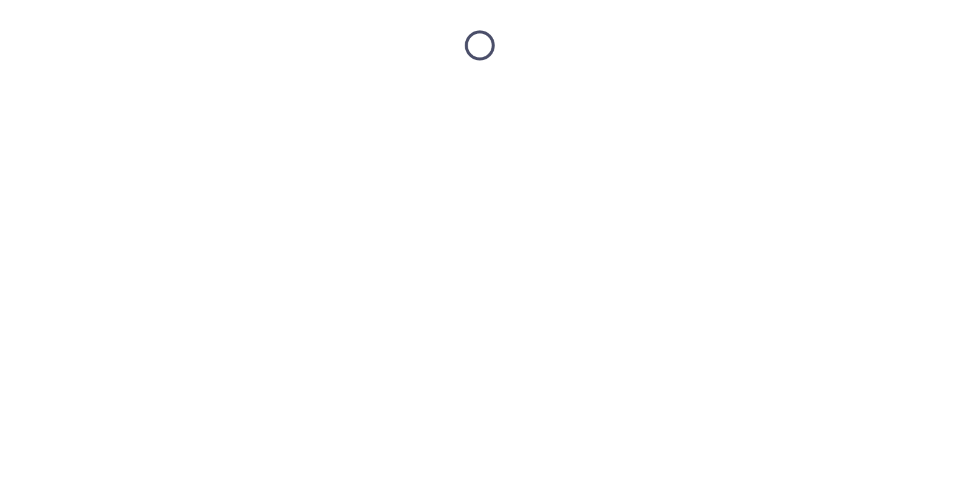
scroll to position [0, 0]
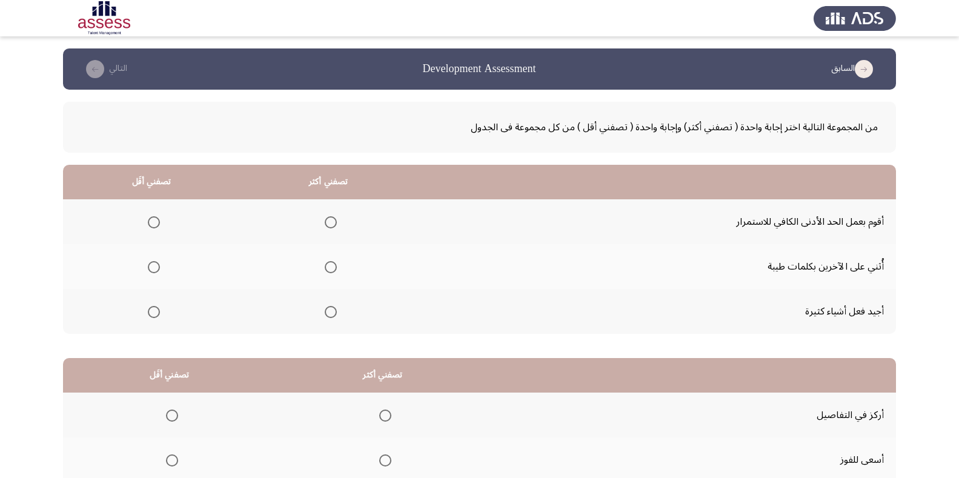
click at [153, 221] on span "Select an option" at bounding box center [154, 222] width 12 height 12
click at [153, 221] on input "Select an option" at bounding box center [154, 222] width 12 height 12
click at [336, 312] on span "Select an option" at bounding box center [331, 312] width 12 height 12
click at [336, 312] on input "Select an option" at bounding box center [331, 312] width 12 height 12
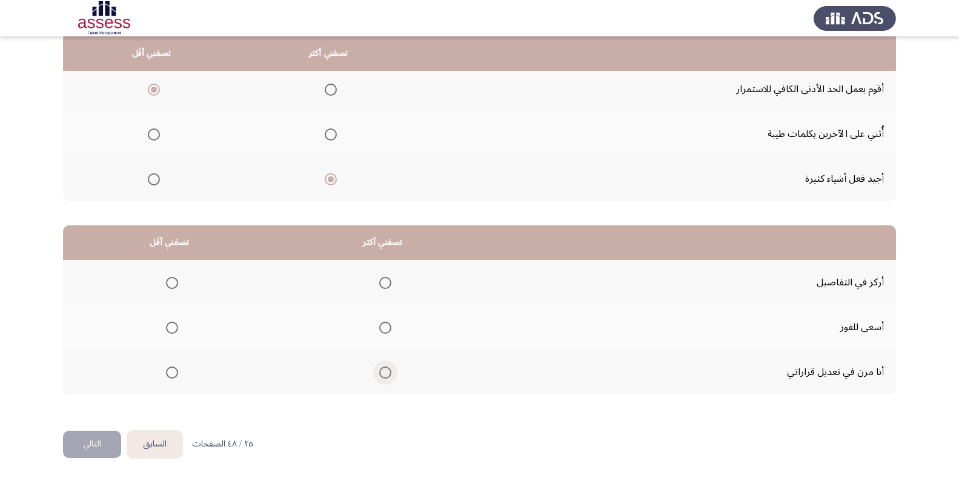
click at [382, 370] on span "Select an option" at bounding box center [385, 373] width 12 height 12
click at [382, 370] on input "Select an option" at bounding box center [385, 373] width 12 height 12
click at [173, 323] on span "Select an option" at bounding box center [172, 328] width 12 height 12
click at [173, 323] on input "Select an option" at bounding box center [172, 328] width 12 height 12
click at [98, 428] on div "من المجموعة التالية اختر إجابة واحدة ( تصفني أكثر) وإجابة واحدة ( تصفني أقل ) م…" at bounding box center [479, 194] width 833 height 474
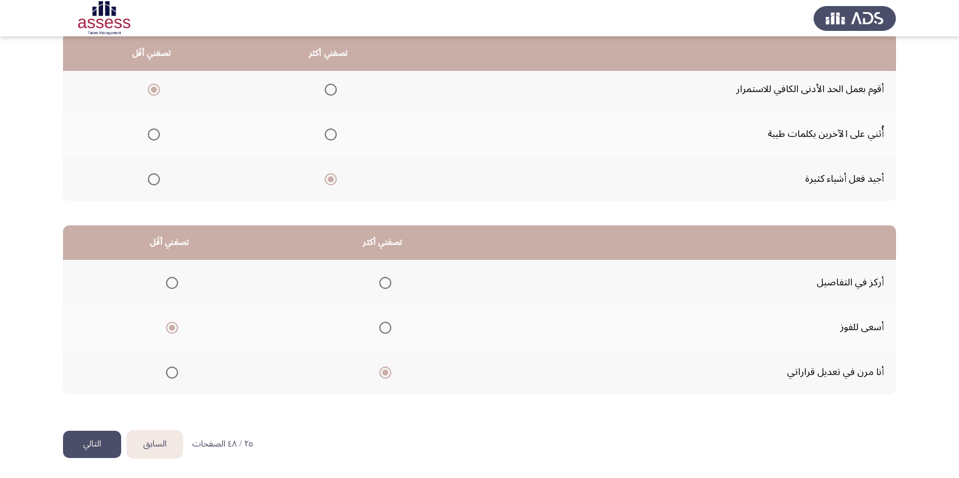
click at [95, 434] on button "التالي" at bounding box center [92, 444] width 58 height 27
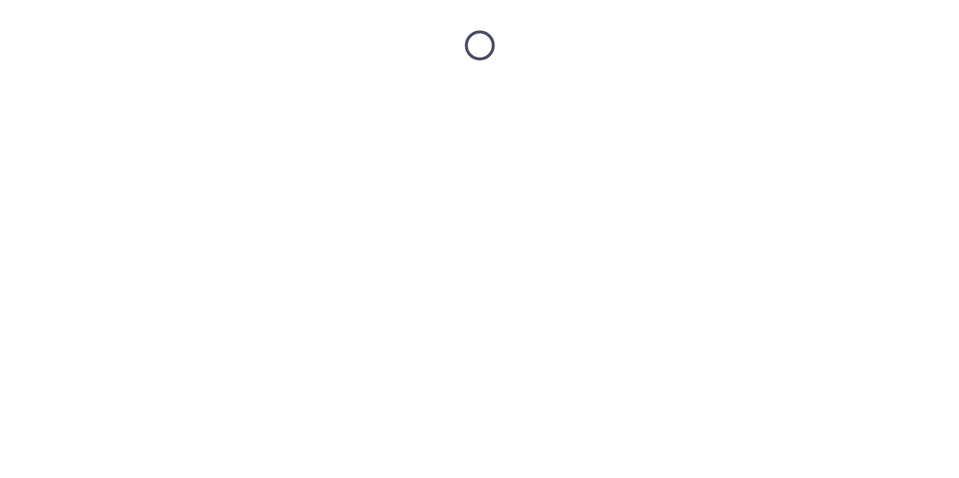
scroll to position [0, 0]
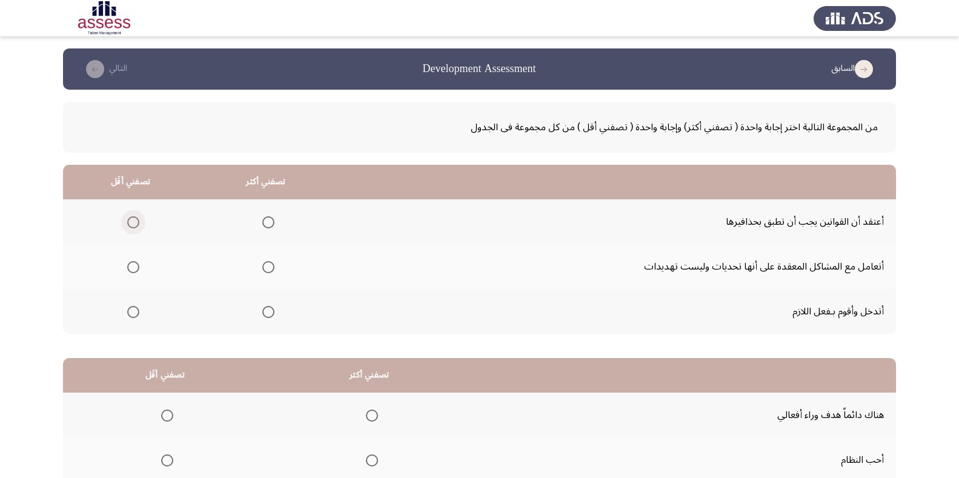
click at [128, 222] on span "Select an option" at bounding box center [133, 222] width 12 height 12
click at [128, 222] on input "Select an option" at bounding box center [133, 222] width 12 height 12
click at [272, 267] on span "Select an option" at bounding box center [268, 267] width 12 height 12
click at [272, 267] on input "Select an option" at bounding box center [268, 267] width 12 height 12
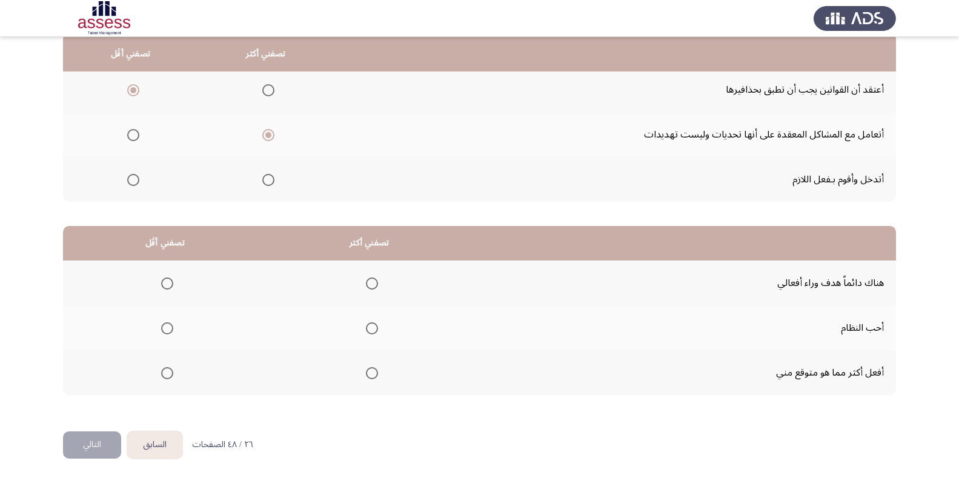
scroll to position [133, 0]
click at [377, 280] on span "Select an option" at bounding box center [372, 283] width 12 height 12
click at [377, 280] on input "Select an option" at bounding box center [372, 283] width 12 height 12
click at [168, 374] on span "Select an option" at bounding box center [167, 373] width 12 height 12
click at [168, 374] on input "Select an option" at bounding box center [167, 373] width 12 height 12
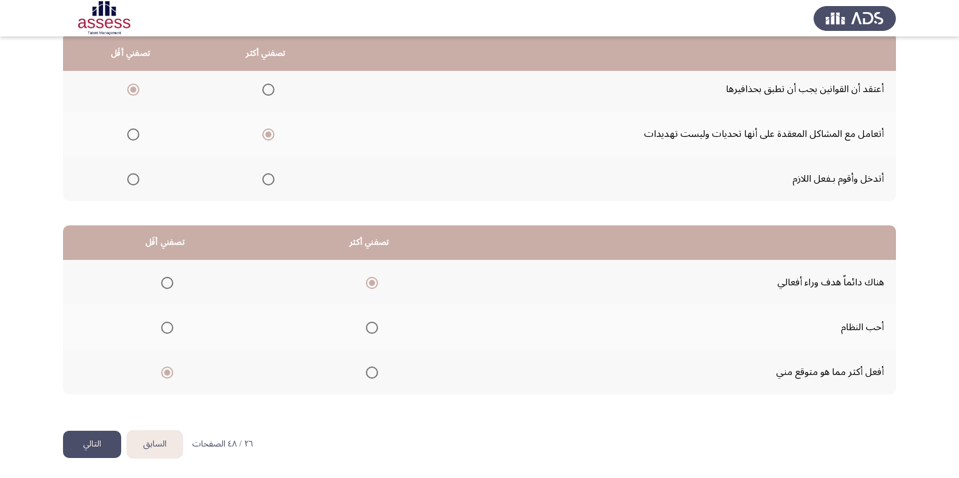
click at [94, 454] on button "التالي" at bounding box center [92, 444] width 58 height 27
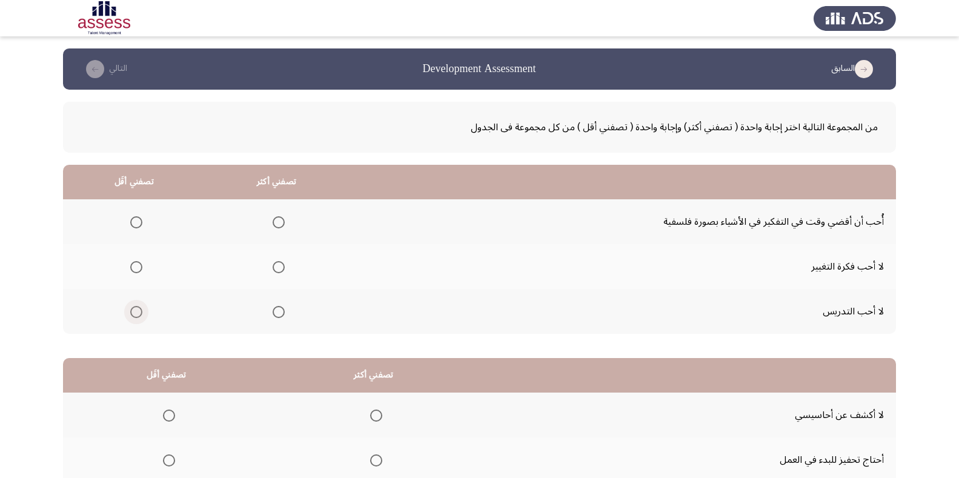
click at [136, 311] on span "Select an option" at bounding box center [136, 312] width 12 height 12
click at [136, 311] on input "Select an option" at bounding box center [136, 312] width 12 height 12
click at [280, 223] on span "Select an option" at bounding box center [279, 222] width 12 height 12
click at [280, 223] on input "Select an option" at bounding box center [279, 222] width 12 height 12
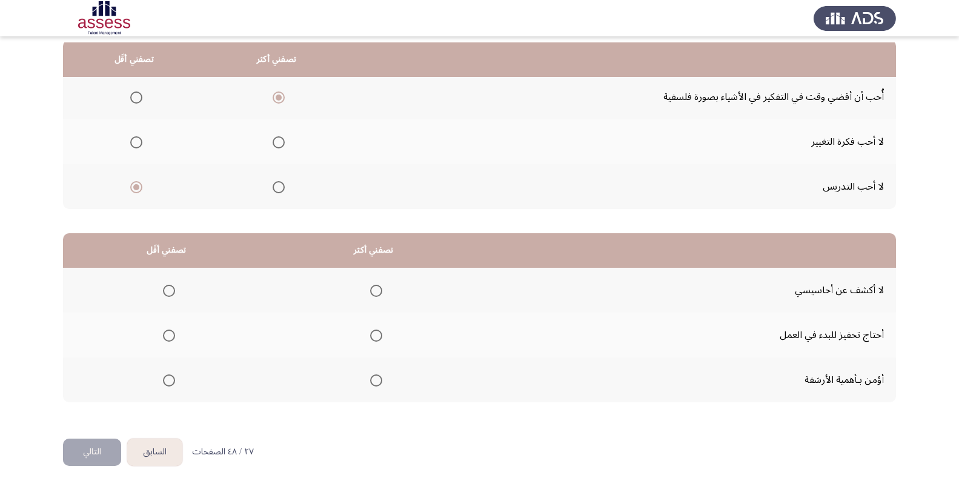
scroll to position [133, 0]
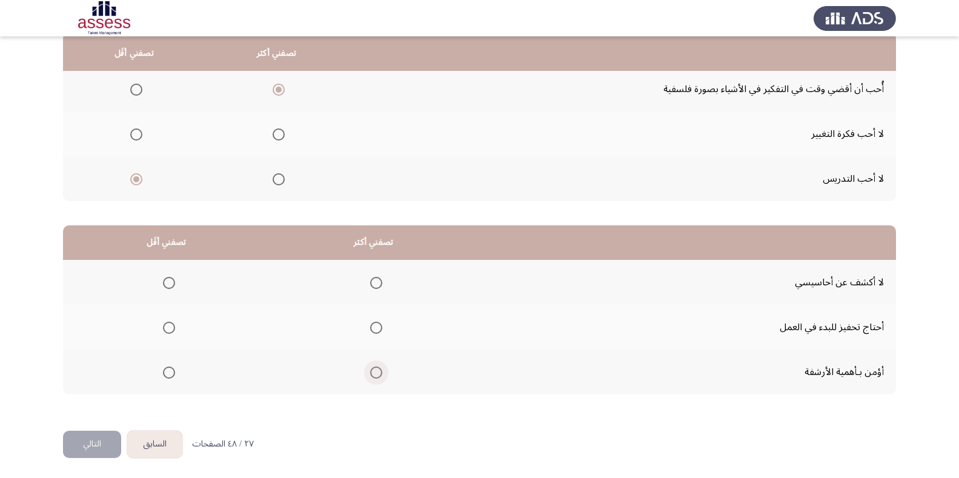
click at [379, 373] on span "Select an option" at bounding box center [376, 373] width 12 height 12
click at [379, 373] on input "Select an option" at bounding box center [376, 373] width 12 height 12
click at [168, 284] on span "Select an option" at bounding box center [169, 283] width 12 height 12
click at [168, 284] on input "Select an option" at bounding box center [169, 283] width 12 height 12
click at [80, 452] on button "التالي" at bounding box center [92, 444] width 58 height 27
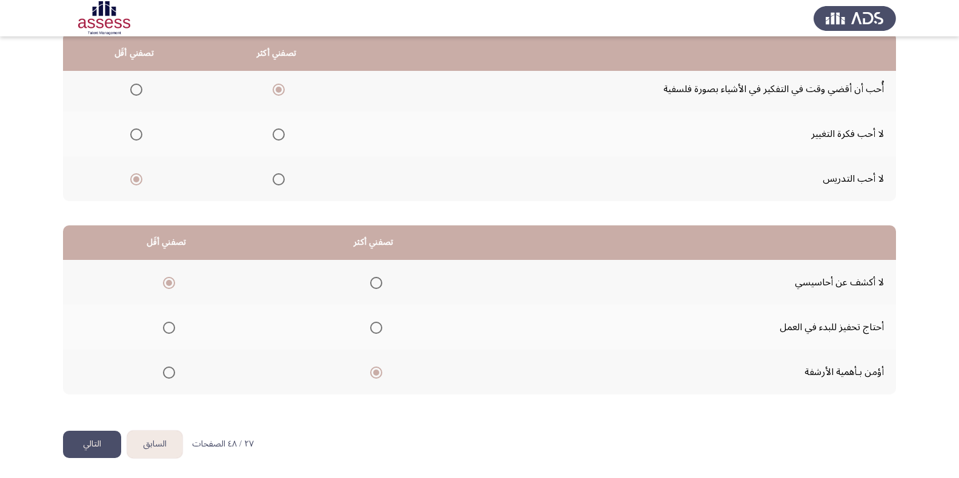
scroll to position [0, 0]
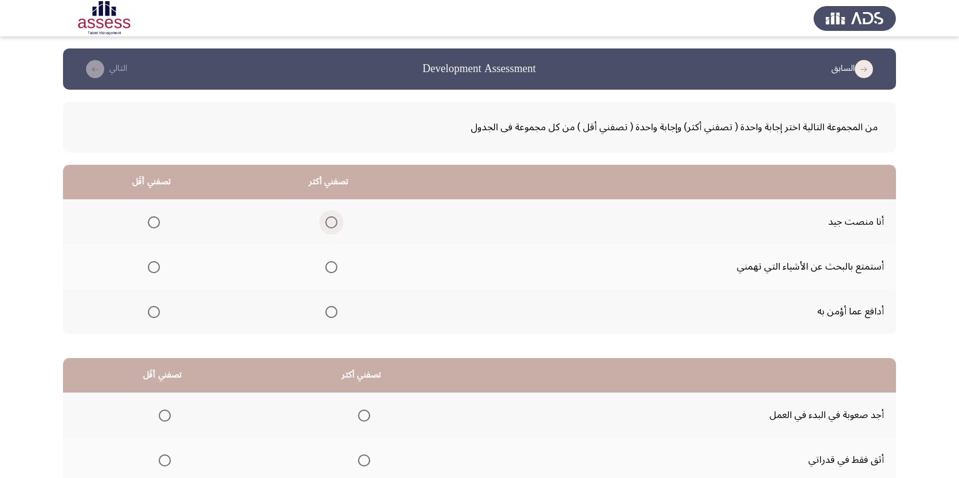
click at [334, 220] on span "Select an option" at bounding box center [331, 222] width 12 height 12
click at [334, 220] on input "Select an option" at bounding box center [331, 222] width 12 height 12
click at [156, 314] on span "Select an option" at bounding box center [154, 312] width 12 height 12
click at [156, 314] on input "Select an option" at bounding box center [154, 312] width 12 height 12
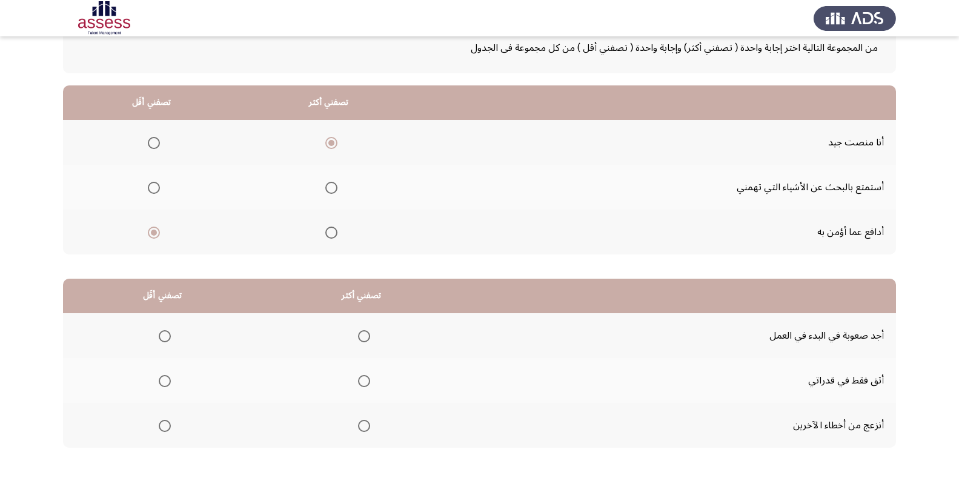
scroll to position [133, 0]
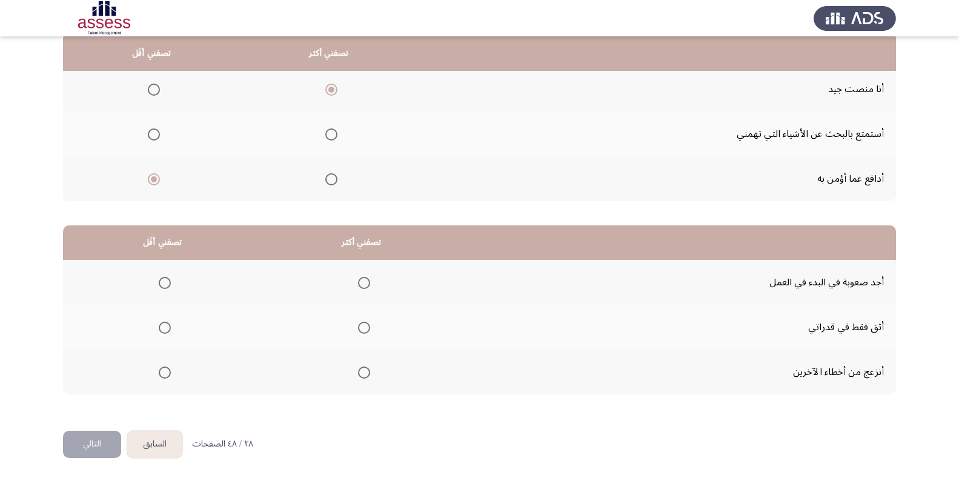
click at [357, 325] on label "Select an option" at bounding box center [361, 328] width 17 height 12
click at [358, 325] on input "Select an option" at bounding box center [364, 328] width 12 height 12
click at [163, 284] on span "Select an option" at bounding box center [165, 283] width 12 height 12
click at [163, 284] on input "Select an option" at bounding box center [165, 283] width 12 height 12
click at [99, 431] on button "التالي" at bounding box center [92, 444] width 58 height 27
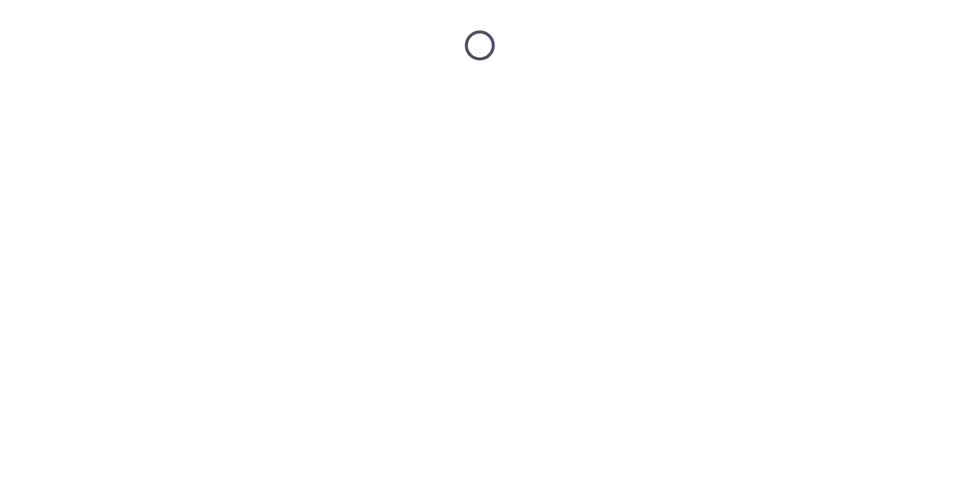
scroll to position [0, 0]
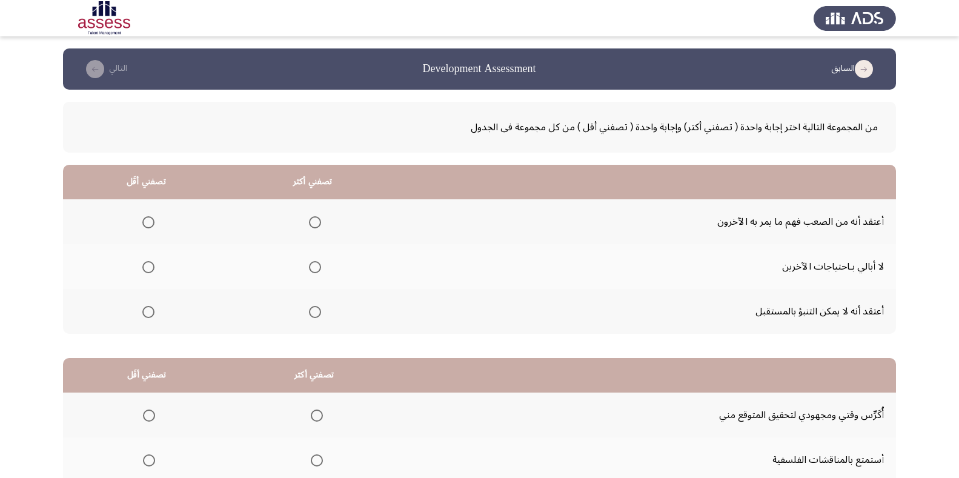
click at [319, 220] on span "Select an option" at bounding box center [315, 222] width 12 height 12
click at [319, 220] on input "Select an option" at bounding box center [315, 222] width 12 height 12
click at [318, 220] on span "Select an option" at bounding box center [315, 222] width 6 height 6
click at [150, 314] on span "Select an option" at bounding box center [148, 312] width 12 height 12
click at [150, 314] on input "Select an option" at bounding box center [148, 312] width 12 height 12
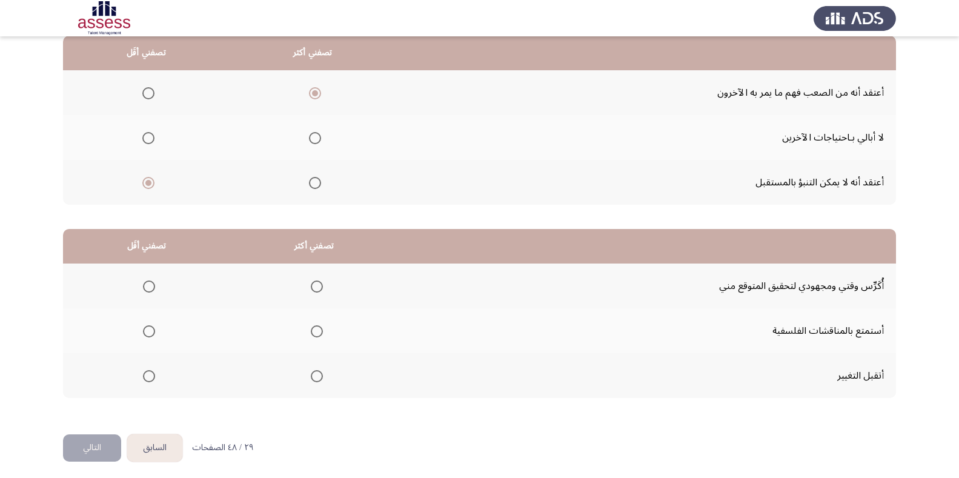
scroll to position [130, 0]
click at [314, 283] on span "Select an option" at bounding box center [317, 286] width 12 height 12
click at [314, 283] on input "Select an option" at bounding box center [317, 286] width 12 height 12
click at [150, 327] on span "Select an option" at bounding box center [149, 331] width 12 height 12
click at [150, 327] on input "Select an option" at bounding box center [149, 331] width 12 height 12
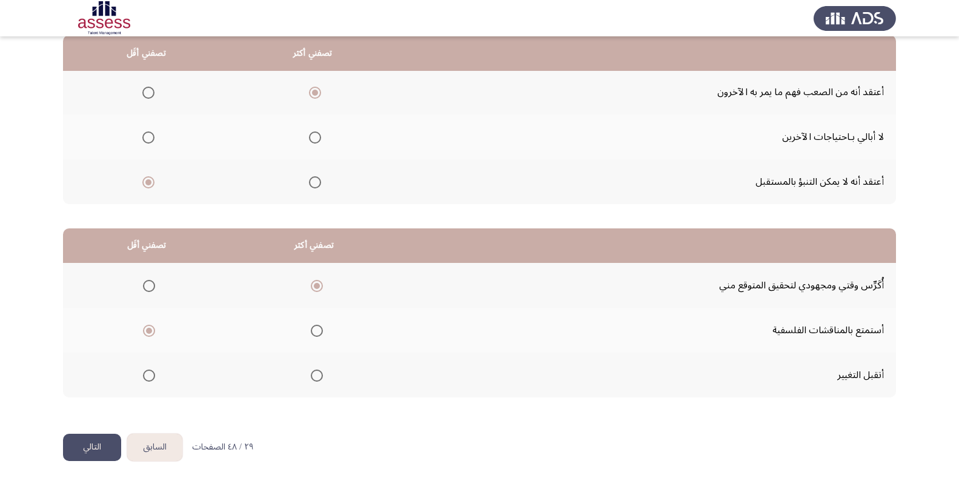
click at [84, 448] on button "التالي" at bounding box center [92, 447] width 58 height 27
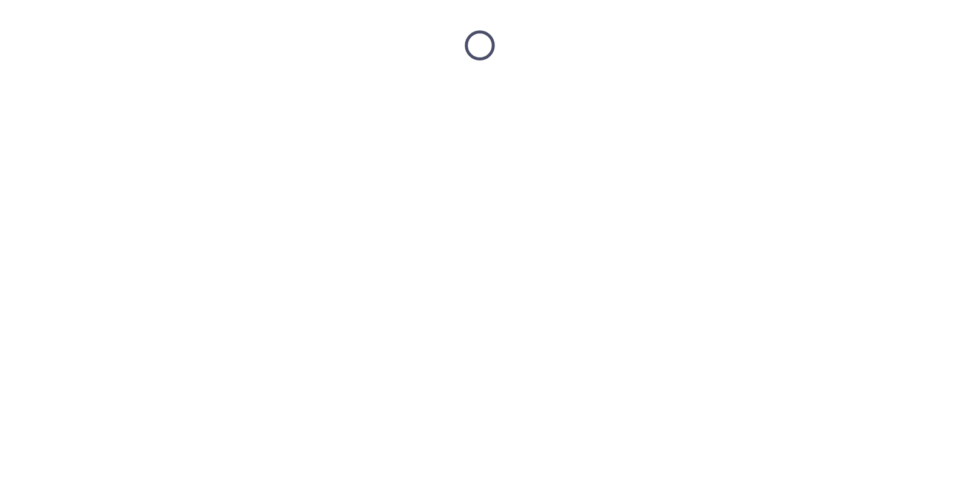
scroll to position [0, 0]
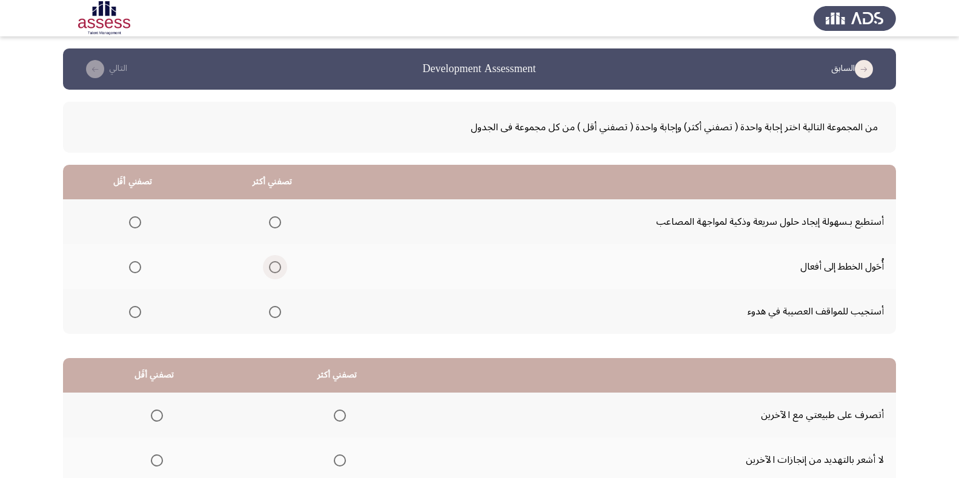
click at [279, 267] on span "Select an option" at bounding box center [275, 267] width 12 height 12
click at [279, 267] on input "Select an option" at bounding box center [275, 267] width 12 height 12
click at [134, 313] on span "Select an option" at bounding box center [135, 312] width 12 height 12
click at [134, 313] on input "Select an option" at bounding box center [135, 312] width 12 height 12
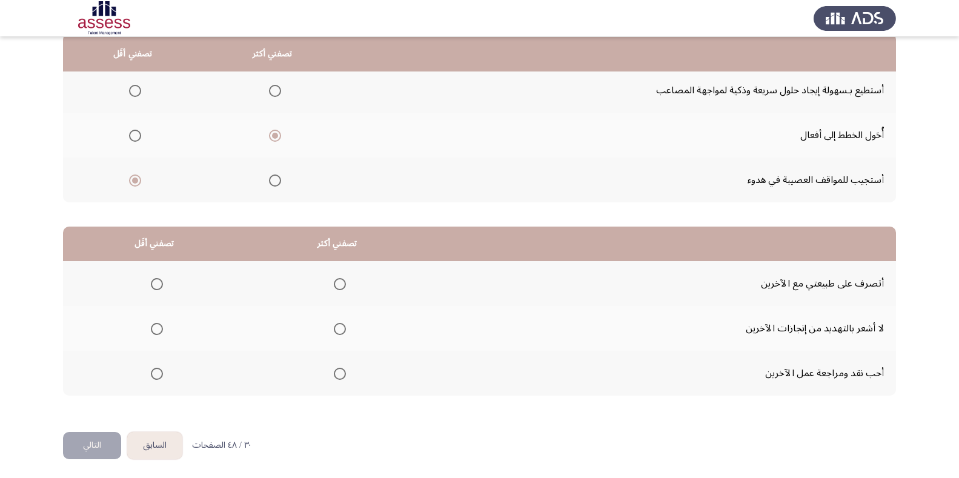
scroll to position [133, 0]
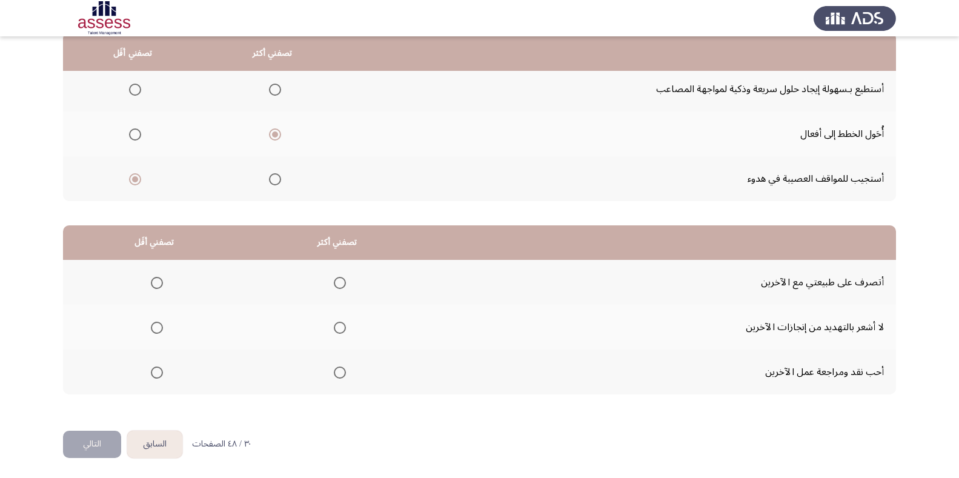
click at [165, 370] on th at bounding box center [154, 372] width 183 height 45
click at [157, 371] on span "Select an option" at bounding box center [157, 373] width 12 height 12
click at [157, 371] on input "Select an option" at bounding box center [157, 373] width 12 height 12
click at [341, 327] on span "Select an option" at bounding box center [340, 328] width 12 height 12
click at [341, 327] on input "Select an option" at bounding box center [340, 328] width 12 height 12
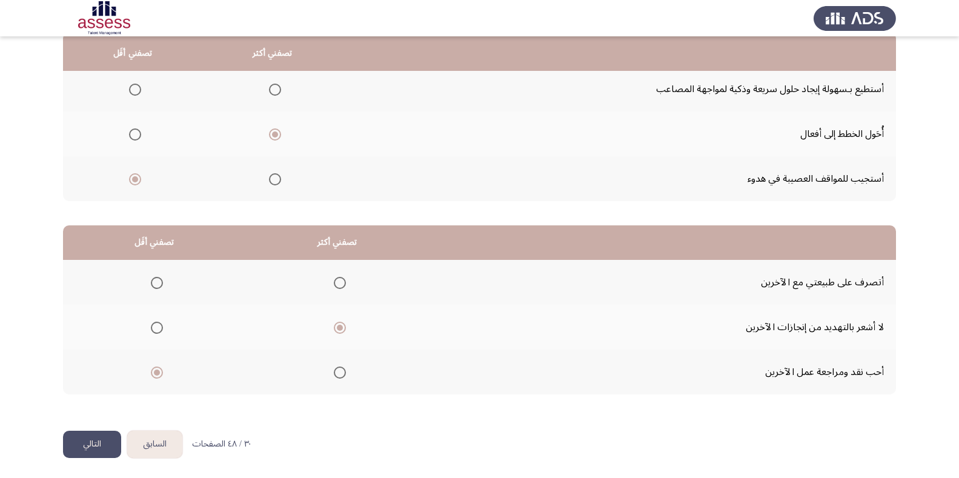
drag, startPoint x: 86, startPoint y: 453, endPoint x: 84, endPoint y: 442, distance: 11.2
click at [84, 442] on button "التالي" at bounding box center [92, 444] width 58 height 27
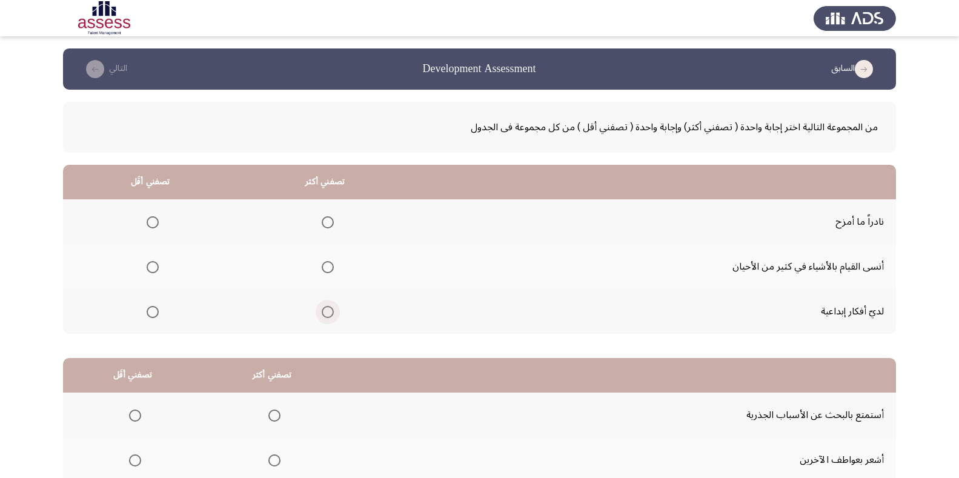
click at [332, 309] on span "Select an option" at bounding box center [328, 312] width 12 height 12
click at [332, 309] on input "Select an option" at bounding box center [328, 312] width 12 height 12
click at [156, 217] on span "Select an option" at bounding box center [153, 222] width 12 height 12
click at [156, 217] on input "Select an option" at bounding box center [153, 222] width 12 height 12
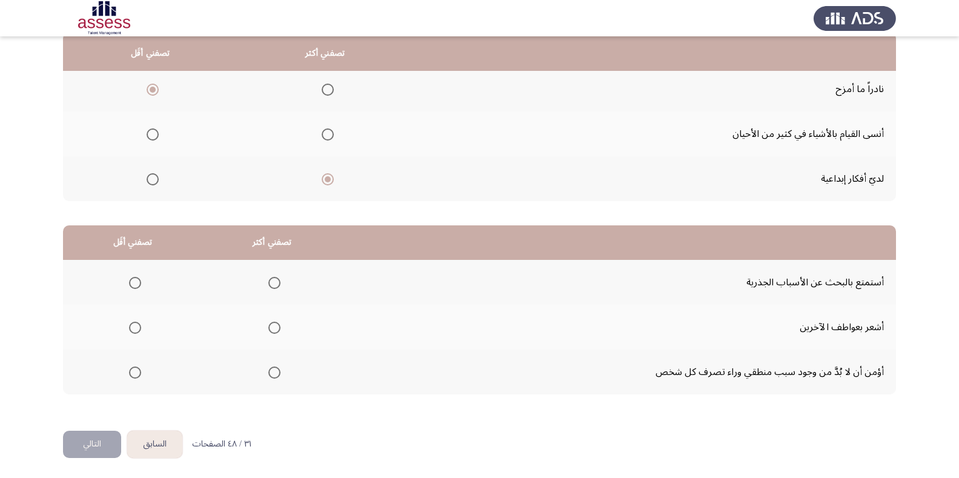
scroll to position [129, 0]
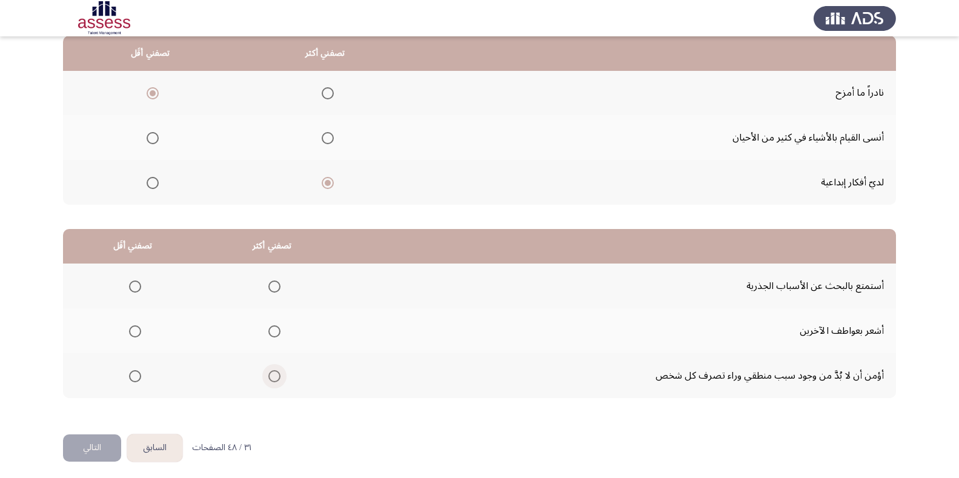
click at [271, 374] on span "Select an option" at bounding box center [274, 376] width 12 height 12
click at [271, 374] on input "Select an option" at bounding box center [274, 376] width 12 height 12
click at [132, 329] on span "Select an option" at bounding box center [135, 331] width 12 height 12
click at [132, 329] on input "Select an option" at bounding box center [135, 331] width 12 height 12
click at [93, 442] on button "التالي" at bounding box center [92, 447] width 58 height 27
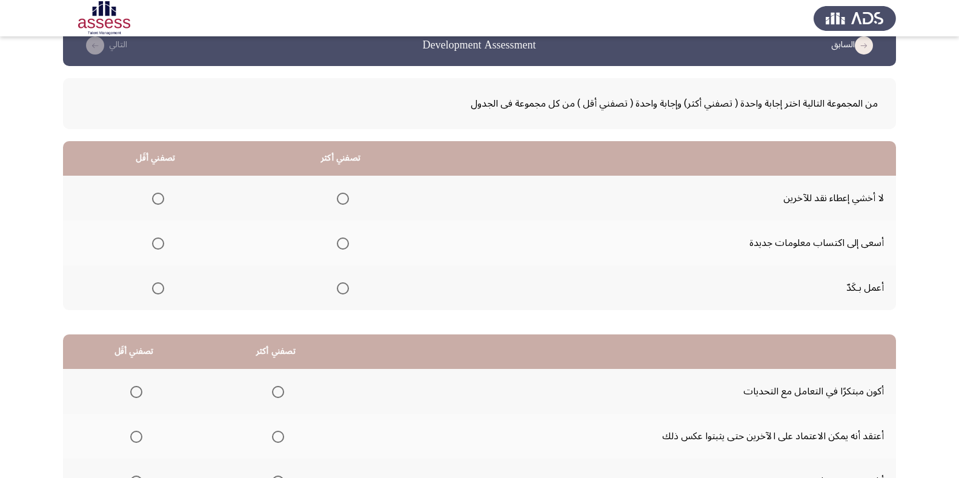
scroll to position [22, 0]
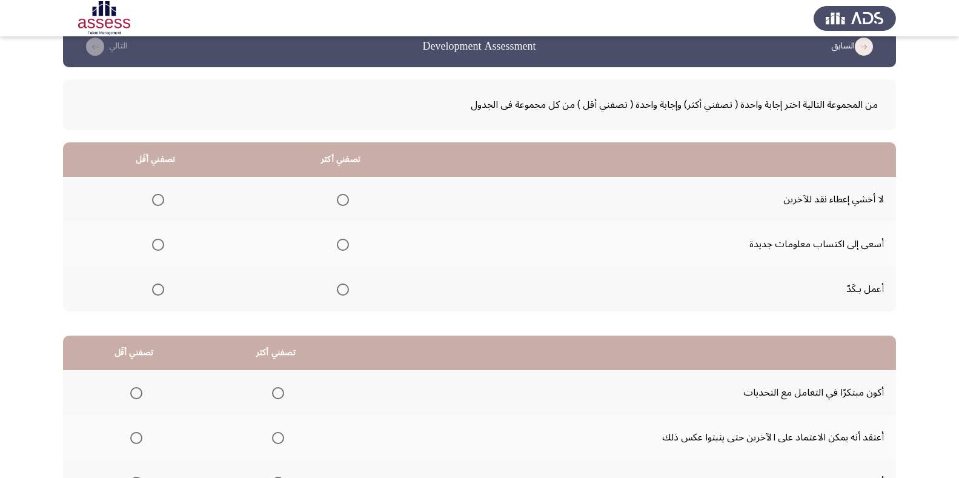
click at [344, 250] on mat-radio-group "Select an option" at bounding box center [340, 244] width 17 height 21
click at [344, 242] on span "Select an option" at bounding box center [343, 245] width 12 height 12
click at [344, 242] on input "Select an option" at bounding box center [343, 245] width 12 height 12
click at [158, 196] on span "Select an option" at bounding box center [158, 200] width 12 height 12
click at [158, 196] on input "Select an option" at bounding box center [158, 200] width 12 height 12
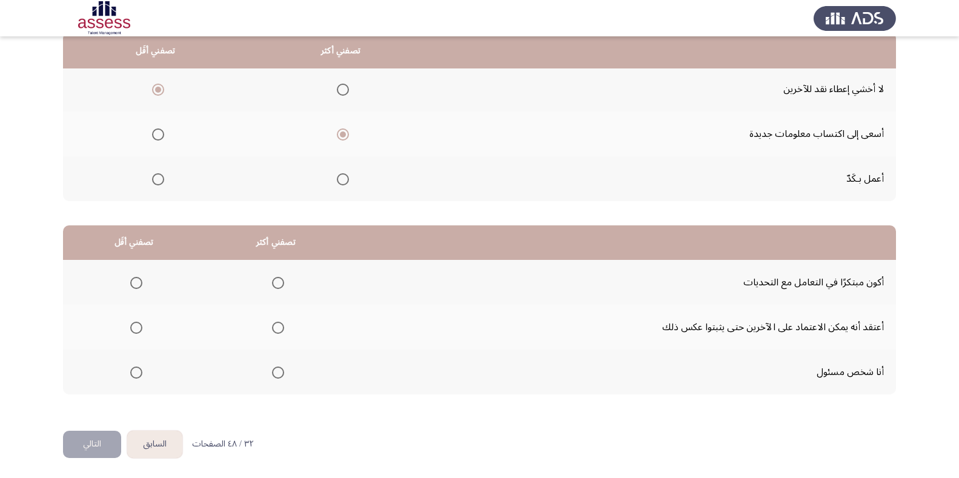
scroll to position [130, 0]
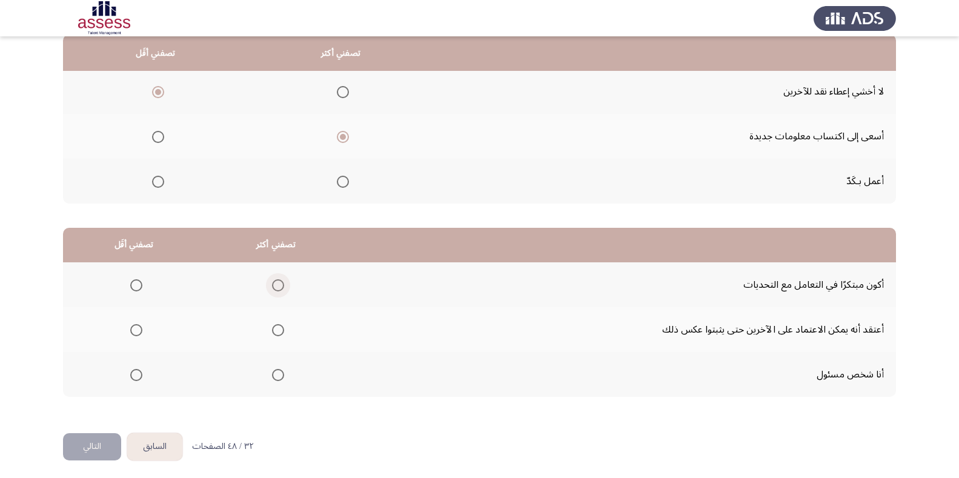
click at [279, 284] on span "Select an option" at bounding box center [278, 285] width 12 height 12
click at [279, 284] on input "Select an option" at bounding box center [278, 285] width 12 height 12
click at [133, 329] on span "Select an option" at bounding box center [136, 330] width 12 height 12
click at [133, 329] on input "Select an option" at bounding box center [136, 330] width 12 height 12
click at [84, 441] on button "التالي" at bounding box center [92, 446] width 58 height 27
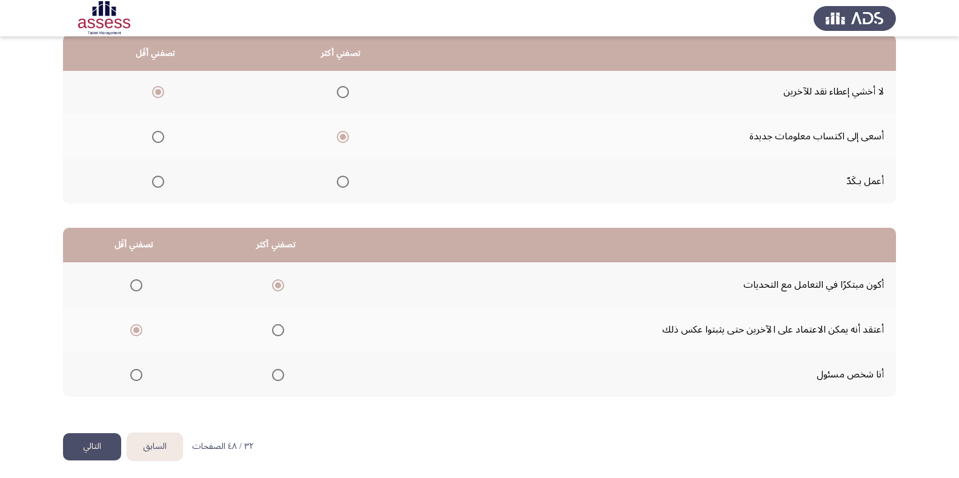
scroll to position [0, 0]
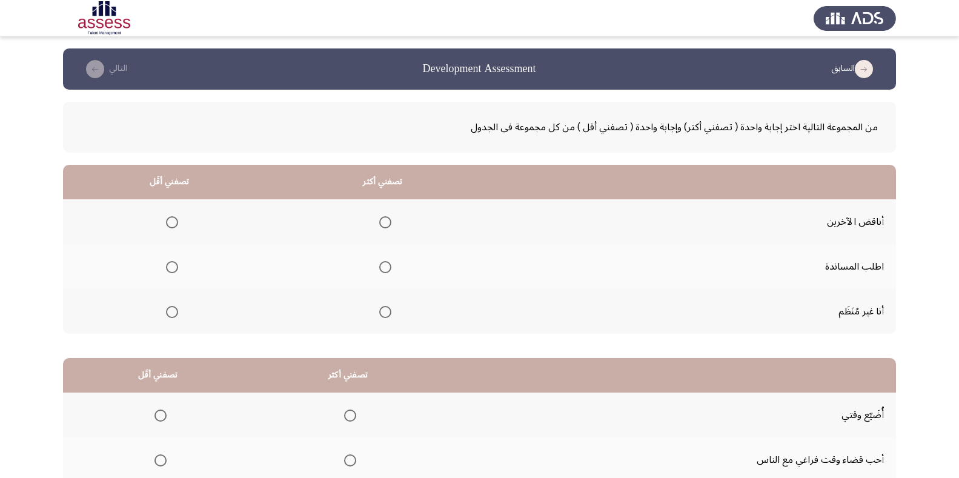
click at [387, 269] on span "Select an option" at bounding box center [385, 267] width 12 height 12
click at [387, 269] on input "Select an option" at bounding box center [385, 267] width 12 height 12
click at [167, 308] on span "Select an option" at bounding box center [172, 312] width 12 height 12
click at [167, 308] on input "Select an option" at bounding box center [172, 312] width 12 height 12
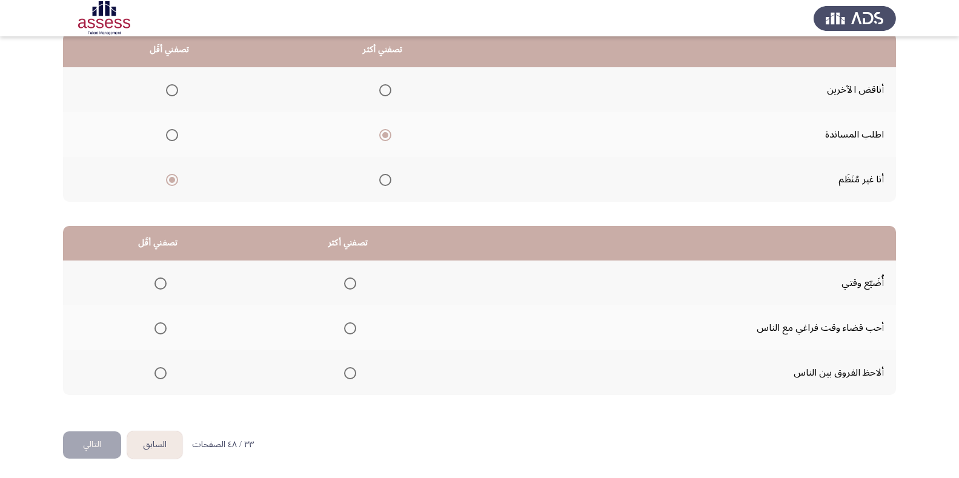
scroll to position [133, 0]
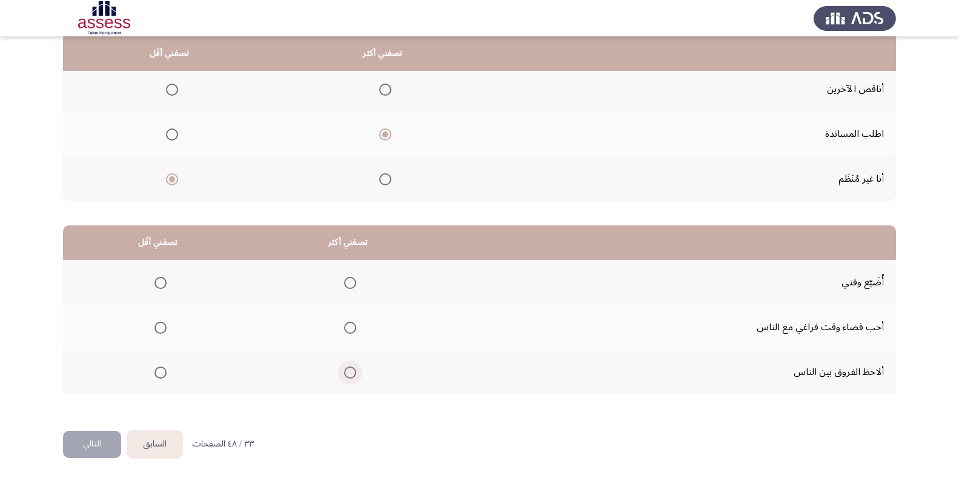
click at [352, 368] on span "Select an option" at bounding box center [350, 373] width 12 height 12
click at [352, 368] on input "Select an option" at bounding box center [350, 373] width 12 height 12
click at [166, 281] on span "Select an option" at bounding box center [160, 283] width 12 height 12
click at [166, 281] on input "Select an option" at bounding box center [160, 283] width 12 height 12
click at [84, 456] on html "السابق Development Assessment التالي من المجموعة التالية اختر إجابة واحدة ( تصف…" at bounding box center [479, 173] width 959 height 612
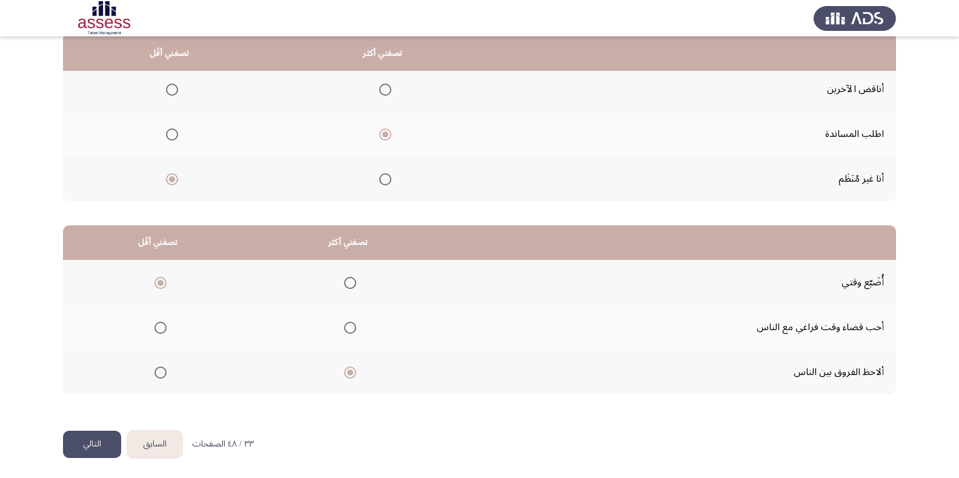
click at [84, 444] on button "التالي" at bounding box center [92, 444] width 58 height 27
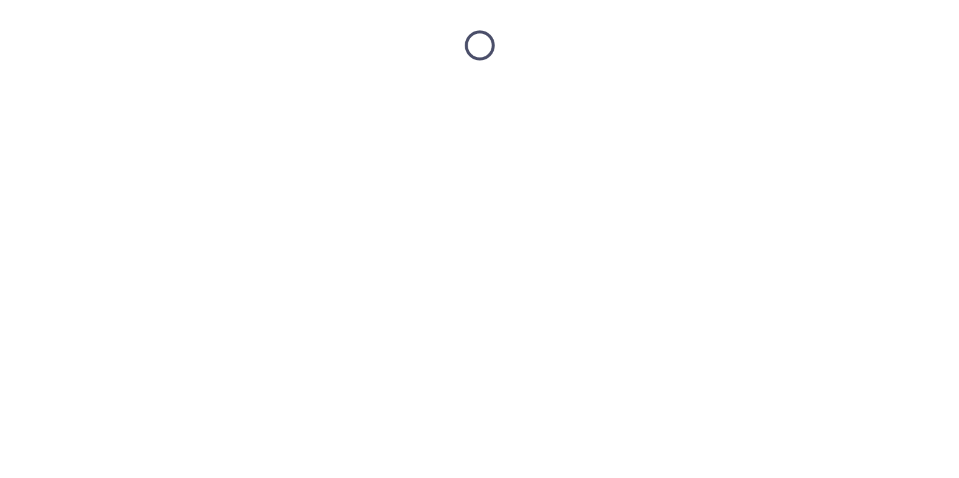
scroll to position [0, 0]
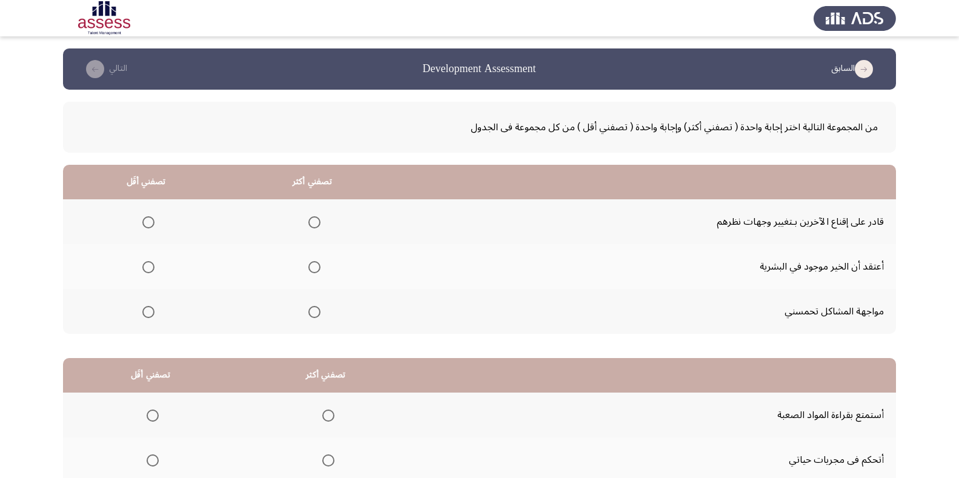
click at [314, 228] on mat-radio-group "Select an option" at bounding box center [312, 221] width 17 height 21
click at [310, 224] on span "Select an option" at bounding box center [314, 222] width 12 height 12
click at [310, 224] on input "Select an option" at bounding box center [314, 222] width 12 height 12
click at [150, 265] on span "Select an option" at bounding box center [148, 267] width 12 height 12
click at [150, 265] on input "Select an option" at bounding box center [148, 267] width 12 height 12
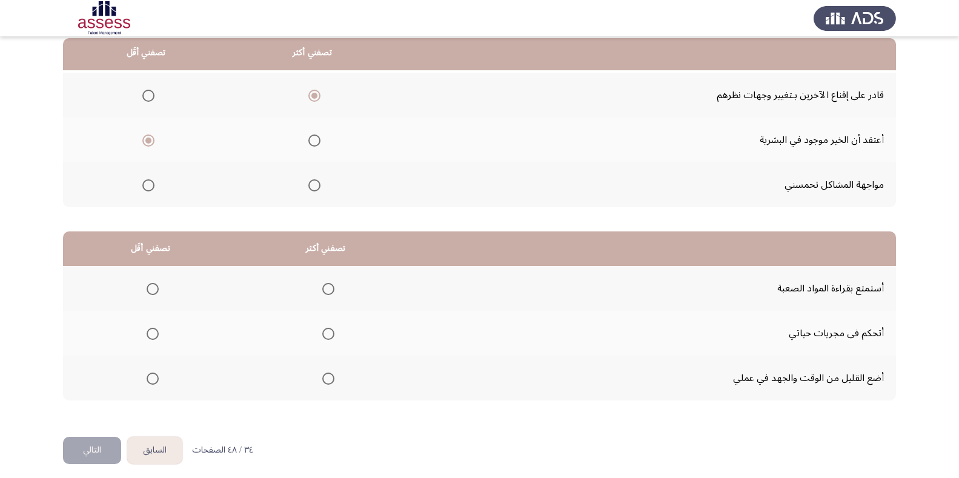
scroll to position [126, 0]
click at [331, 333] on span "Select an option" at bounding box center [328, 334] width 12 height 12
click at [331, 333] on input "Select an option" at bounding box center [328, 334] width 12 height 12
click at [143, 376] on label "Select an option" at bounding box center [150, 379] width 17 height 12
click at [147, 376] on input "Select an option" at bounding box center [153, 379] width 12 height 12
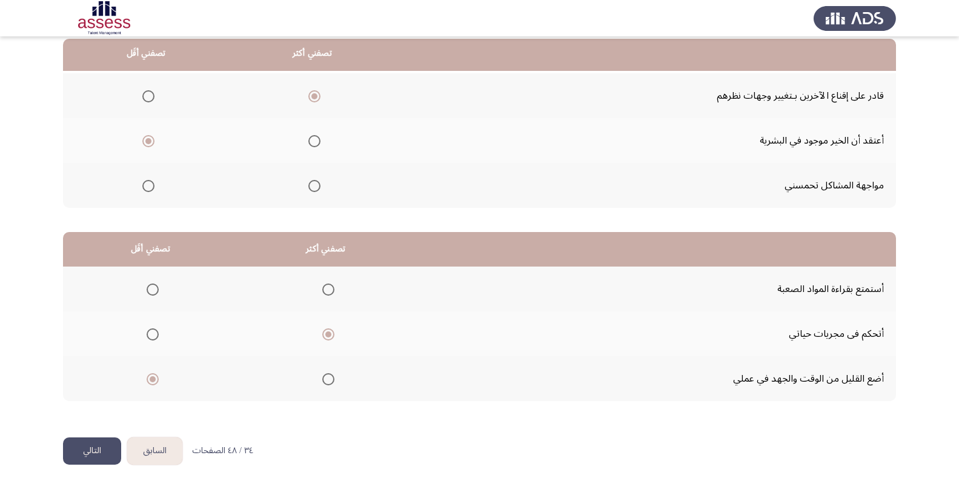
click at [92, 453] on button "التالي" at bounding box center [92, 450] width 58 height 27
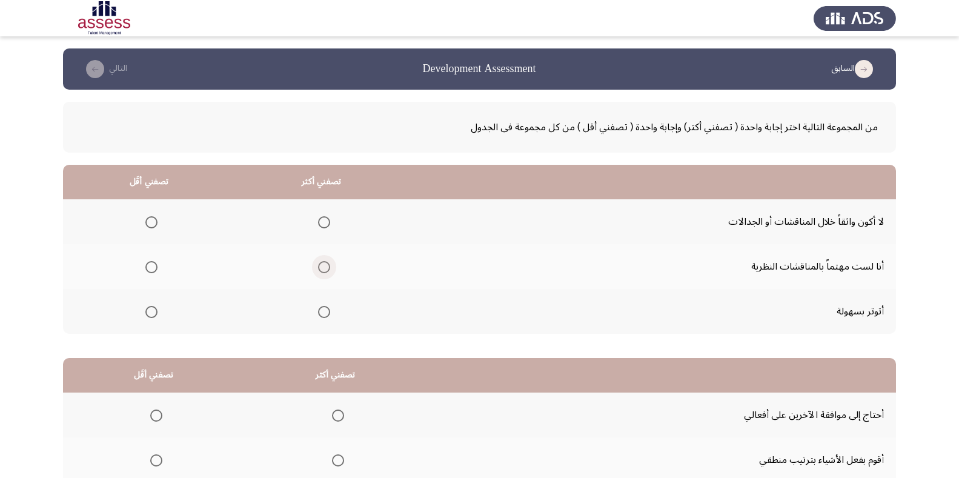
click at [322, 264] on span "Select an option" at bounding box center [324, 267] width 12 height 12
click at [322, 264] on input "Select an option" at bounding box center [324, 267] width 12 height 12
click at [148, 224] on span "Select an option" at bounding box center [151, 222] width 12 height 12
click at [148, 224] on input "Select an option" at bounding box center [151, 222] width 12 height 12
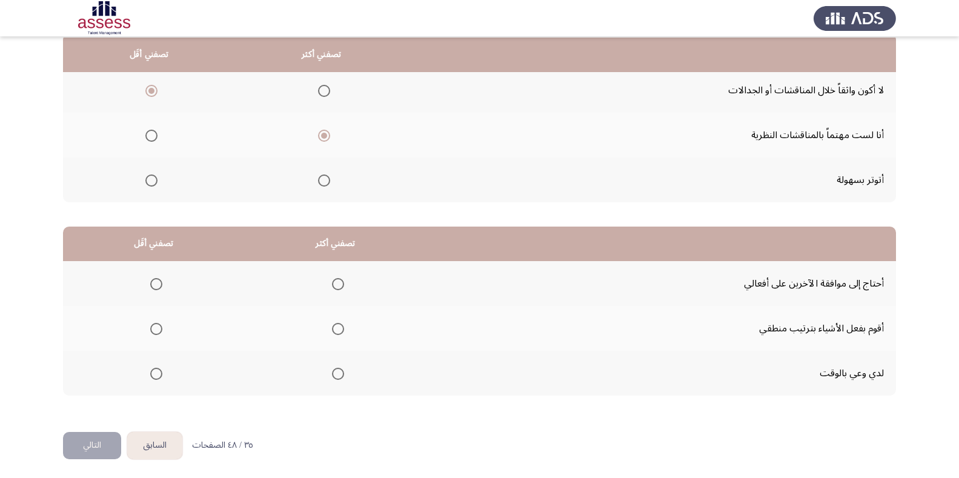
scroll to position [133, 0]
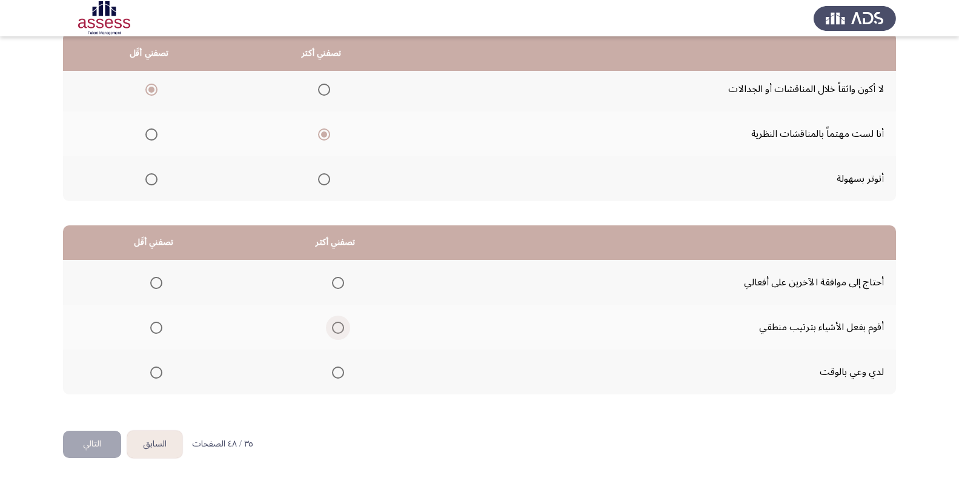
click at [337, 322] on span "Select an option" at bounding box center [338, 328] width 12 height 12
click at [337, 322] on input "Select an option" at bounding box center [338, 328] width 12 height 12
click at [156, 278] on span "Select an option" at bounding box center [156, 283] width 12 height 12
click at [156, 278] on input "Select an option" at bounding box center [156, 283] width 12 height 12
click at [98, 433] on button "التالي" at bounding box center [92, 444] width 58 height 27
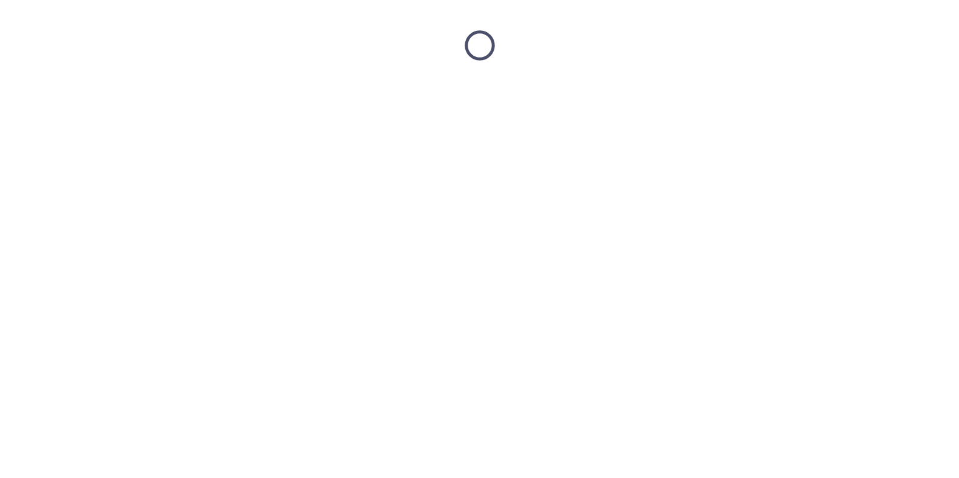
scroll to position [0, 0]
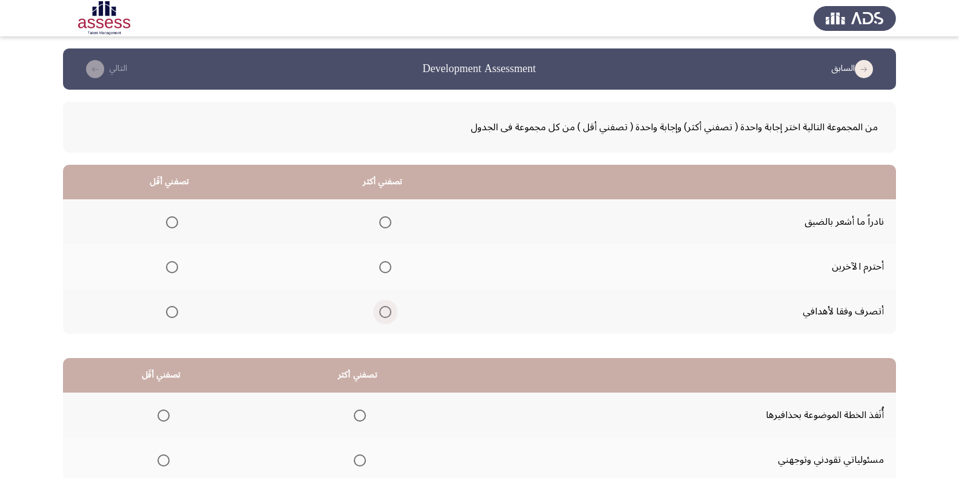
click at [390, 310] on span "Select an option" at bounding box center [385, 312] width 12 height 12
click at [390, 310] on input "Select an option" at bounding box center [385, 312] width 12 height 12
click at [171, 218] on span "Select an option" at bounding box center [172, 222] width 12 height 12
click at [171, 218] on input "Select an option" at bounding box center [172, 222] width 12 height 12
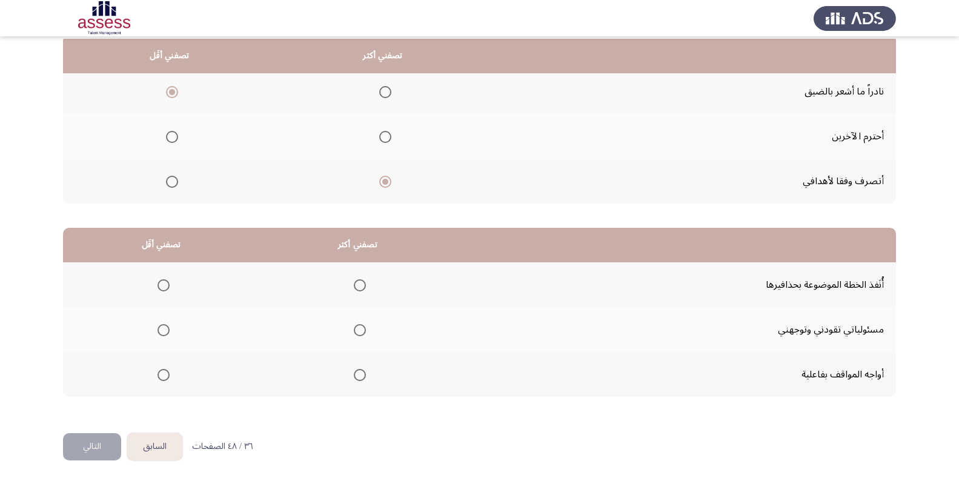
scroll to position [128, 0]
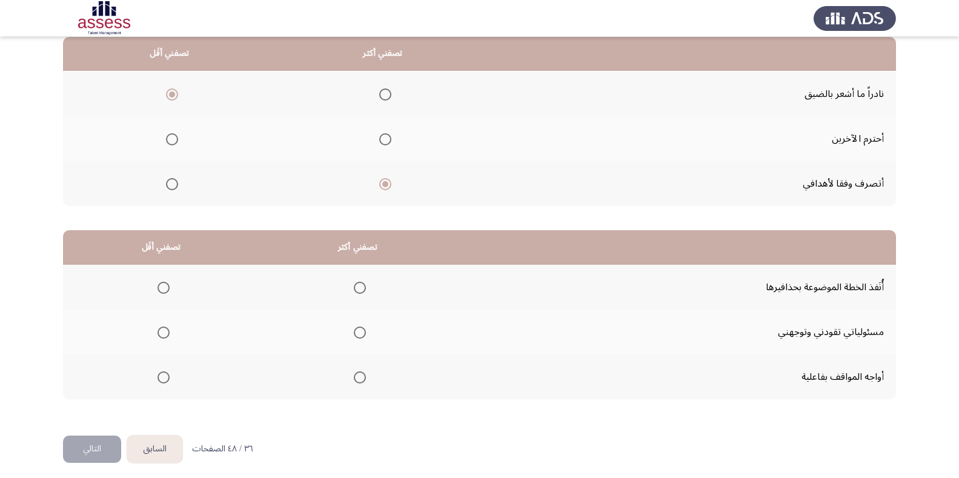
click at [364, 374] on span "Select an option" at bounding box center [360, 377] width 12 height 12
click at [364, 374] on input "Select an option" at bounding box center [360, 377] width 12 height 12
click at [159, 287] on span "Select an option" at bounding box center [164, 288] width 12 height 12
click at [159, 287] on input "Select an option" at bounding box center [164, 288] width 12 height 12
click at [73, 442] on button "التالي" at bounding box center [92, 449] width 58 height 27
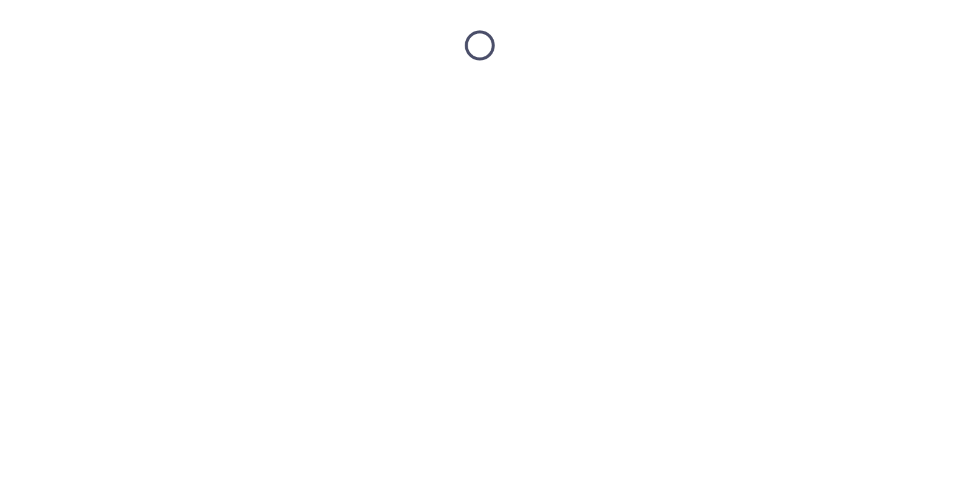
scroll to position [0, 0]
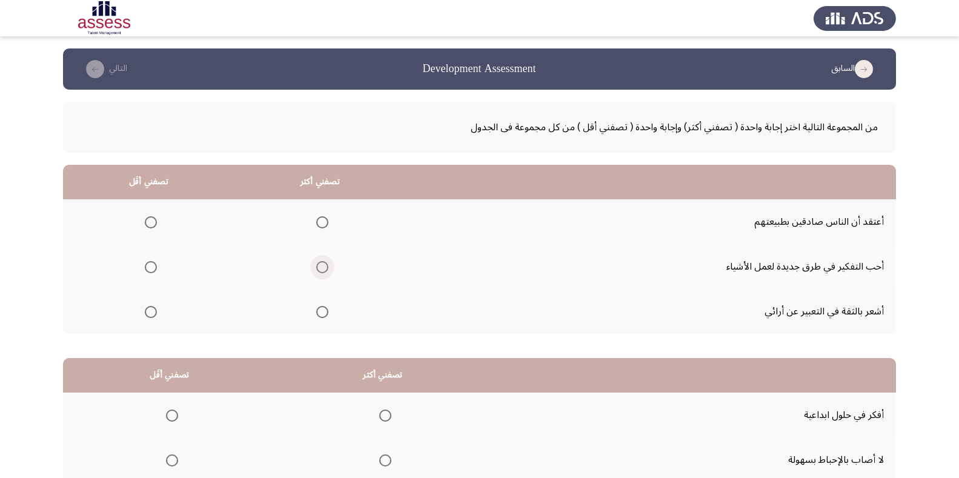
click at [319, 265] on span "Select an option" at bounding box center [322, 267] width 12 height 12
click at [319, 265] on input "Select an option" at bounding box center [322, 267] width 12 height 12
click at [150, 221] on span "Select an option" at bounding box center [151, 222] width 12 height 12
click at [150, 221] on input "Select an option" at bounding box center [151, 222] width 12 height 12
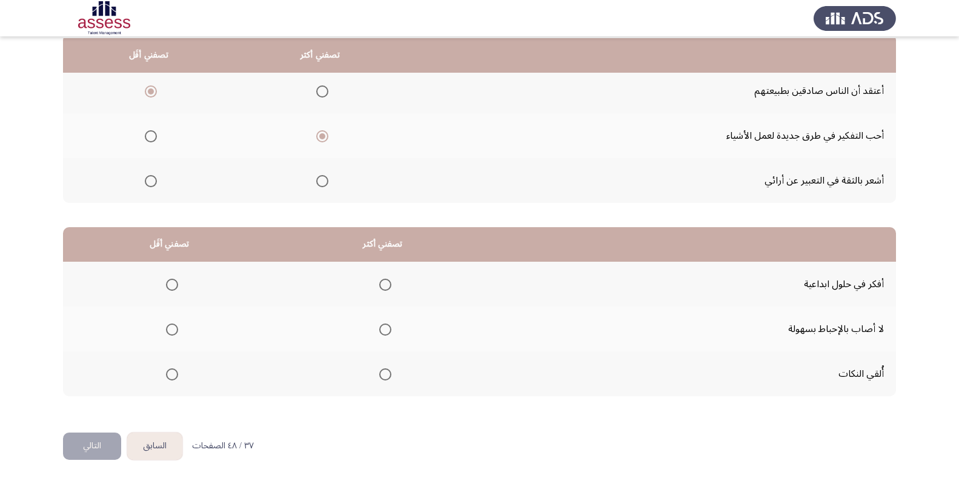
scroll to position [133, 0]
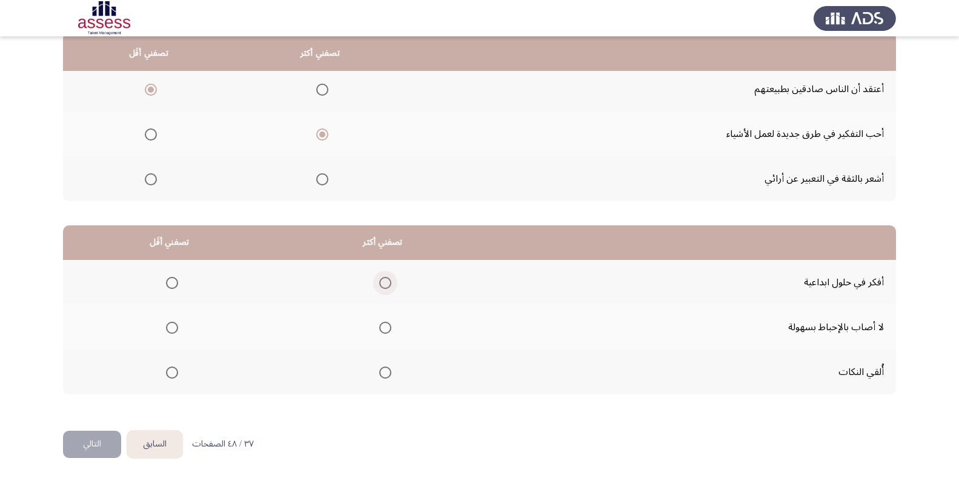
click at [389, 283] on span "Select an option" at bounding box center [385, 283] width 12 height 12
click at [389, 283] on input "Select an option" at bounding box center [385, 283] width 12 height 12
click at [179, 374] on th at bounding box center [169, 372] width 213 height 45
click at [171, 374] on span "Select an option" at bounding box center [172, 373] width 12 height 12
click at [171, 374] on input "Select an option" at bounding box center [172, 373] width 12 height 12
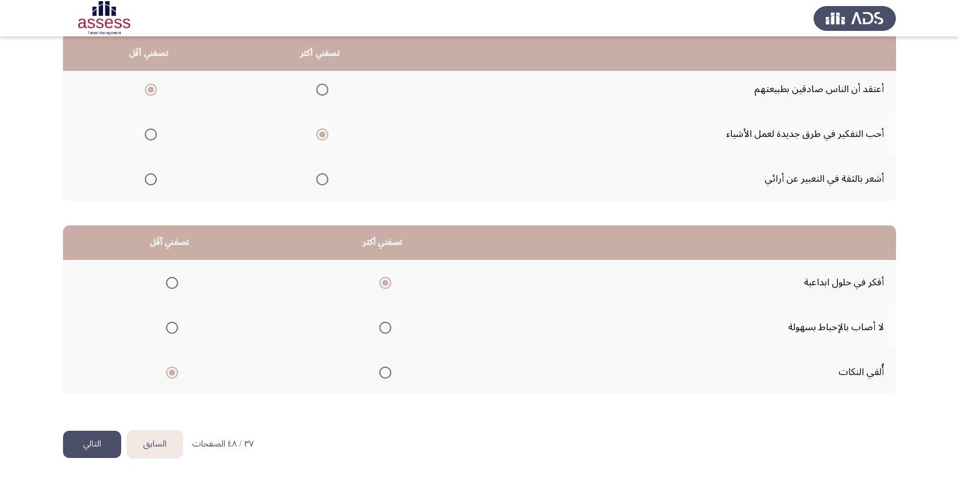
click at [88, 436] on button "التالي" at bounding box center [92, 444] width 58 height 27
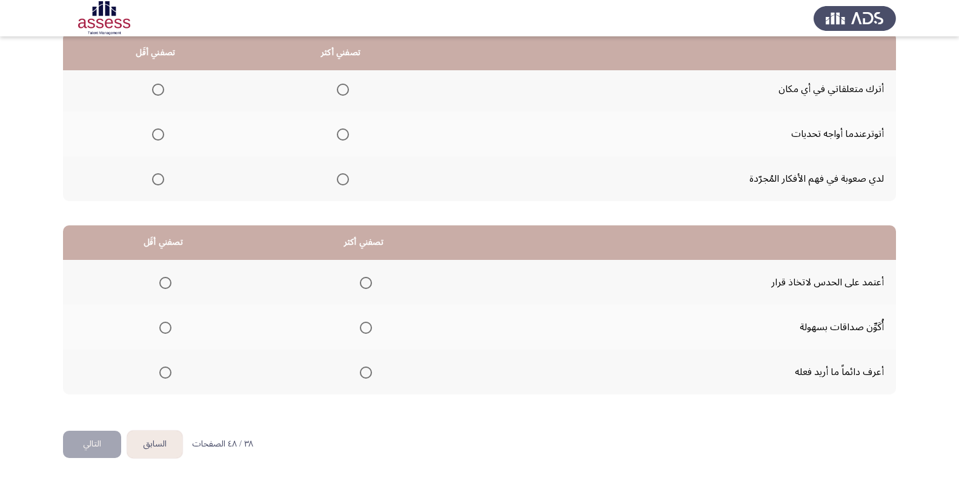
scroll to position [132, 0]
click at [349, 177] on span "Select an option" at bounding box center [343, 180] width 12 height 12
click at [349, 177] on input "Select an option" at bounding box center [343, 180] width 12 height 12
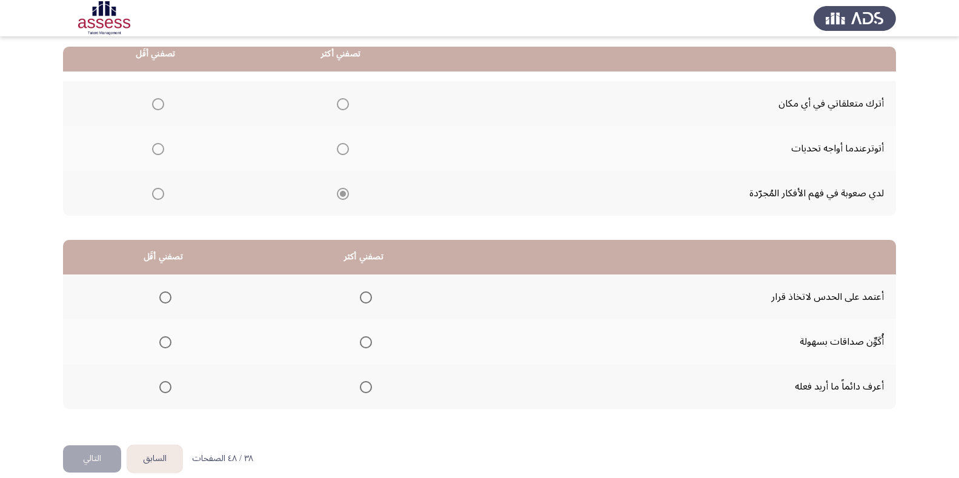
scroll to position [117, 0]
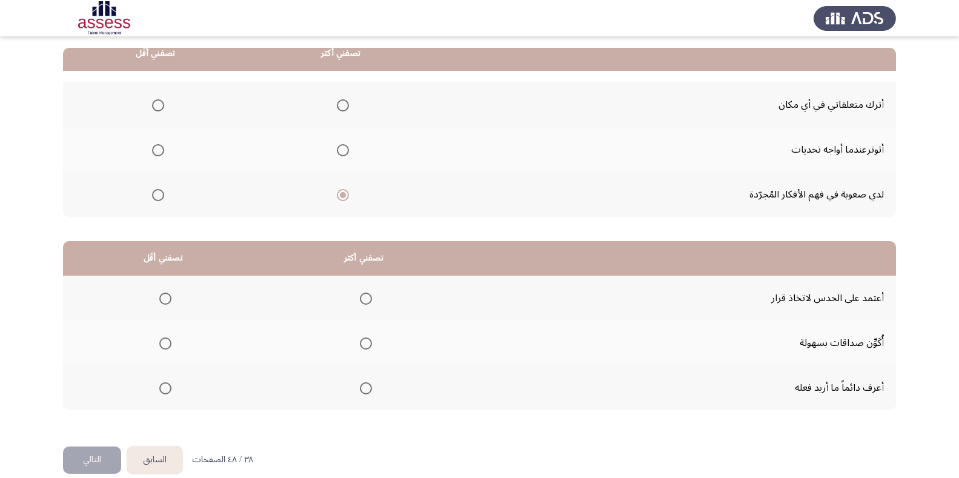
click at [158, 150] on span "Select an option" at bounding box center [158, 150] width 0 height 0
click at [158, 149] on input "Select an option" at bounding box center [158, 150] width 12 height 12
click at [371, 387] on span "Select an option" at bounding box center [366, 388] width 12 height 12
click at [371, 387] on input "Select an option" at bounding box center [366, 388] width 12 height 12
click at [161, 299] on span "Select an option" at bounding box center [165, 299] width 12 height 12
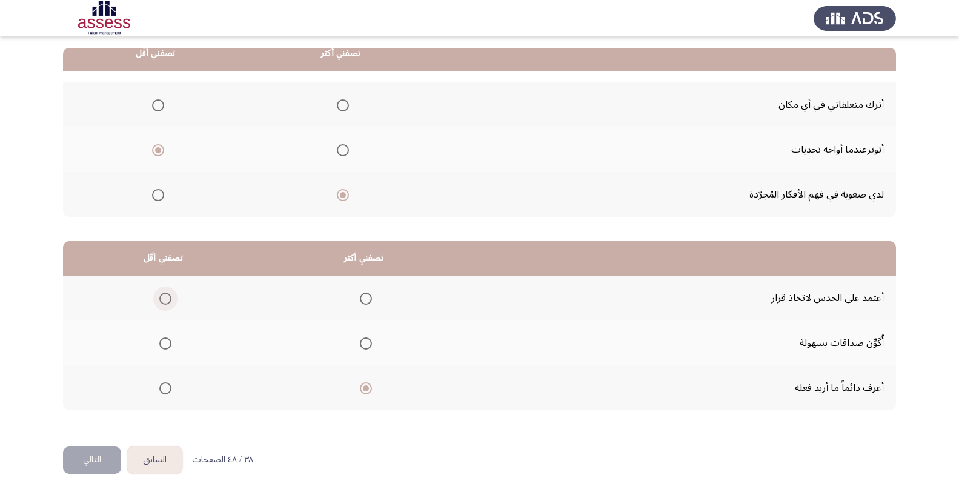
click at [161, 299] on input "Select an option" at bounding box center [165, 299] width 12 height 12
click at [93, 454] on button "التالي" at bounding box center [92, 459] width 58 height 27
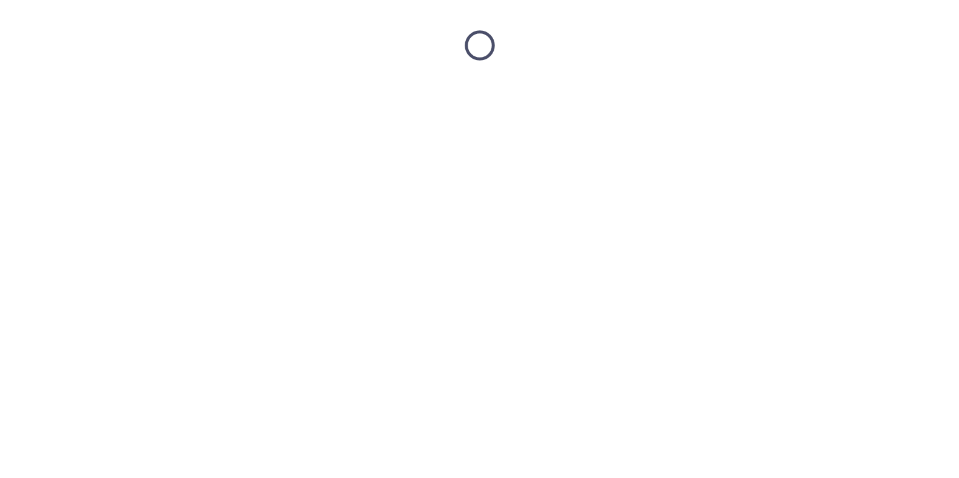
scroll to position [0, 0]
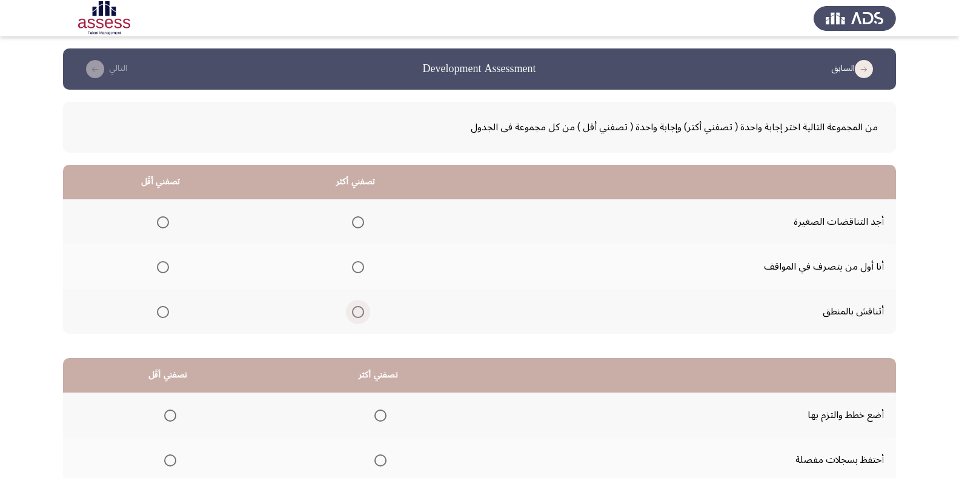
click at [359, 310] on span "Select an option" at bounding box center [358, 312] width 12 height 12
click at [359, 310] on input "Select an option" at bounding box center [358, 312] width 12 height 12
click at [165, 220] on span "Select an option" at bounding box center [163, 222] width 12 height 12
click at [165, 220] on input "Select an option" at bounding box center [163, 222] width 12 height 12
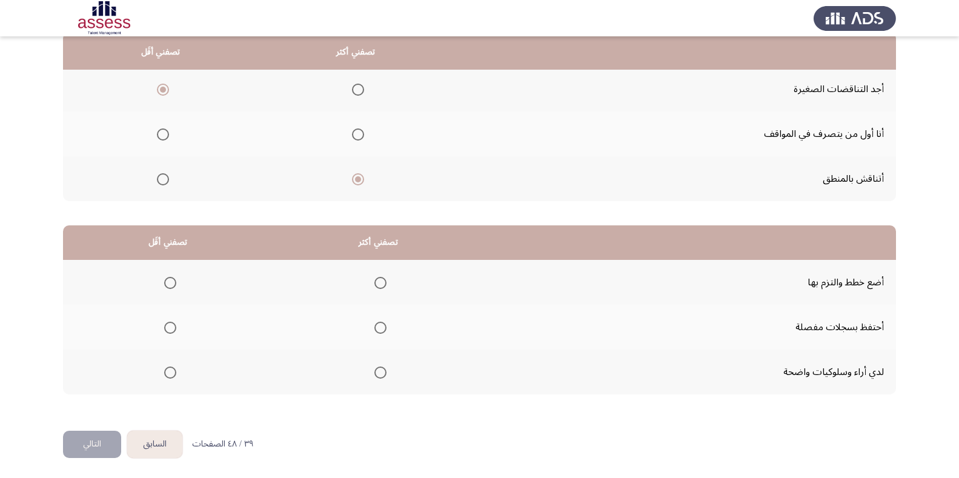
scroll to position [131, 0]
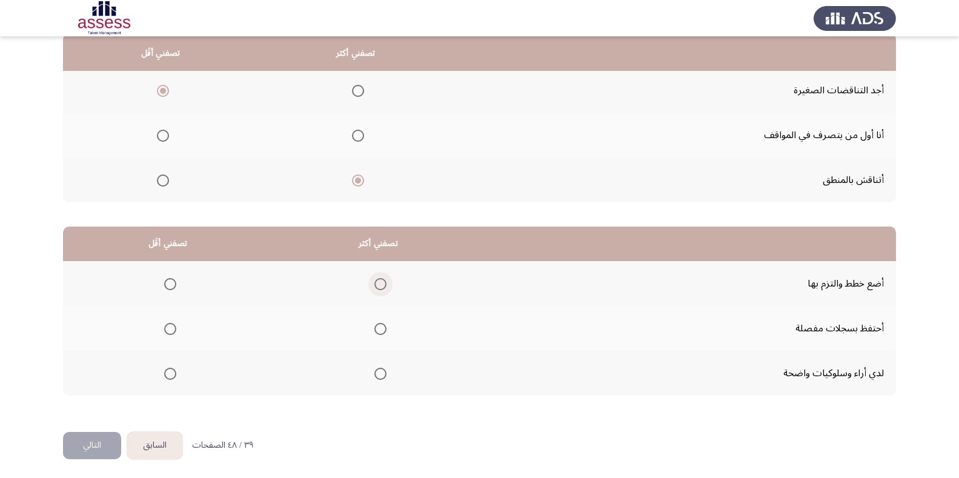
click at [374, 281] on span "Select an option" at bounding box center [380, 284] width 12 height 12
click at [374, 281] on input "Select an option" at bounding box center [380, 284] width 12 height 12
click at [167, 373] on span "Select an option" at bounding box center [170, 374] width 12 height 12
click at [167, 373] on input "Select an option" at bounding box center [170, 374] width 12 height 12
click at [104, 442] on button "التالي" at bounding box center [92, 445] width 58 height 27
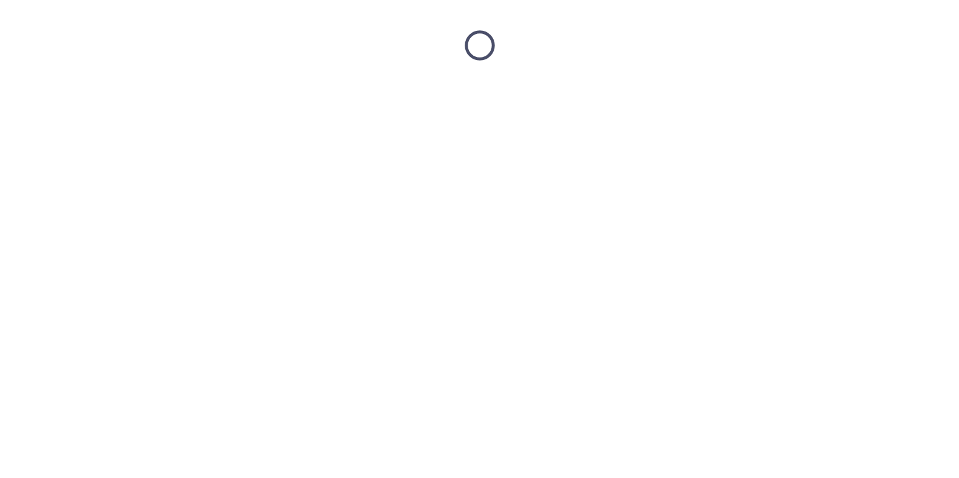
scroll to position [0, 0]
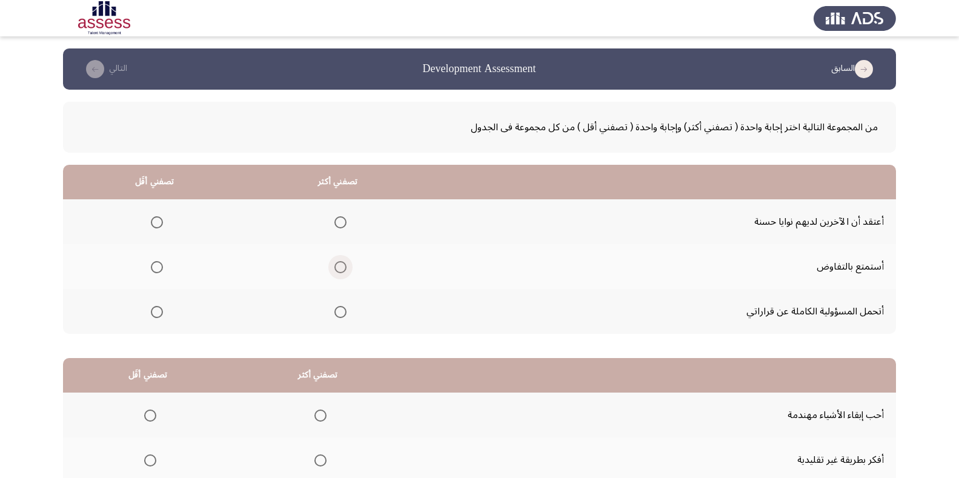
click at [344, 265] on span "Select an option" at bounding box center [340, 267] width 12 height 12
click at [344, 265] on input "Select an option" at bounding box center [340, 267] width 12 height 12
click at [158, 222] on span "Select an option" at bounding box center [157, 222] width 12 height 12
click at [158, 222] on input "Select an option" at bounding box center [157, 222] width 12 height 12
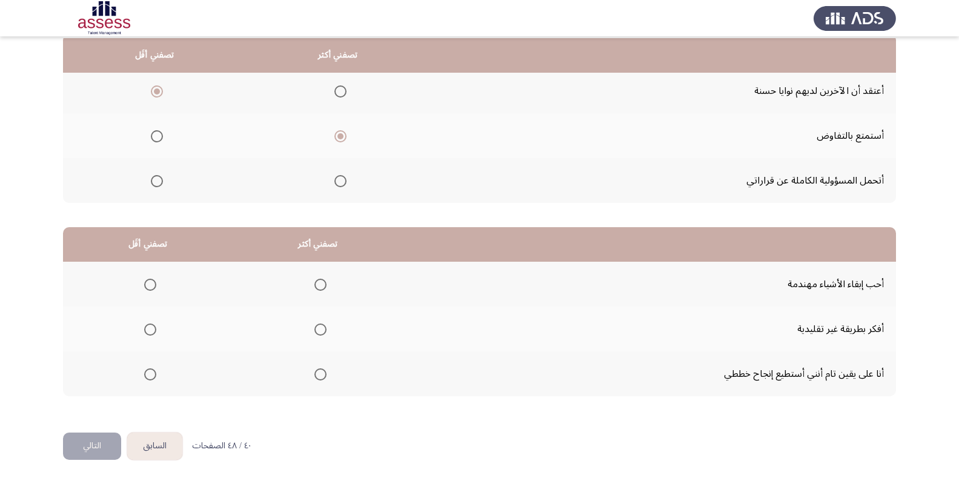
scroll to position [133, 0]
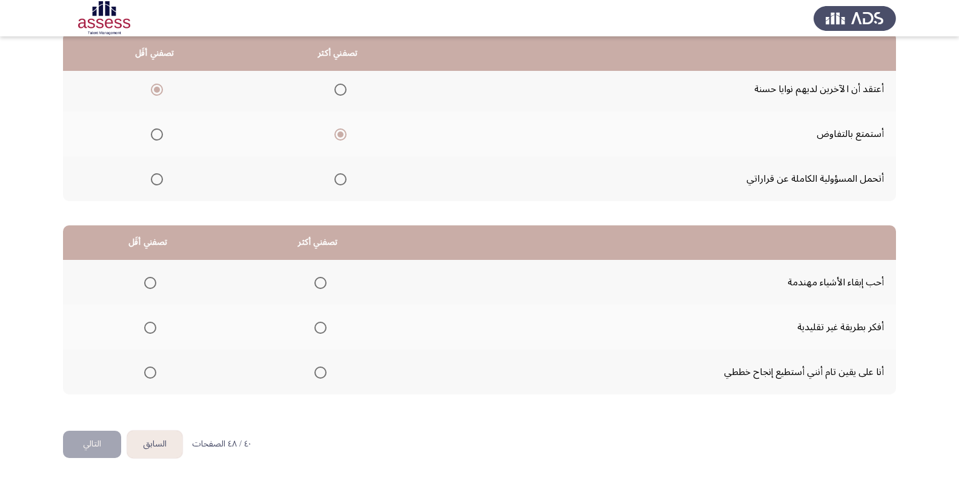
click at [317, 377] on mat-radio-group "Select an option" at bounding box center [318, 372] width 17 height 21
click at [321, 368] on span "Select an option" at bounding box center [320, 373] width 12 height 12
click at [321, 368] on input "Select an option" at bounding box center [320, 373] width 12 height 12
click at [150, 325] on span "Select an option" at bounding box center [150, 328] width 12 height 12
click at [150, 325] on input "Select an option" at bounding box center [150, 328] width 12 height 12
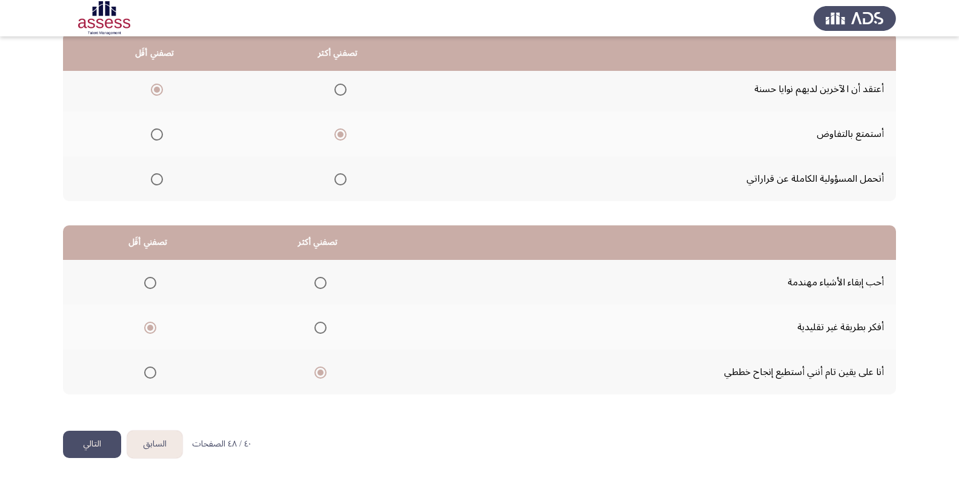
click at [85, 442] on button "التالي" at bounding box center [92, 444] width 58 height 27
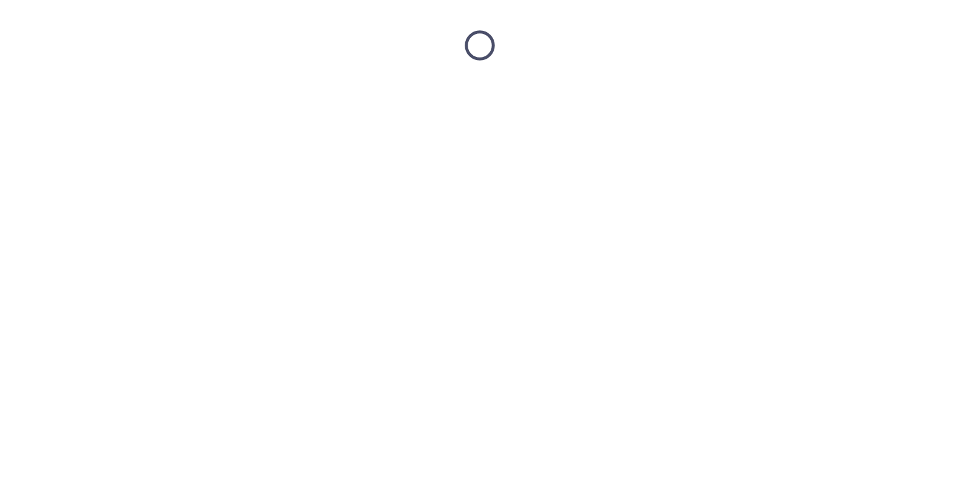
scroll to position [0, 0]
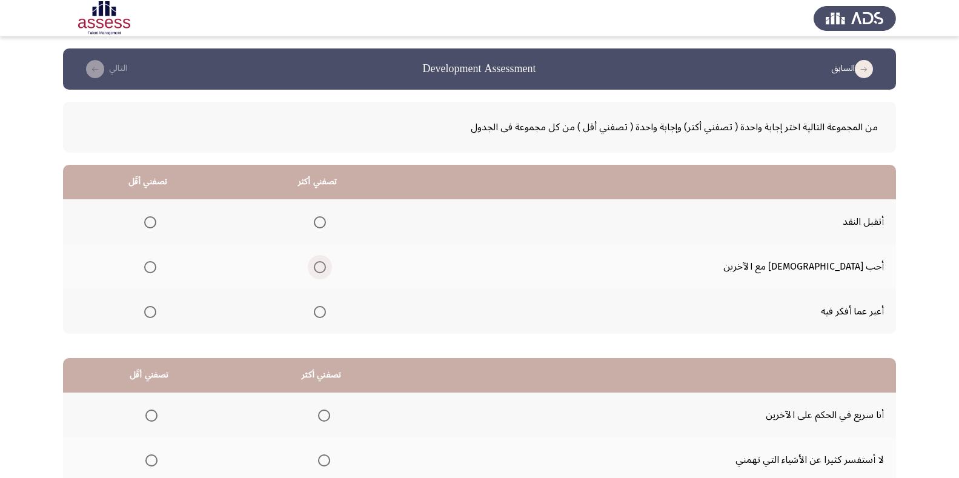
click at [326, 268] on span "Select an option" at bounding box center [320, 267] width 12 height 12
click at [326, 268] on input "Select an option" at bounding box center [320, 267] width 12 height 12
click at [156, 311] on span "Select an option" at bounding box center [150, 312] width 12 height 12
click at [156, 311] on input "Select an option" at bounding box center [150, 312] width 12 height 12
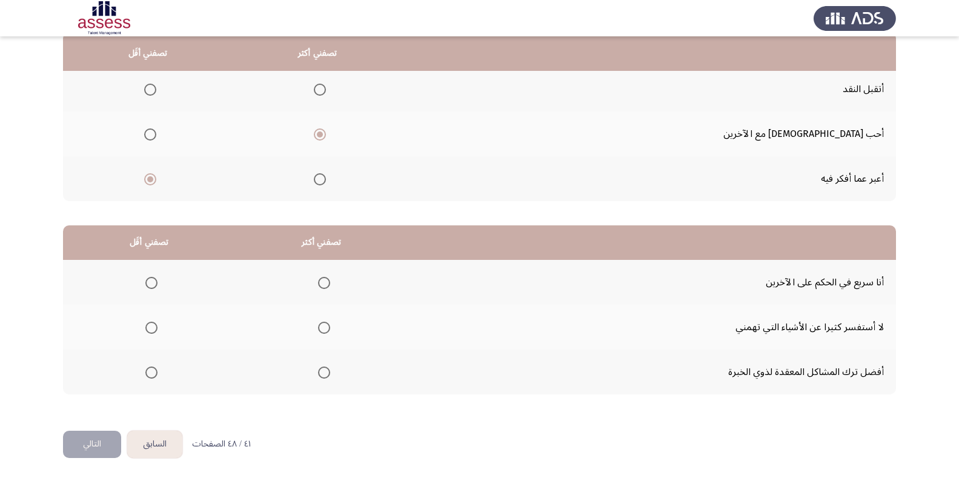
scroll to position [132, 0]
click at [325, 371] on span "Select an option" at bounding box center [324, 373] width 12 height 12
click at [325, 371] on input "Select an option" at bounding box center [324, 373] width 12 height 12
click at [153, 326] on span "Select an option" at bounding box center [151, 328] width 12 height 12
click at [153, 326] on input "Select an option" at bounding box center [151, 328] width 12 height 12
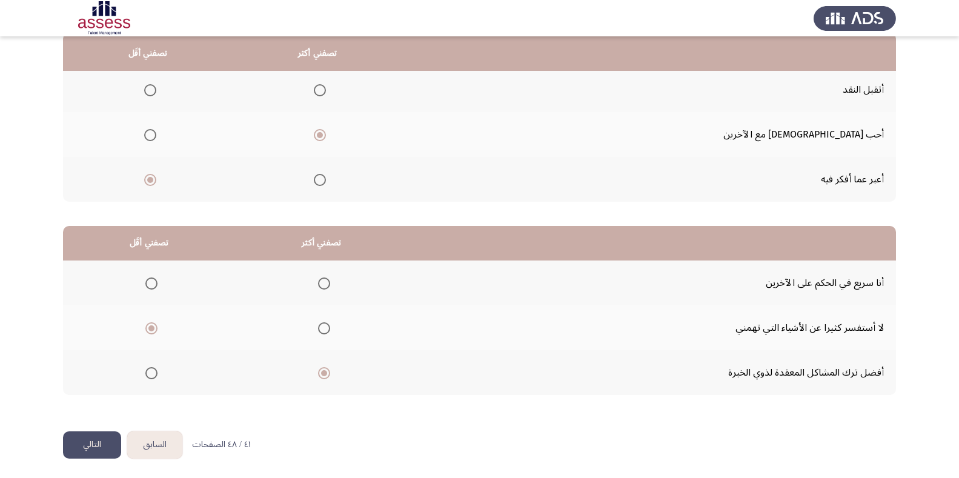
click at [100, 439] on button "التالي" at bounding box center [92, 444] width 58 height 27
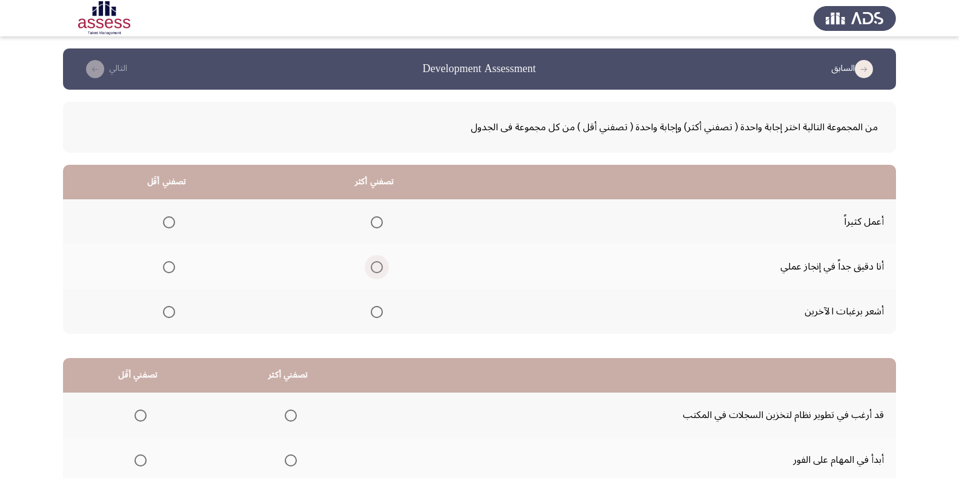
click at [376, 269] on span "Select an option" at bounding box center [377, 267] width 12 height 12
click at [376, 269] on input "Select an option" at bounding box center [377, 267] width 12 height 12
click at [172, 310] on span "Select an option" at bounding box center [169, 312] width 12 height 12
click at [172, 310] on input "Select an option" at bounding box center [169, 312] width 12 height 12
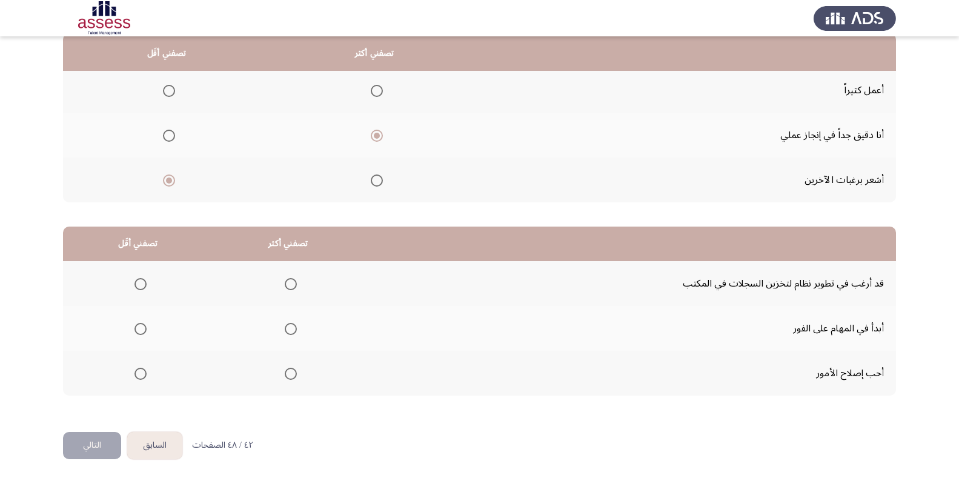
scroll to position [133, 0]
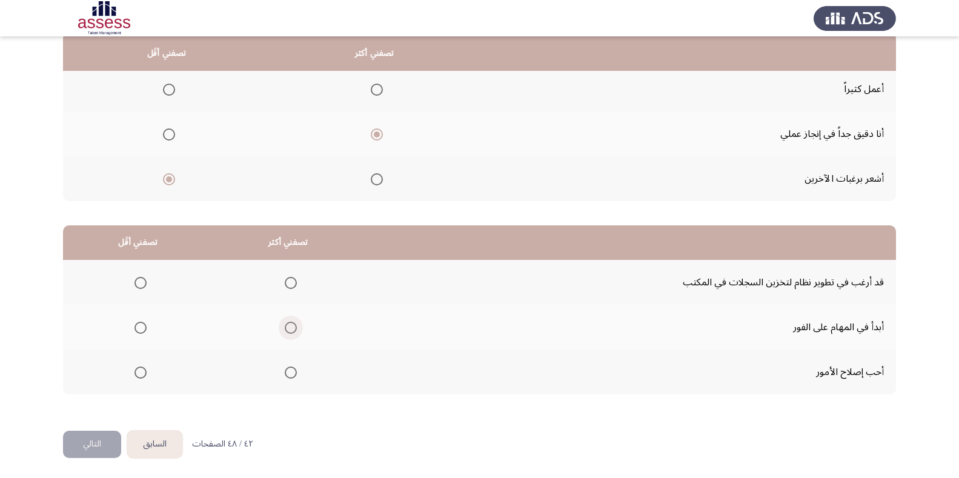
click at [291, 322] on span "Select an option" at bounding box center [291, 328] width 12 height 12
click at [291, 322] on input "Select an option" at bounding box center [291, 328] width 12 height 12
click at [140, 283] on span "Select an option" at bounding box center [140, 283] width 12 height 12
click at [140, 283] on input "Select an option" at bounding box center [140, 283] width 12 height 12
click at [80, 445] on button "التالي" at bounding box center [92, 444] width 58 height 27
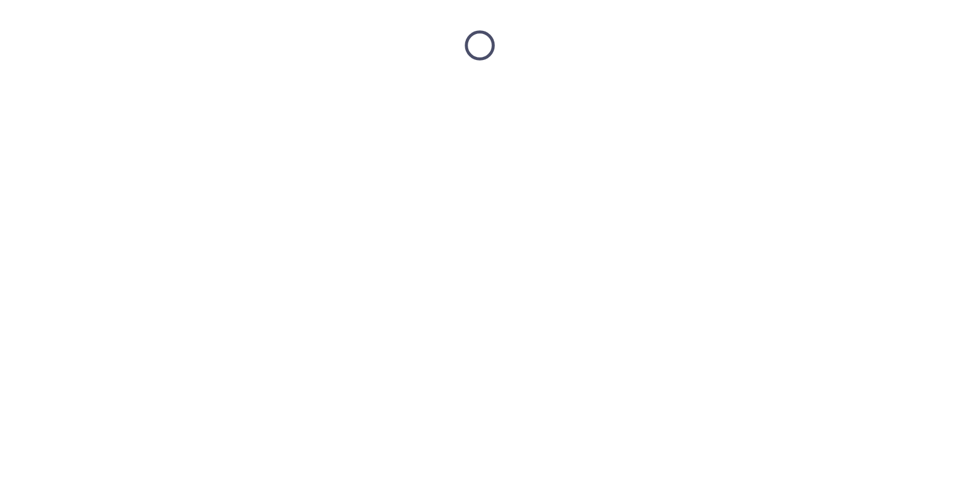
scroll to position [0, 0]
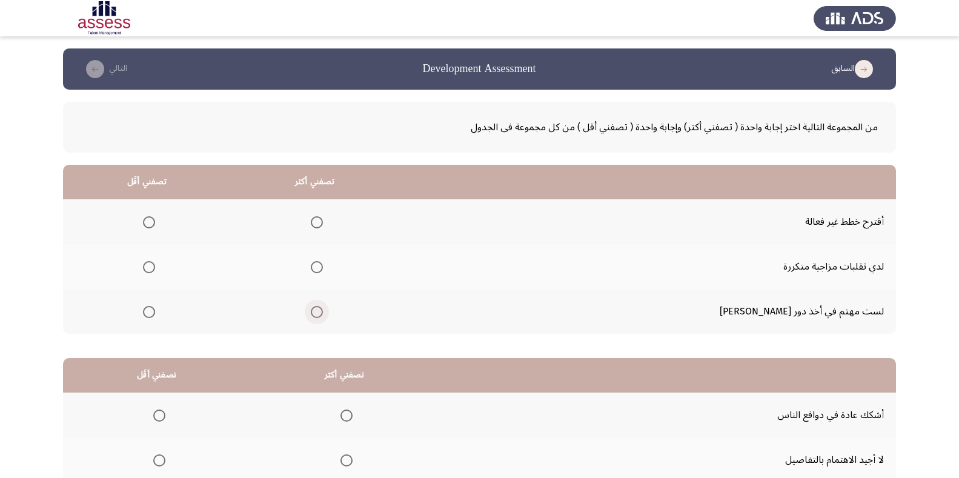
click at [323, 315] on span "Select an option" at bounding box center [317, 312] width 12 height 12
click at [323, 315] on input "Select an option" at bounding box center [317, 312] width 12 height 12
click at [155, 224] on span "Select an option" at bounding box center [149, 222] width 12 height 12
click at [155, 224] on input "Select an option" at bounding box center [149, 222] width 12 height 12
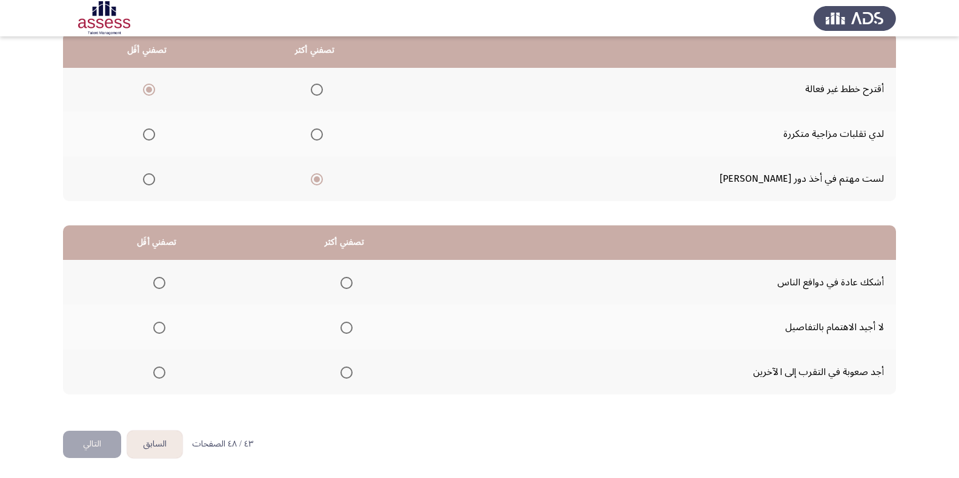
scroll to position [128, 0]
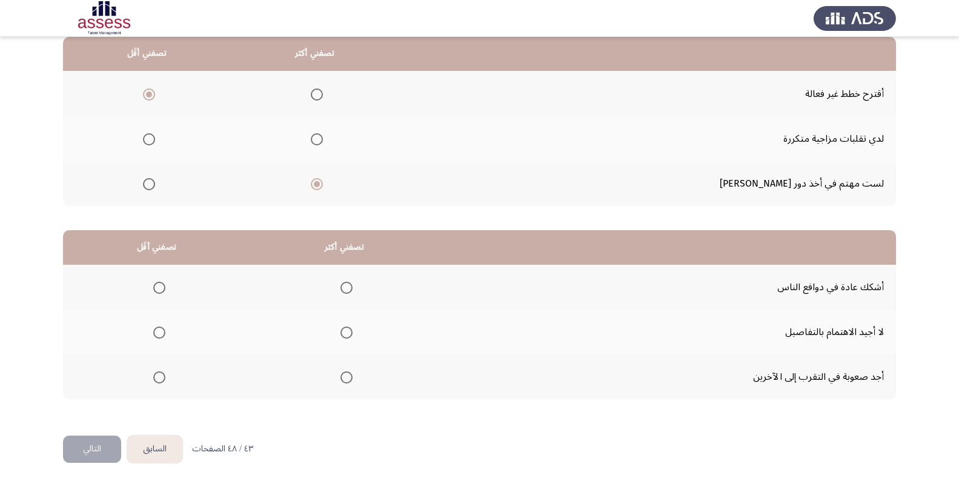
click at [353, 285] on span "Select an option" at bounding box center [346, 288] width 12 height 12
click at [353, 285] on input "Select an option" at bounding box center [346, 288] width 12 height 12
click at [160, 336] on span "Select an option" at bounding box center [159, 333] width 12 height 12
click at [160, 336] on input "Select an option" at bounding box center [159, 333] width 12 height 12
click at [95, 442] on button "التالي" at bounding box center [92, 449] width 58 height 27
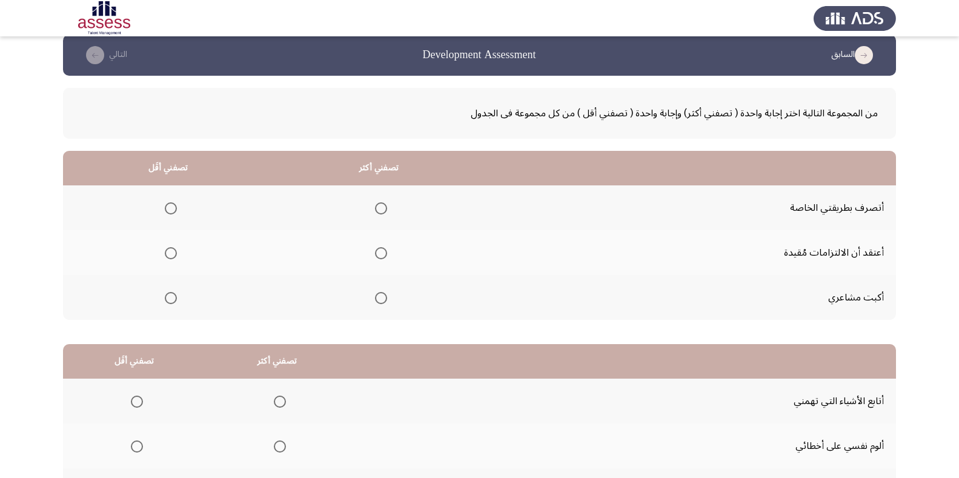
scroll to position [0, 0]
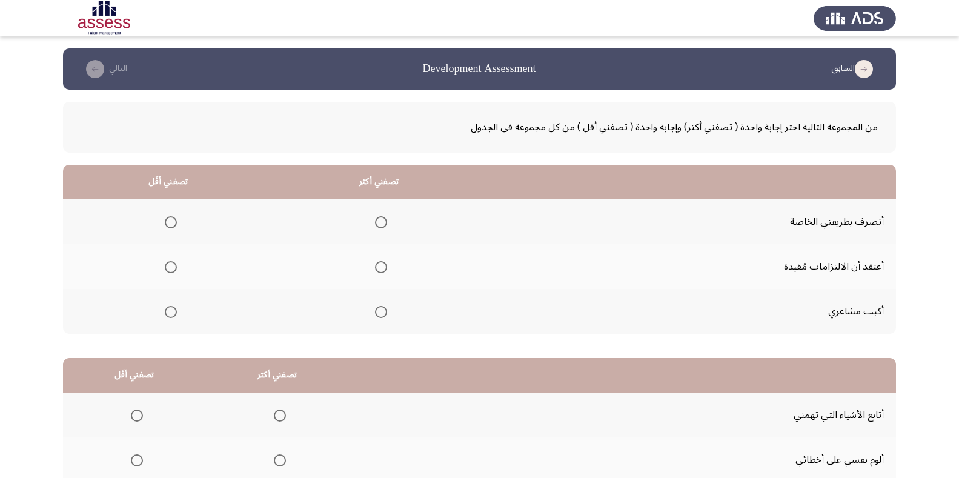
click at [384, 268] on span "Select an option" at bounding box center [381, 267] width 12 height 12
click at [384, 268] on input "Select an option" at bounding box center [381, 267] width 12 height 12
click at [171, 224] on span "Select an option" at bounding box center [171, 222] width 12 height 12
click at [171, 224] on input "Select an option" at bounding box center [171, 222] width 12 height 12
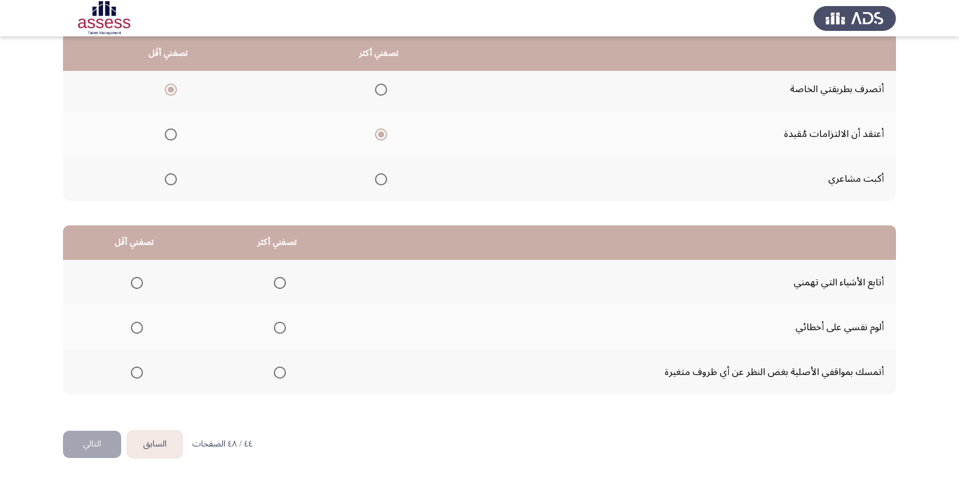
scroll to position [131, 0]
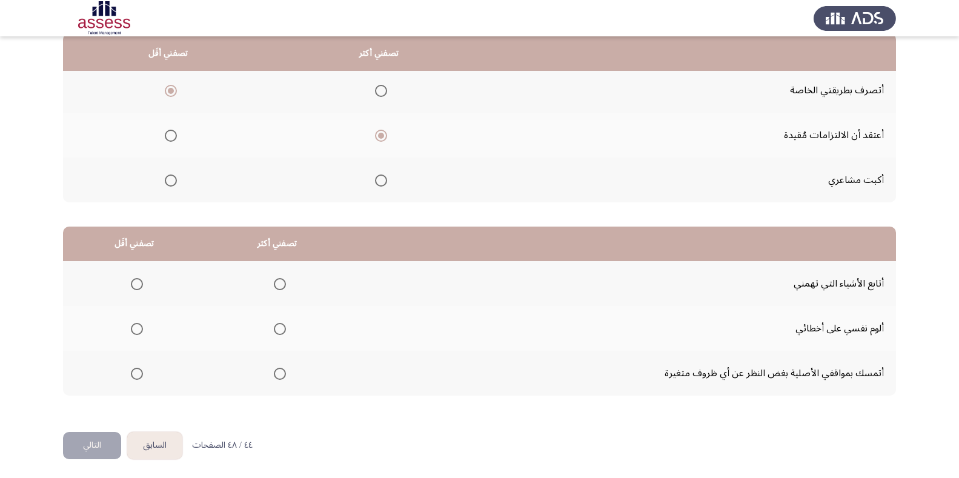
click at [276, 288] on span "Select an option" at bounding box center [280, 284] width 12 height 12
click at [276, 288] on input "Select an option" at bounding box center [280, 284] width 12 height 12
click at [139, 376] on span "Select an option" at bounding box center [137, 374] width 12 height 12
click at [139, 376] on input "Select an option" at bounding box center [137, 374] width 12 height 12
click at [93, 448] on button "التالي" at bounding box center [92, 445] width 58 height 27
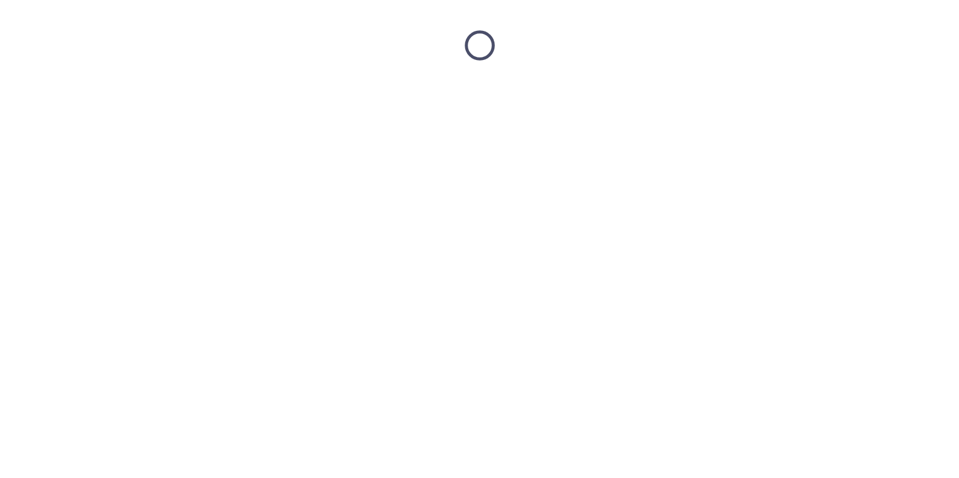
scroll to position [0, 0]
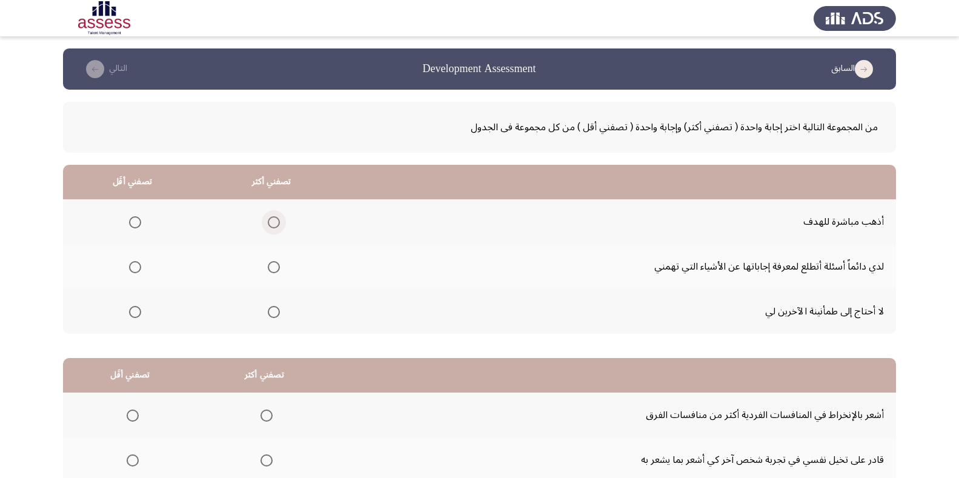
click at [275, 219] on span "Select an option" at bounding box center [274, 222] width 12 height 12
click at [275, 219] on input "Select an option" at bounding box center [274, 222] width 12 height 12
click at [135, 306] on span "Select an option" at bounding box center [135, 312] width 12 height 12
click at [135, 306] on input "Select an option" at bounding box center [135, 312] width 12 height 12
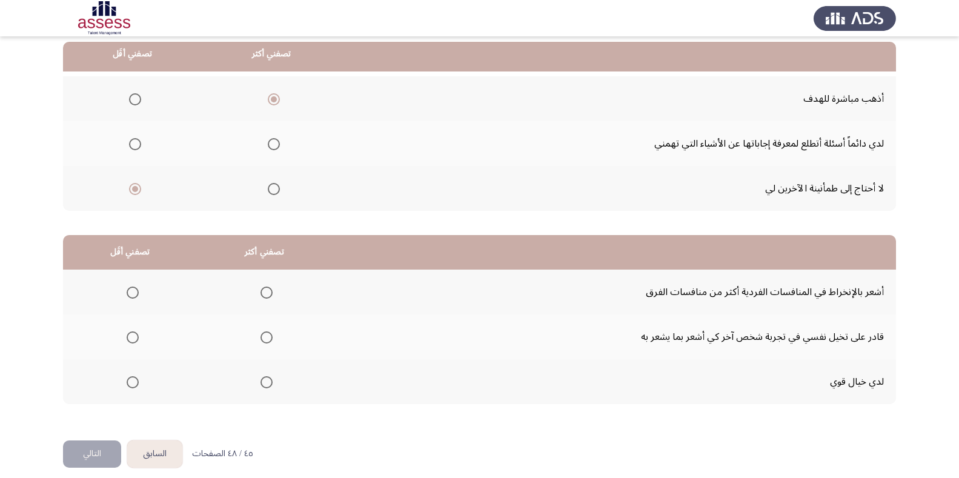
scroll to position [124, 0]
click at [271, 381] on span "Select an option" at bounding box center [267, 382] width 12 height 12
click at [271, 381] on input "Select an option" at bounding box center [267, 382] width 12 height 12
click at [135, 293] on span "Select an option" at bounding box center [133, 292] width 12 height 12
click at [135, 293] on input "Select an option" at bounding box center [133, 292] width 12 height 12
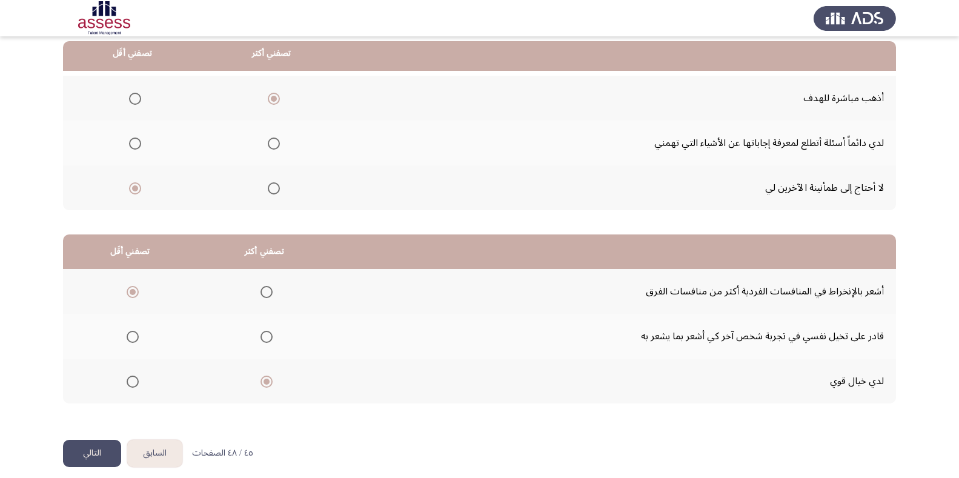
click at [76, 455] on button "التالي" at bounding box center [92, 453] width 58 height 27
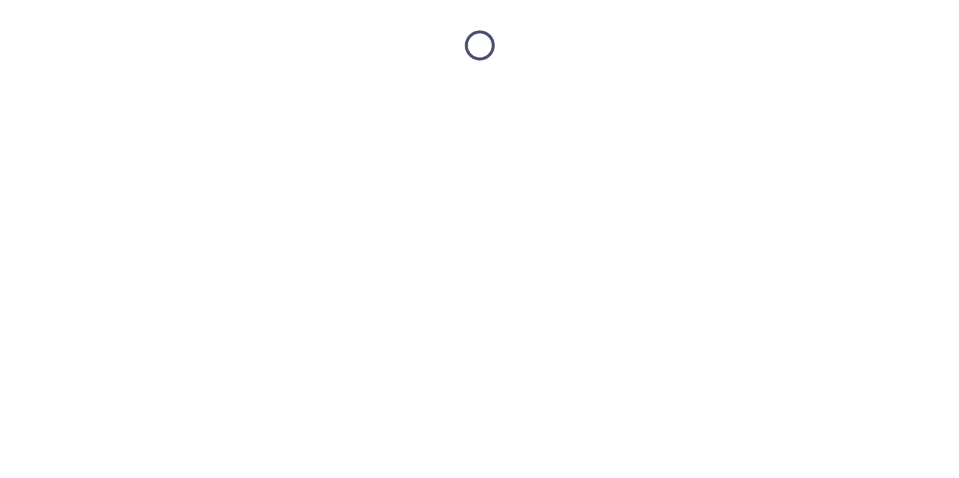
scroll to position [0, 0]
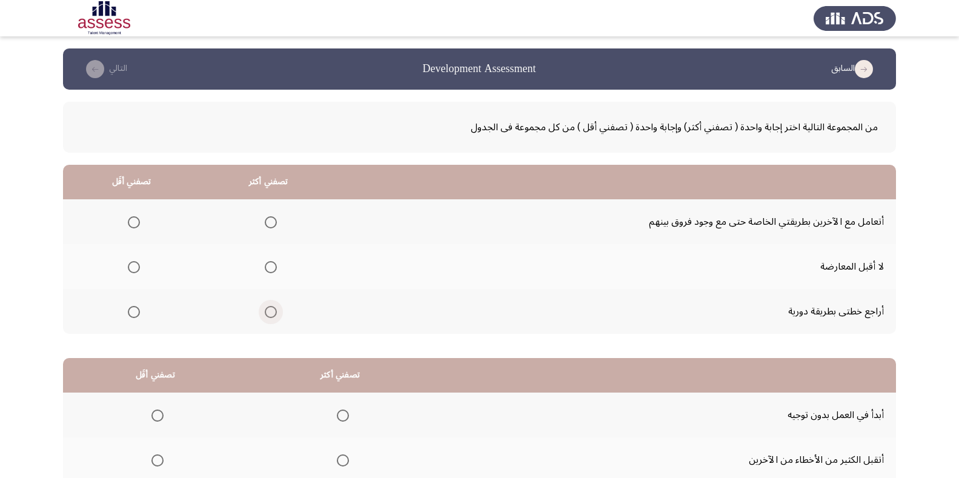
click at [270, 307] on span "Select an option" at bounding box center [271, 312] width 12 height 12
click at [270, 307] on input "Select an option" at bounding box center [271, 312] width 12 height 12
click at [134, 270] on span "Select an option" at bounding box center [134, 267] width 12 height 12
click at [134, 270] on input "Select an option" at bounding box center [134, 267] width 12 height 12
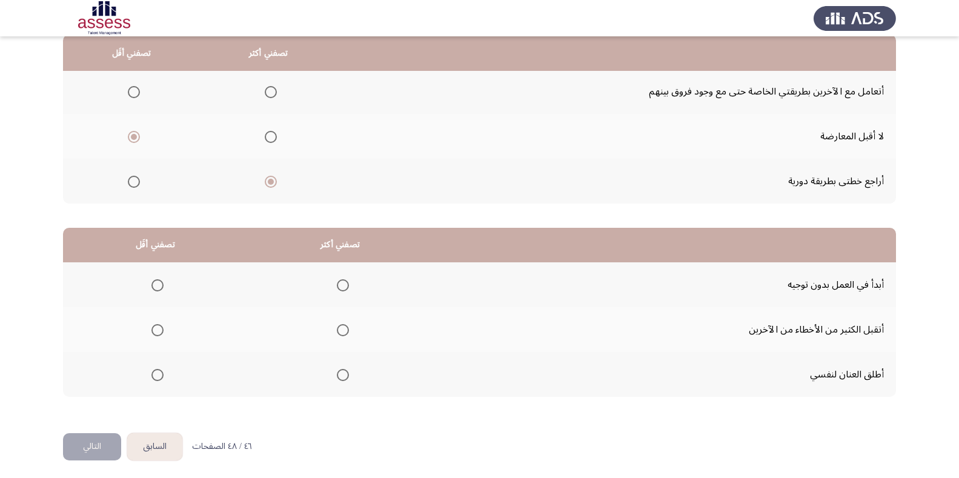
scroll to position [133, 0]
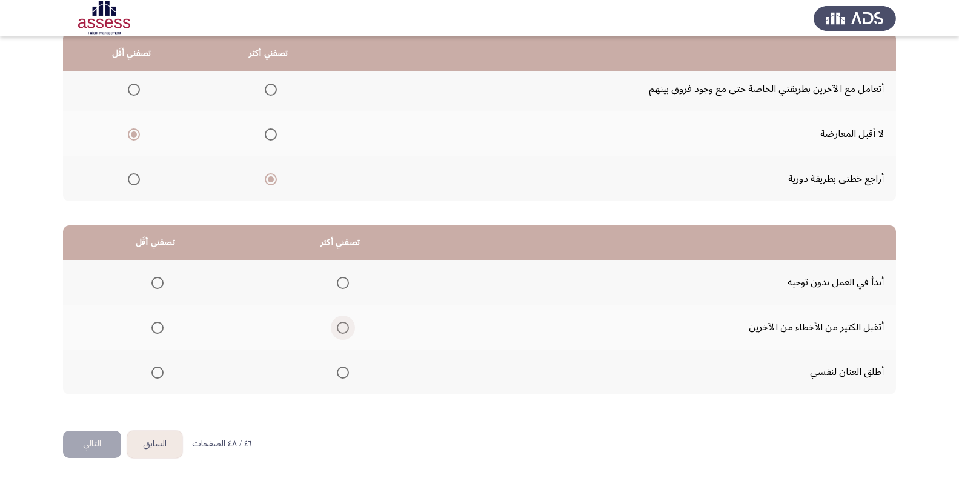
click at [342, 328] on span "Select an option" at bounding box center [343, 328] width 12 height 12
click at [342, 328] on input "Select an option" at bounding box center [343, 328] width 12 height 12
click at [162, 367] on span "Select an option" at bounding box center [157, 373] width 12 height 12
click at [162, 367] on input "Select an option" at bounding box center [157, 373] width 12 height 12
click at [93, 436] on button "التالي" at bounding box center [92, 444] width 58 height 27
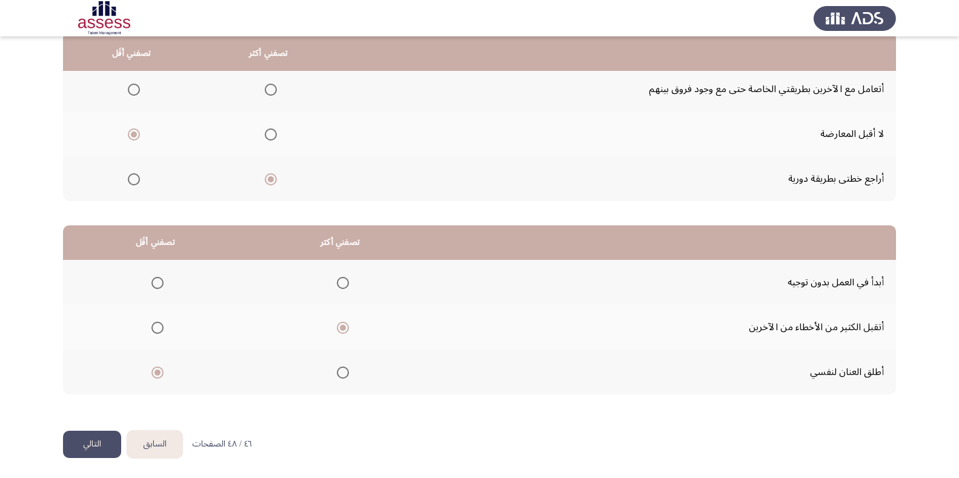
scroll to position [0, 0]
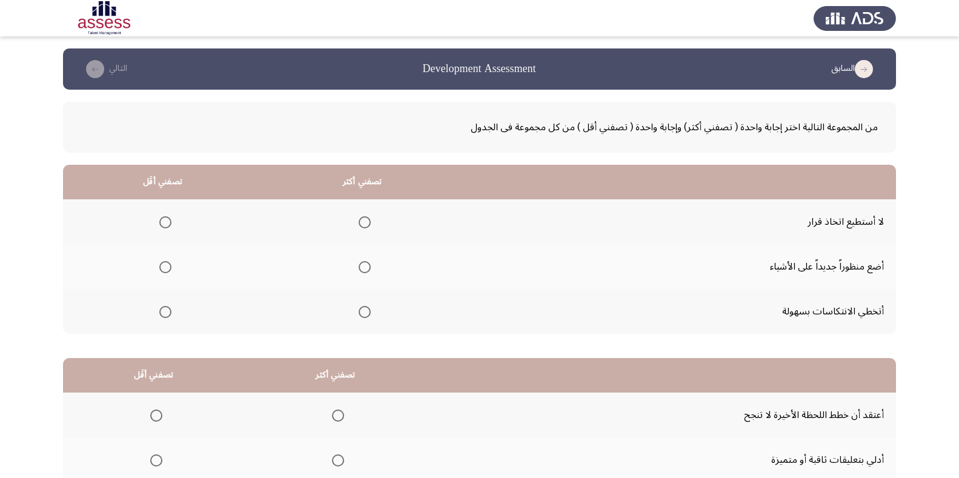
click at [360, 270] on span "Select an option" at bounding box center [365, 267] width 12 height 12
click at [360, 270] on input "Select an option" at bounding box center [365, 267] width 12 height 12
click at [162, 219] on span "Select an option" at bounding box center [165, 222] width 12 height 12
click at [162, 219] on input "Select an option" at bounding box center [165, 222] width 12 height 12
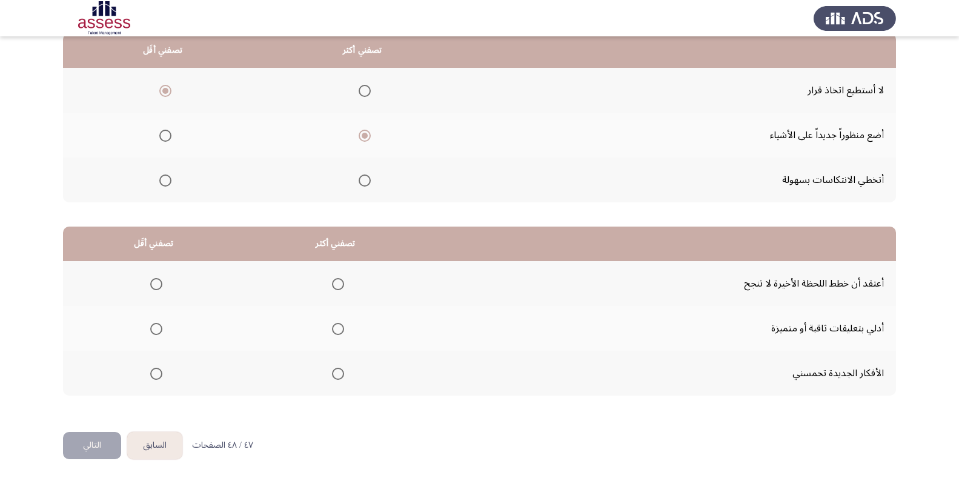
scroll to position [133, 0]
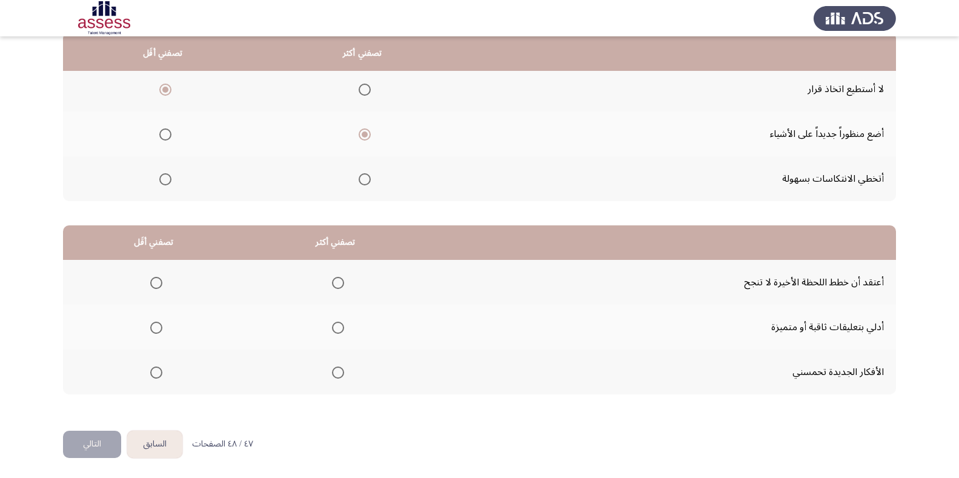
click at [339, 323] on span "Select an option" at bounding box center [338, 328] width 12 height 12
click at [339, 323] on input "Select an option" at bounding box center [338, 328] width 12 height 12
click at [158, 284] on span "Select an option" at bounding box center [156, 283] width 12 height 12
click at [158, 284] on input "Select an option" at bounding box center [156, 283] width 12 height 12
click at [87, 433] on button "التالي" at bounding box center [92, 444] width 58 height 27
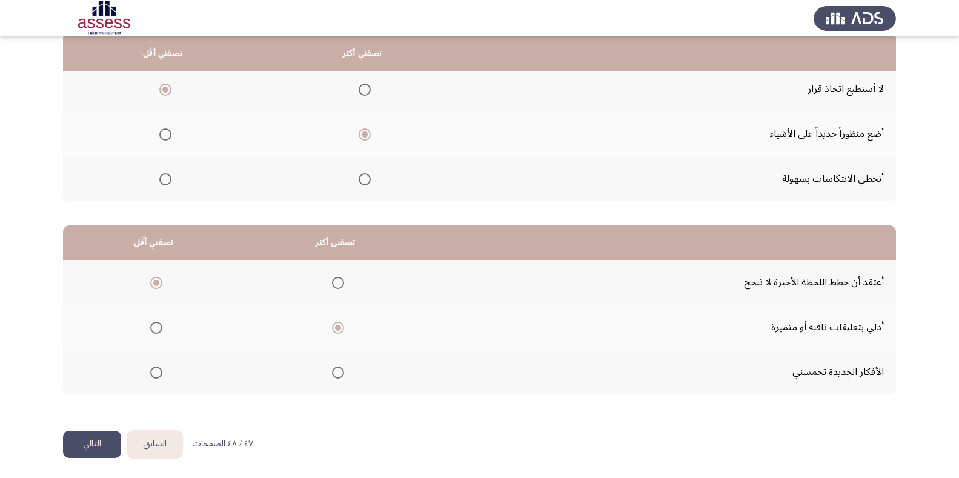
scroll to position [0, 0]
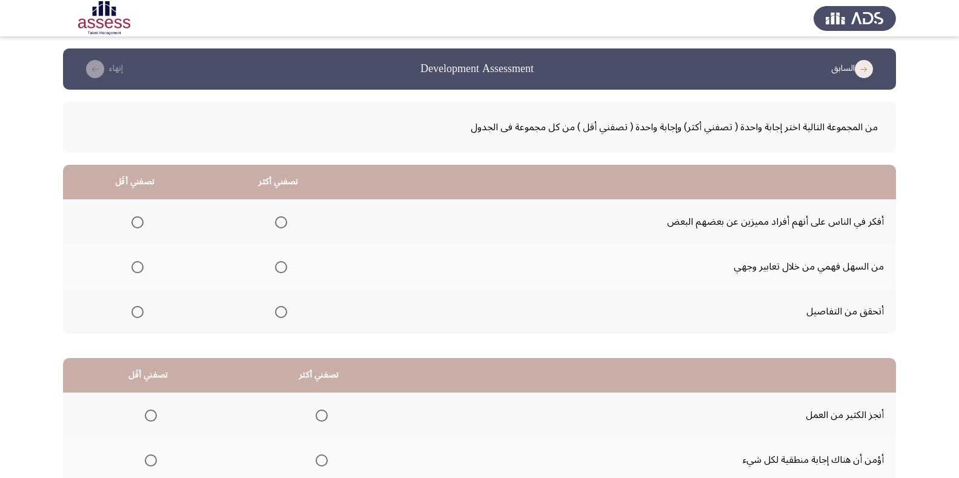
click at [285, 307] on span "Select an option" at bounding box center [281, 312] width 12 height 12
click at [285, 307] on input "Select an option" at bounding box center [281, 312] width 12 height 12
click at [139, 262] on span "Select an option" at bounding box center [137, 267] width 12 height 12
click at [139, 262] on input "Select an option" at bounding box center [137, 267] width 12 height 12
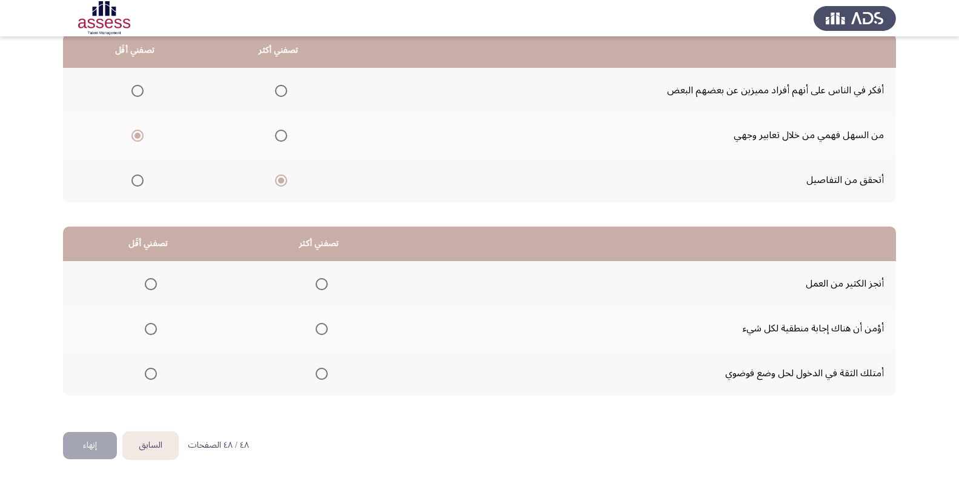
scroll to position [133, 0]
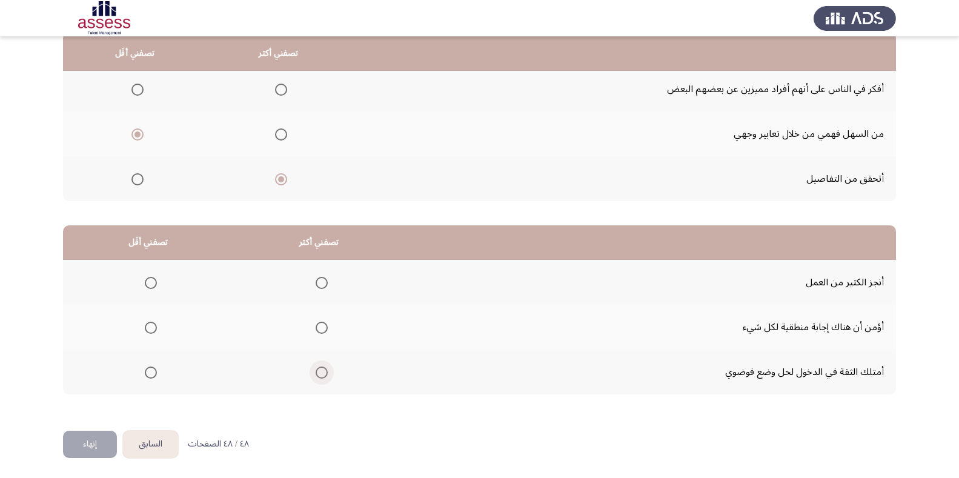
click at [316, 374] on span "Select an option" at bounding box center [322, 373] width 12 height 12
click at [316, 374] on input "Select an option" at bounding box center [322, 373] width 12 height 12
click at [150, 326] on span "Select an option" at bounding box center [151, 328] width 12 height 12
click at [150, 326] on input "Select an option" at bounding box center [151, 328] width 12 height 12
click at [87, 444] on button "إنهاء" at bounding box center [90, 444] width 54 height 27
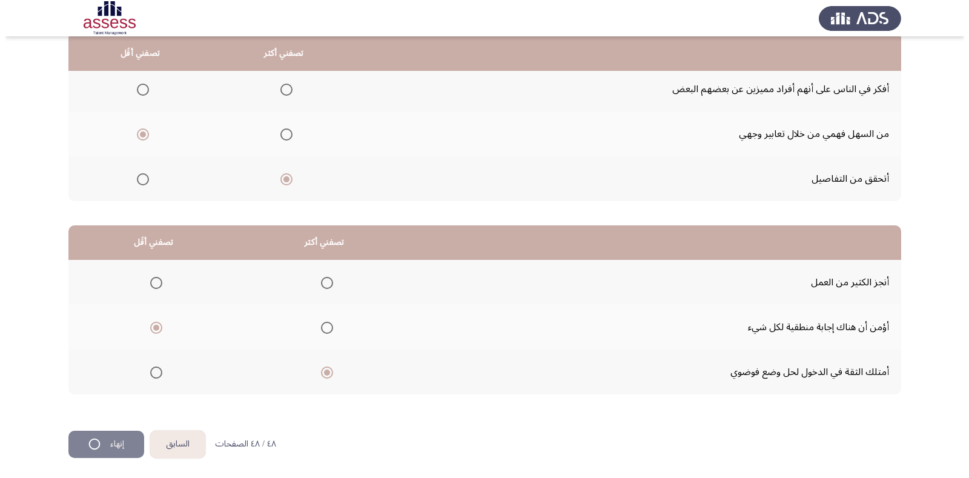
scroll to position [0, 0]
